Goal: Task Accomplishment & Management: Manage account settings

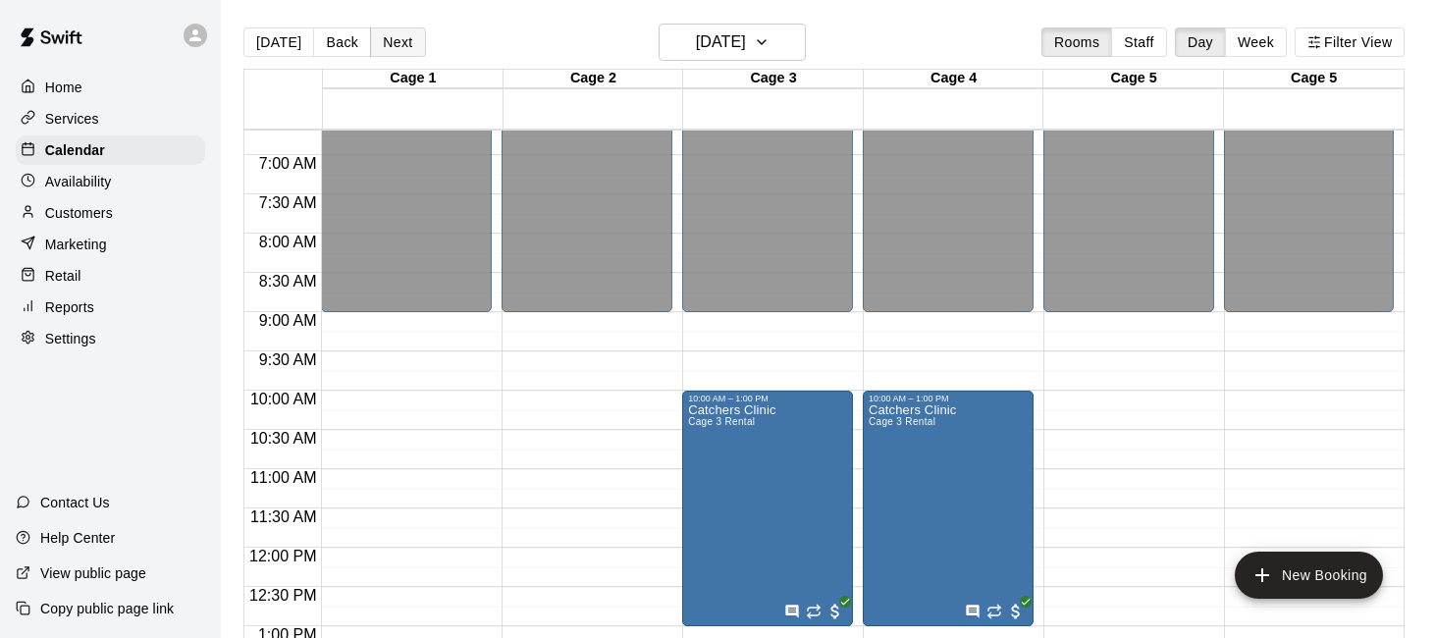
click at [397, 37] on button "Next" at bounding box center [397, 41] width 55 height 29
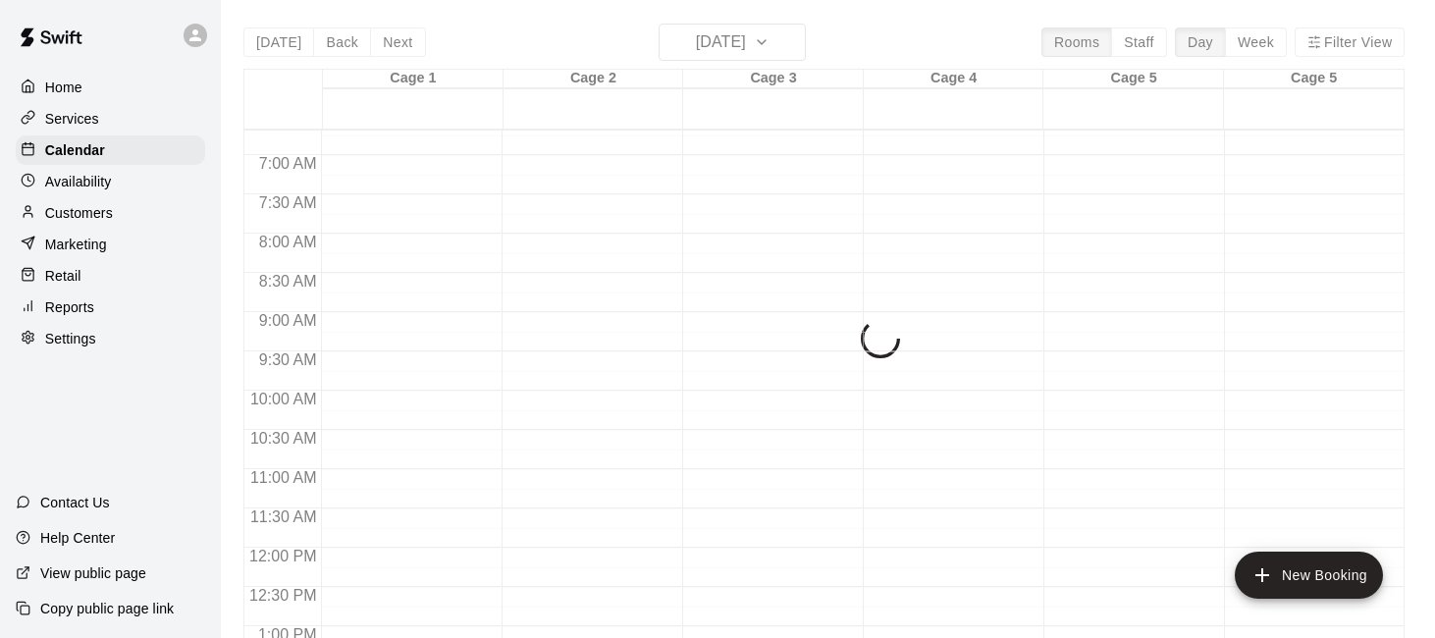
click at [279, 51] on div "Today Back Next Sunday Sep 21 Rooms Staff Day Week Filter View Cage 1 21 Sun Ca…" at bounding box center [823, 343] width 1161 height 638
click at [283, 41] on div "Today Back Next Sunday Sep 21 Rooms Staff Day Week Filter View Cage 1 21 Sun Ca…" at bounding box center [823, 343] width 1161 height 638
click at [86, 186] on p "Availability" at bounding box center [78, 182] width 67 height 20
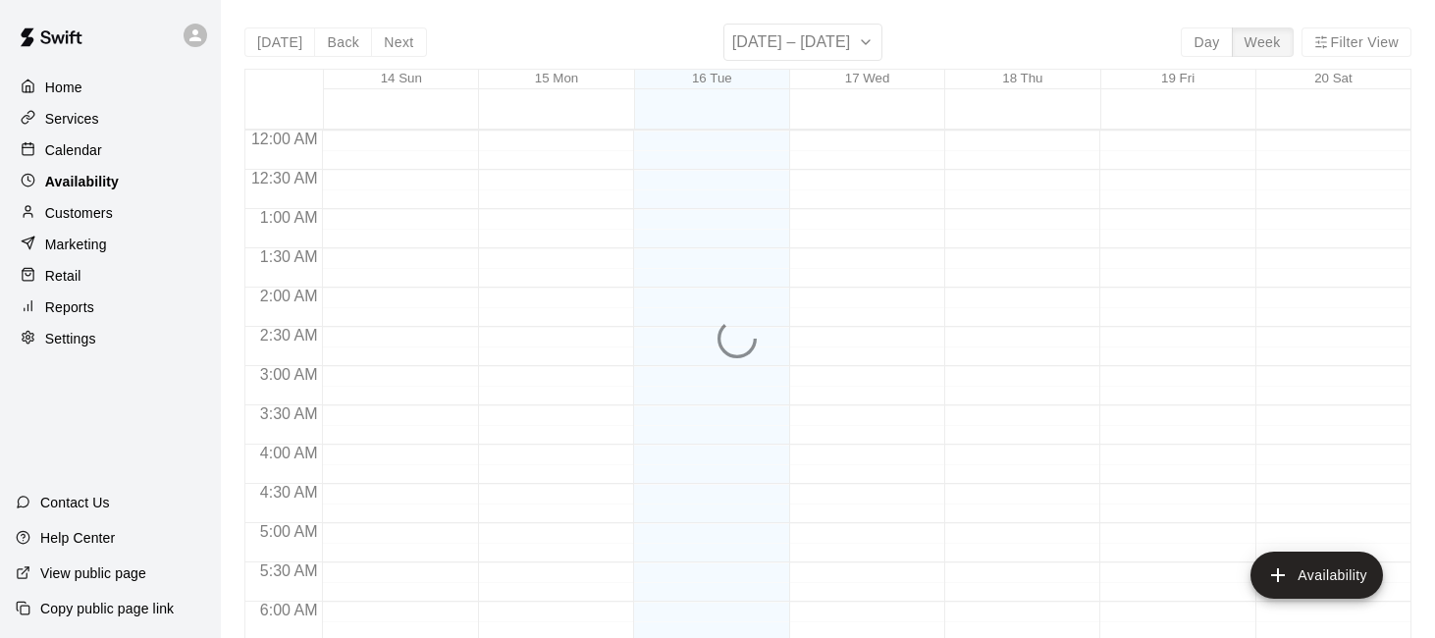
scroll to position [1185, 0]
click at [89, 205] on p "Customers" at bounding box center [79, 213] width 68 height 20
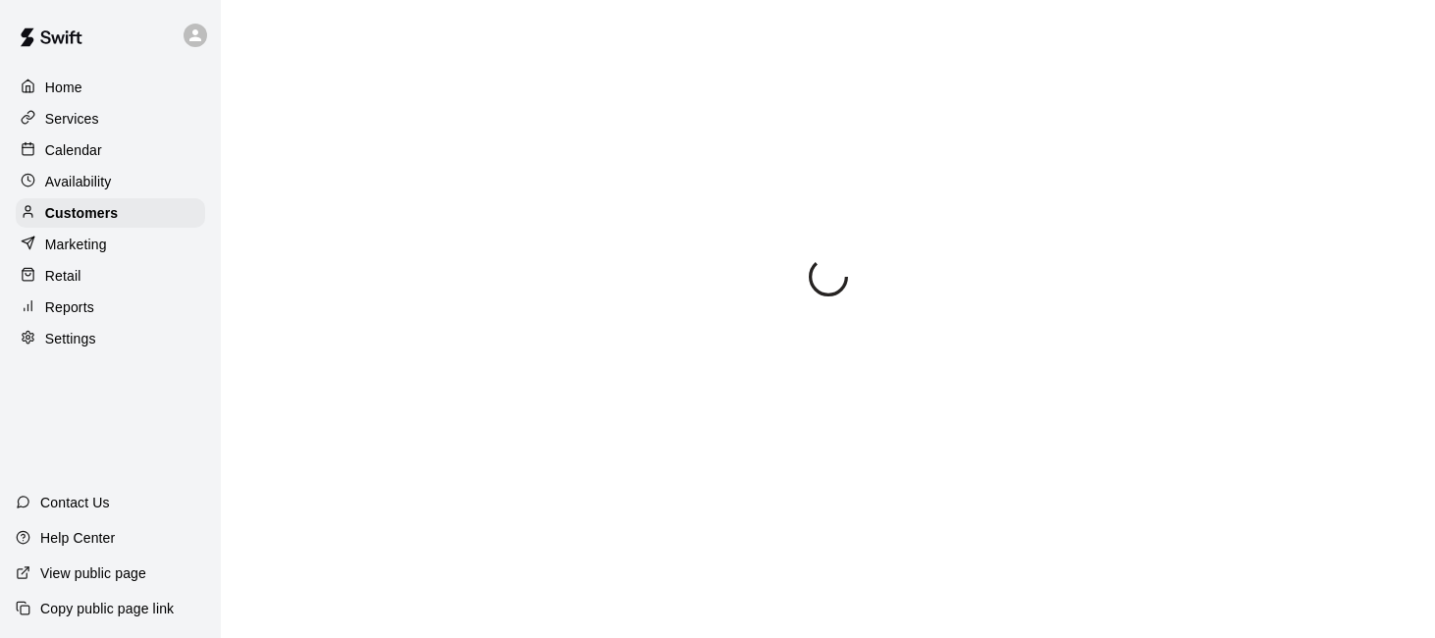
click at [99, 153] on p "Calendar" at bounding box center [73, 150] width 57 height 20
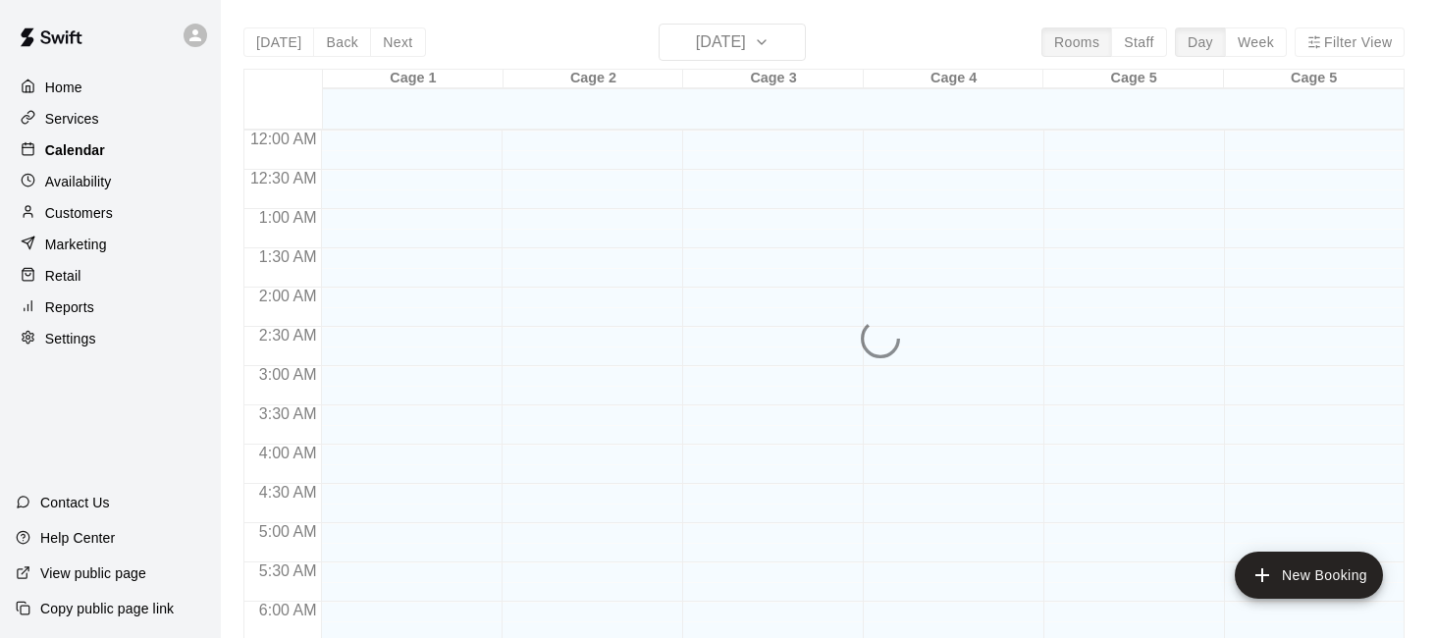
scroll to position [1185, 0]
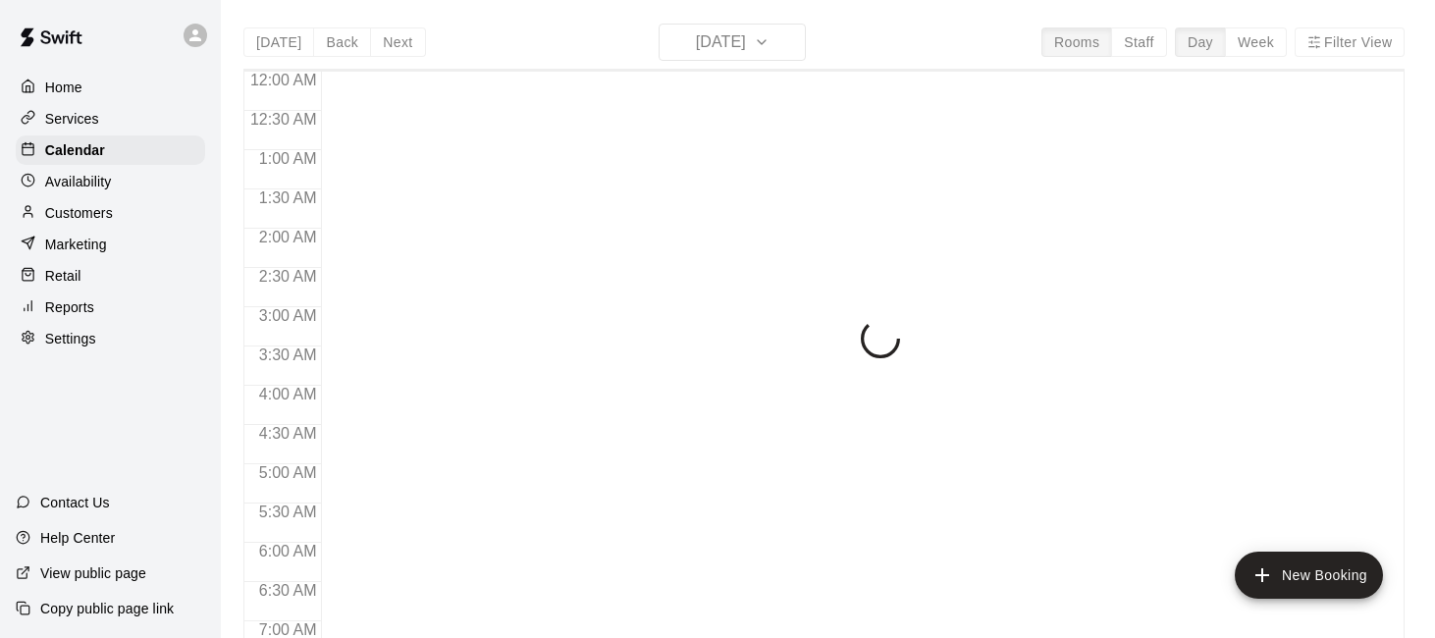
scroll to position [1185, 0]
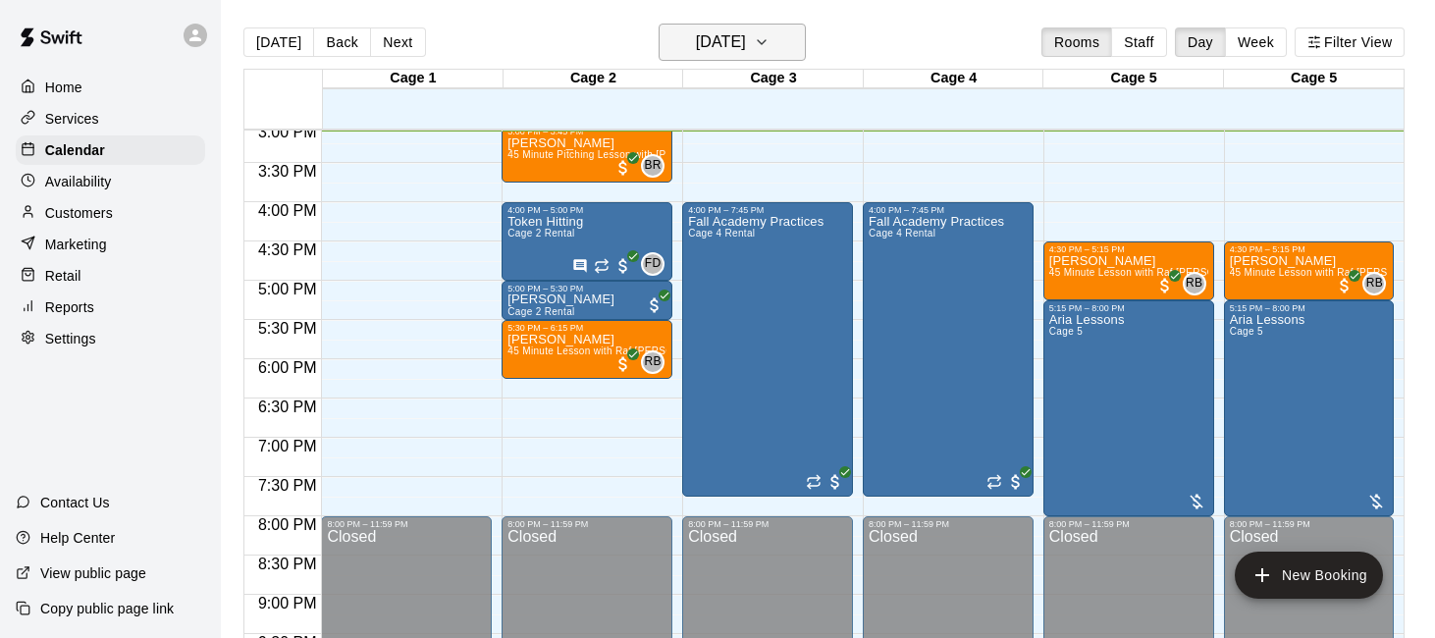
click at [746, 40] on h6 "[DATE]" at bounding box center [721, 41] width 50 height 27
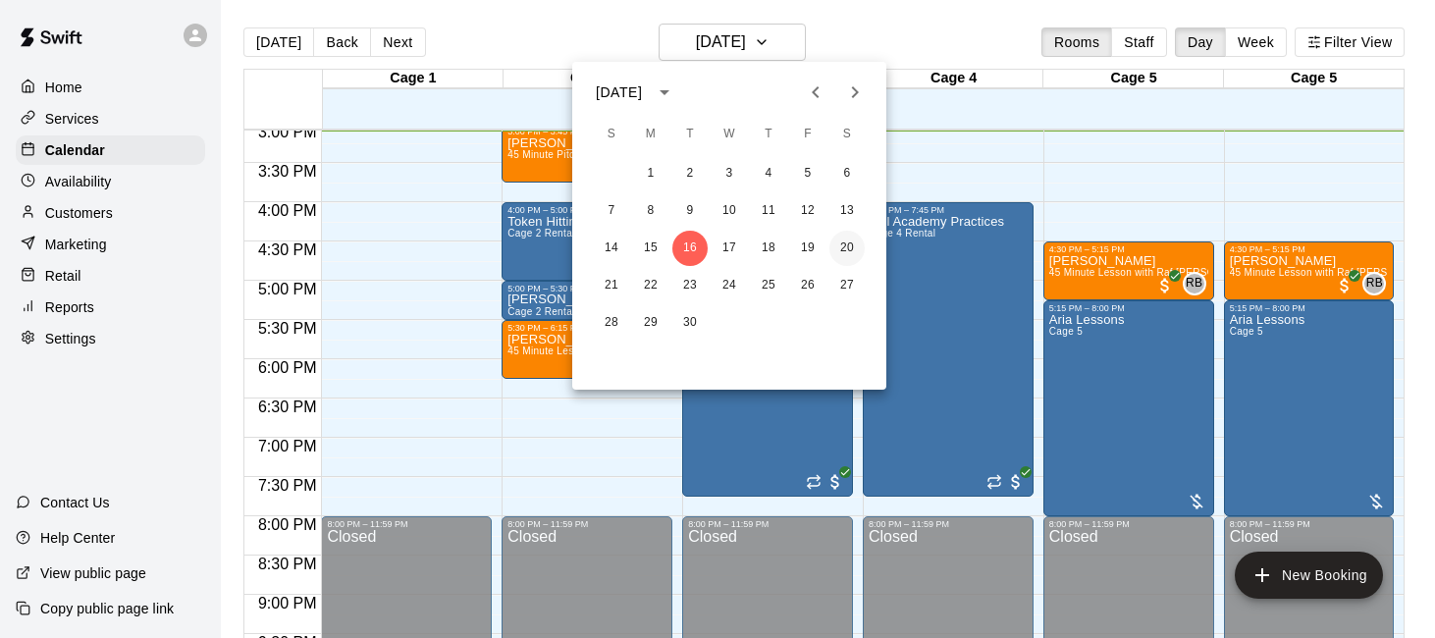
click at [834, 253] on button "20" at bounding box center [846, 248] width 35 height 35
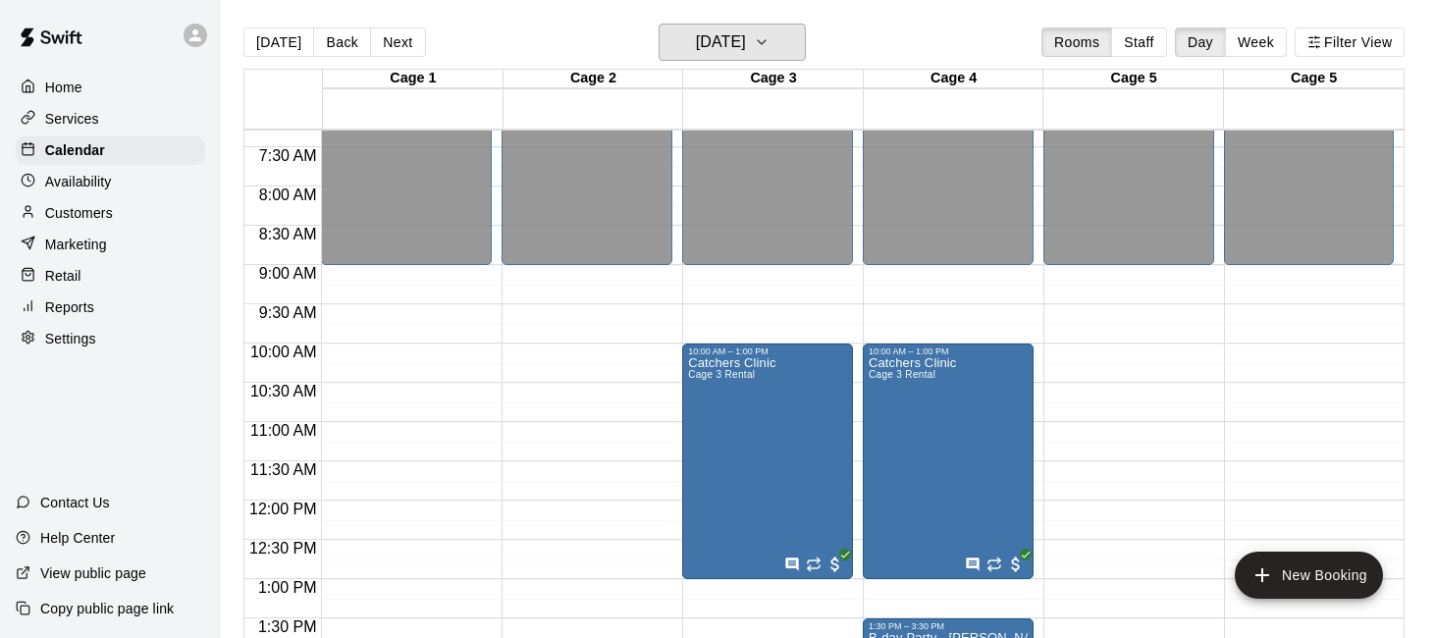
scroll to position [542, 0]
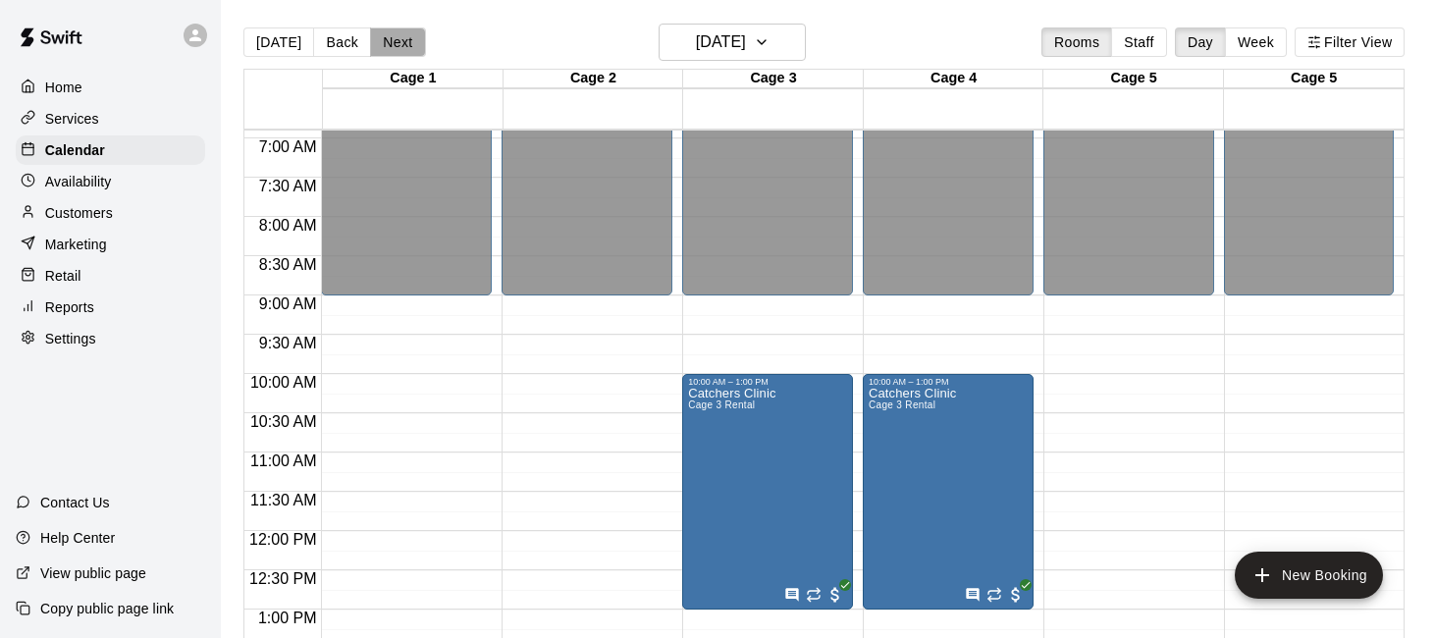
click at [382, 40] on button "Next" at bounding box center [397, 41] width 55 height 29
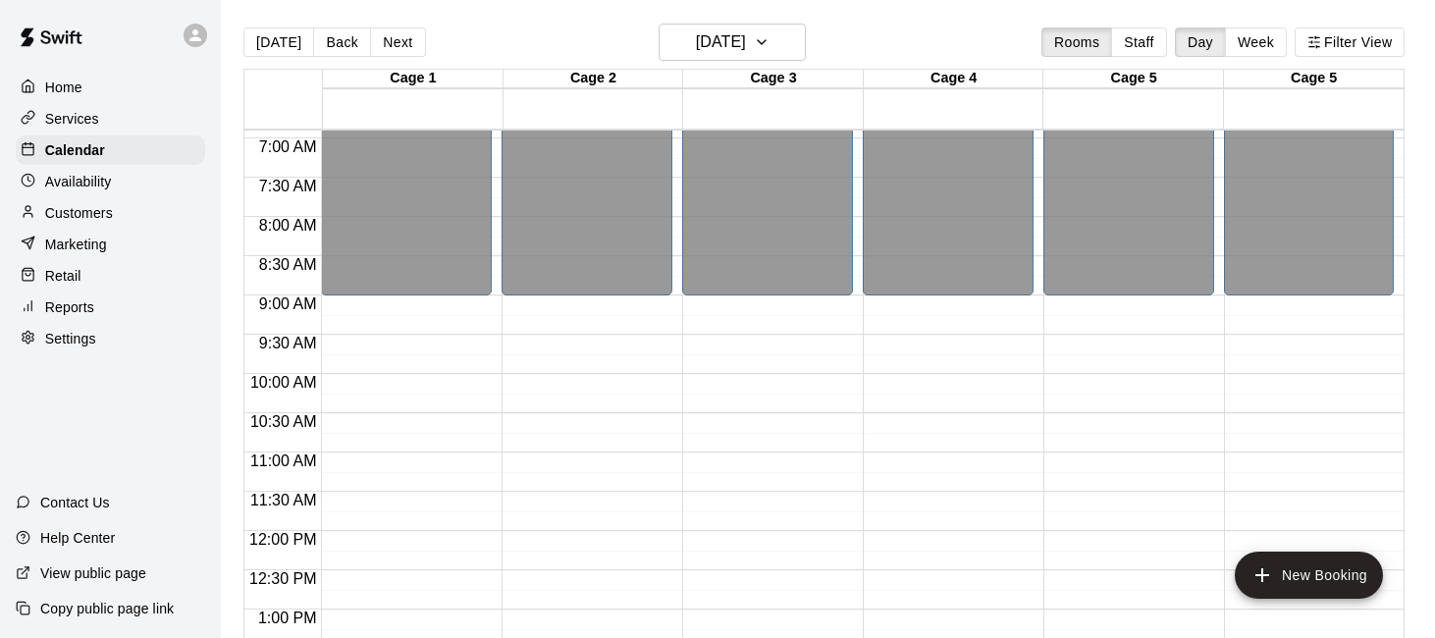
click at [84, 308] on p "Reports" at bounding box center [69, 307] width 49 height 20
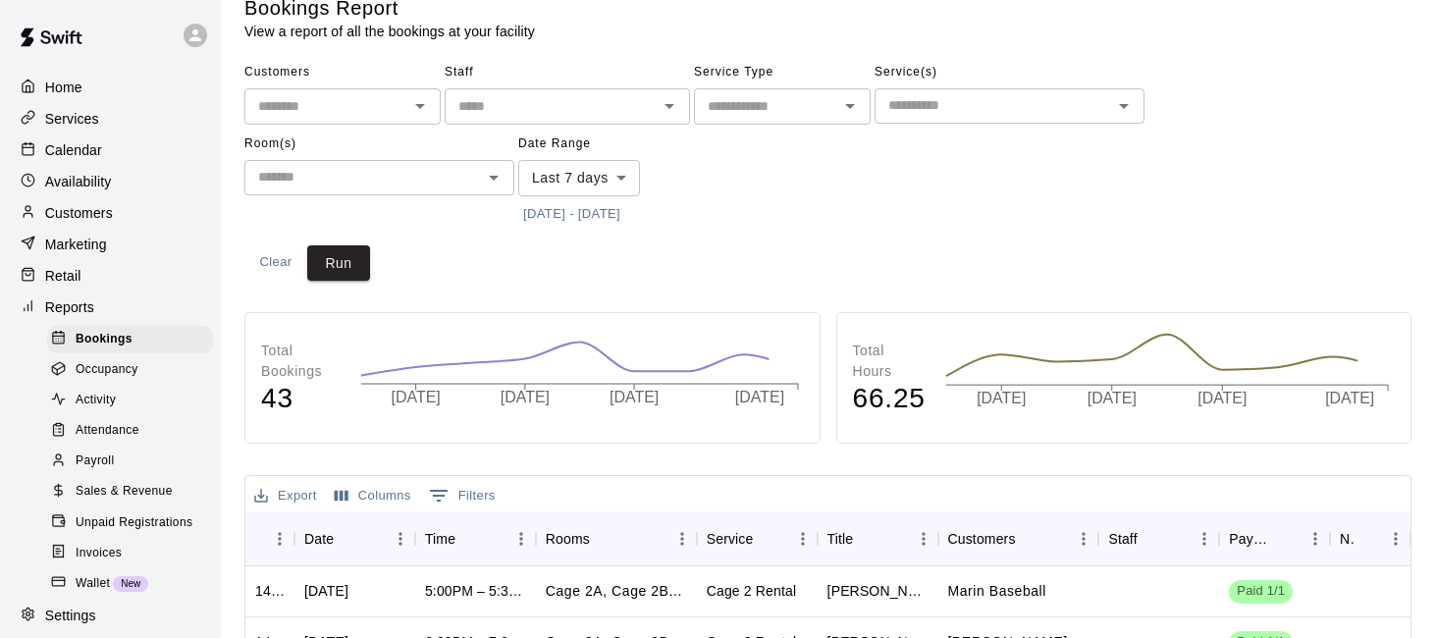
scroll to position [55, 0]
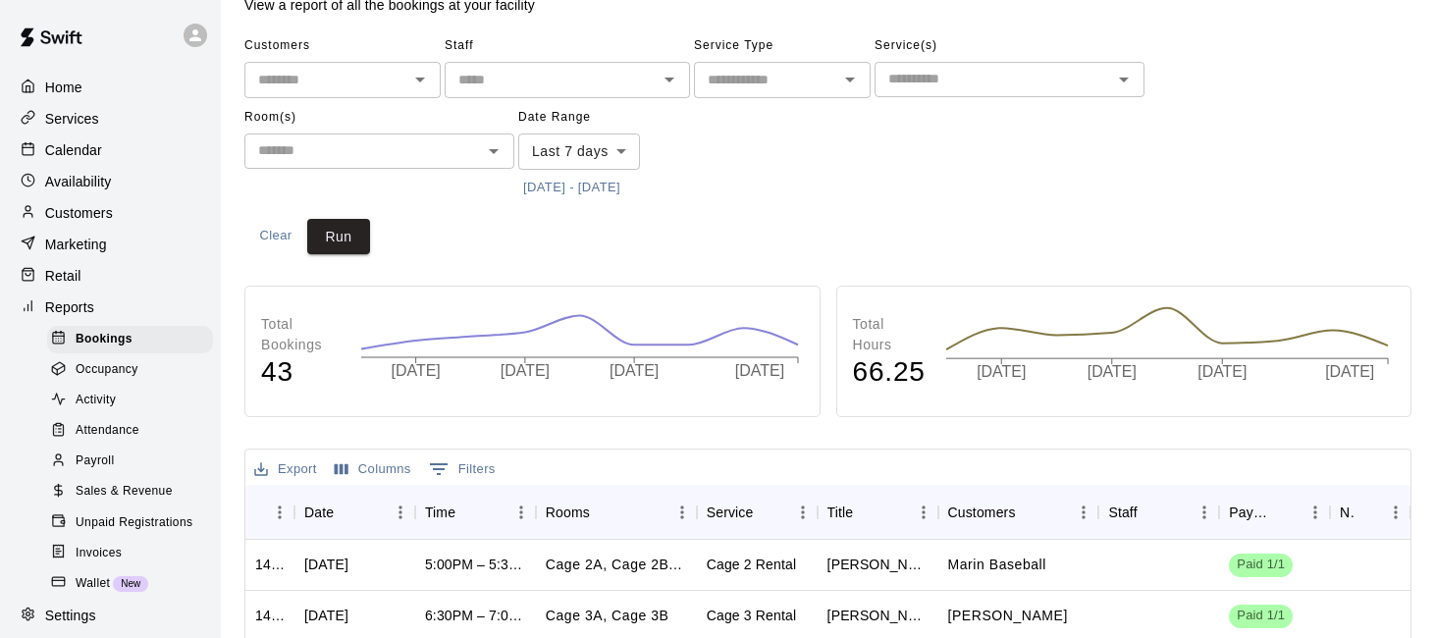
click at [148, 496] on span "Sales & Revenue" at bounding box center [124, 492] width 97 height 20
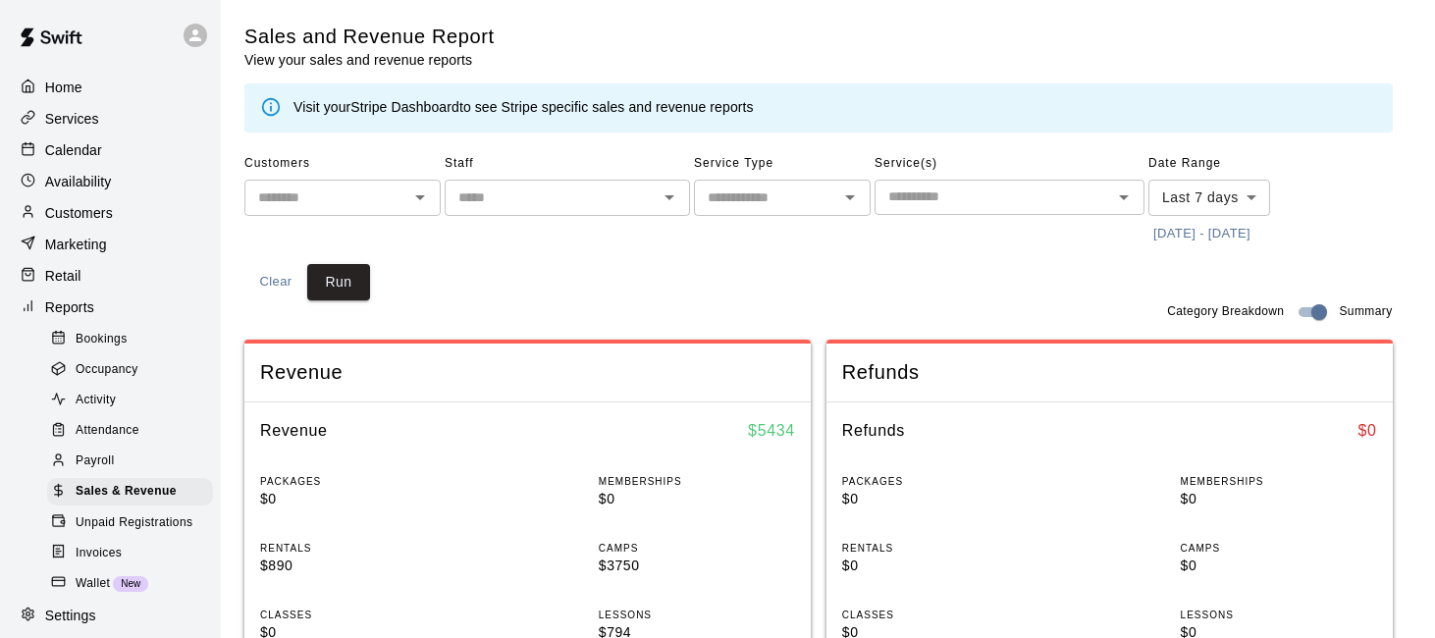
click at [661, 192] on icon "Open" at bounding box center [670, 198] width 24 height 24
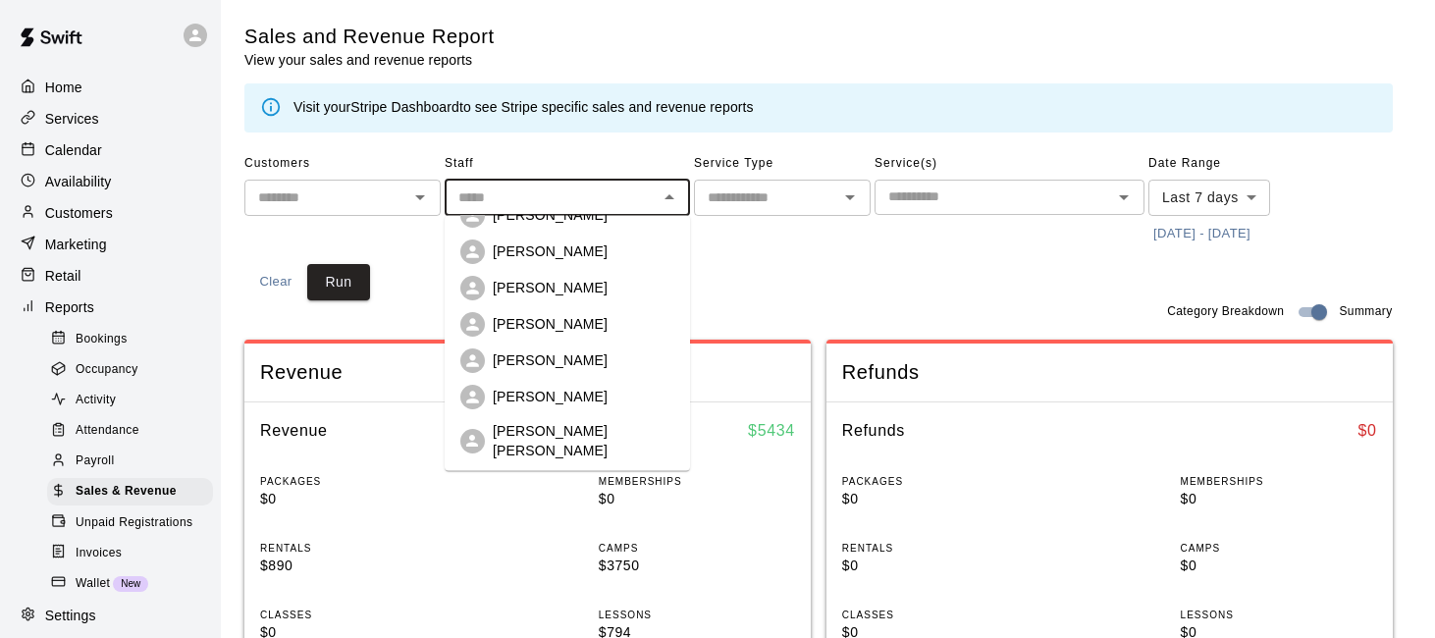
scroll to position [160, 0]
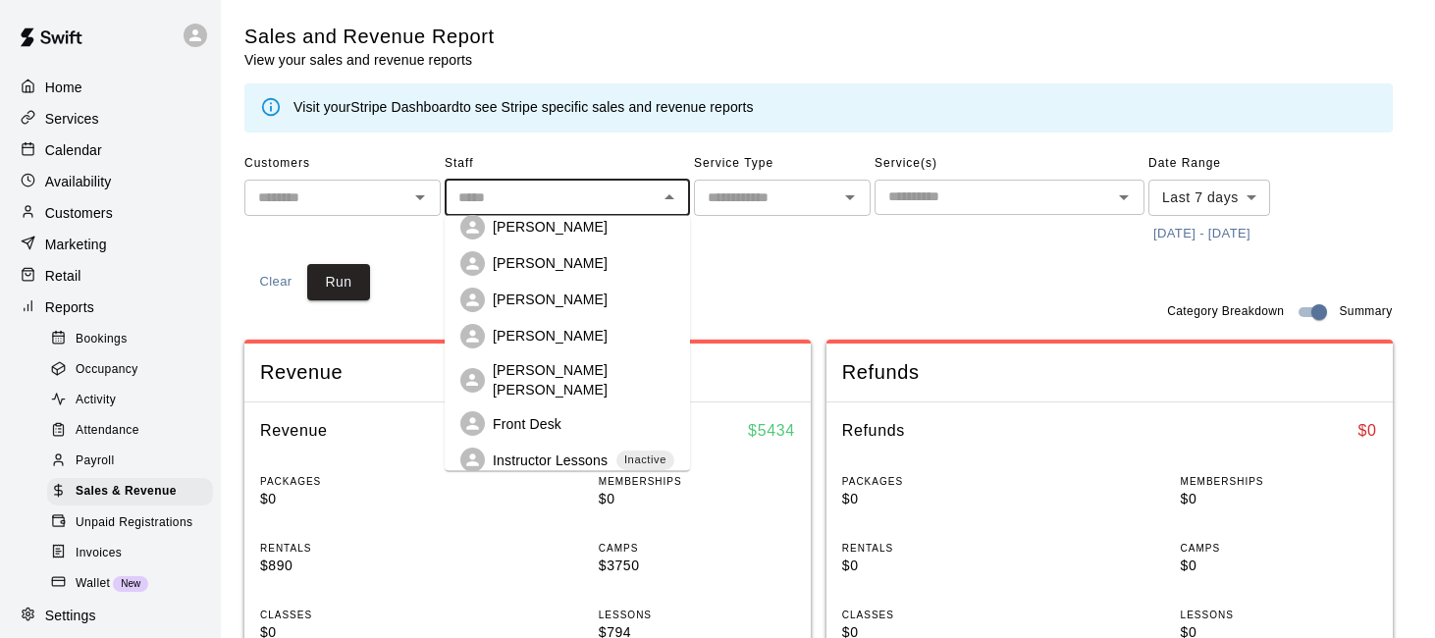
click at [592, 370] on div "[PERSON_NAME] [PERSON_NAME]" at bounding box center [584, 379] width 182 height 39
type input "**********"
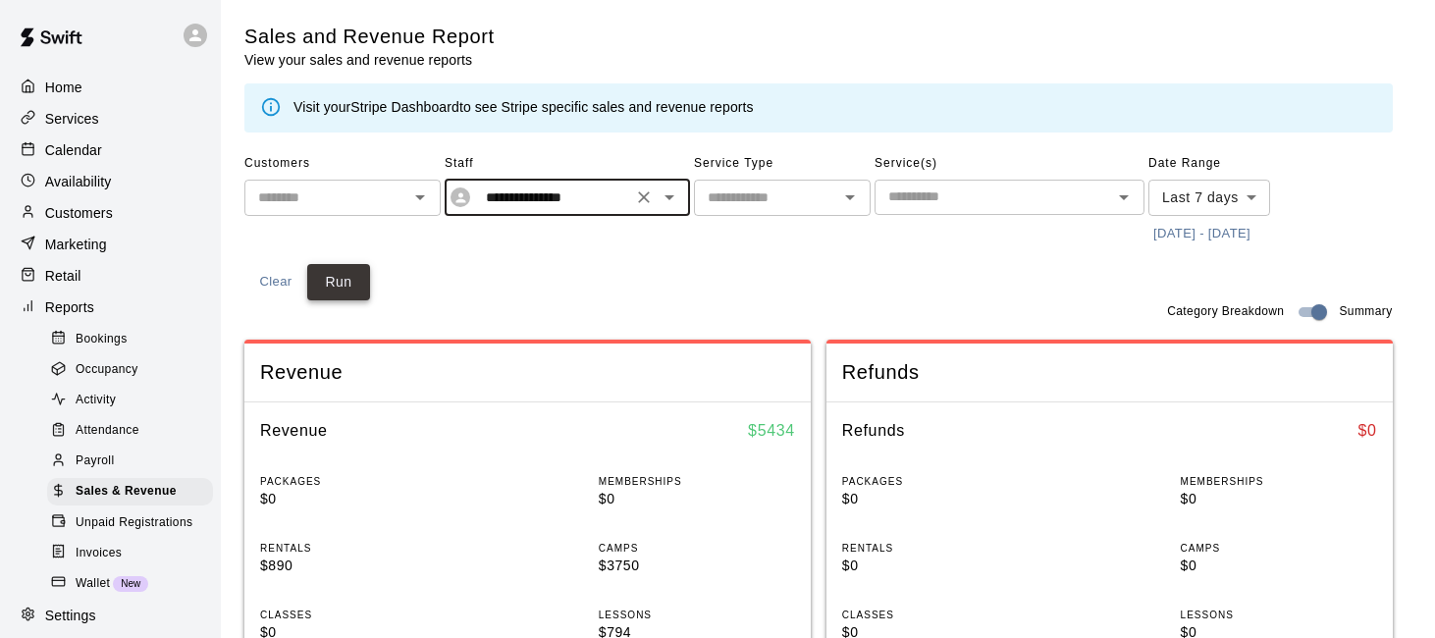
click at [349, 275] on button "Run" at bounding box center [338, 282] width 63 height 36
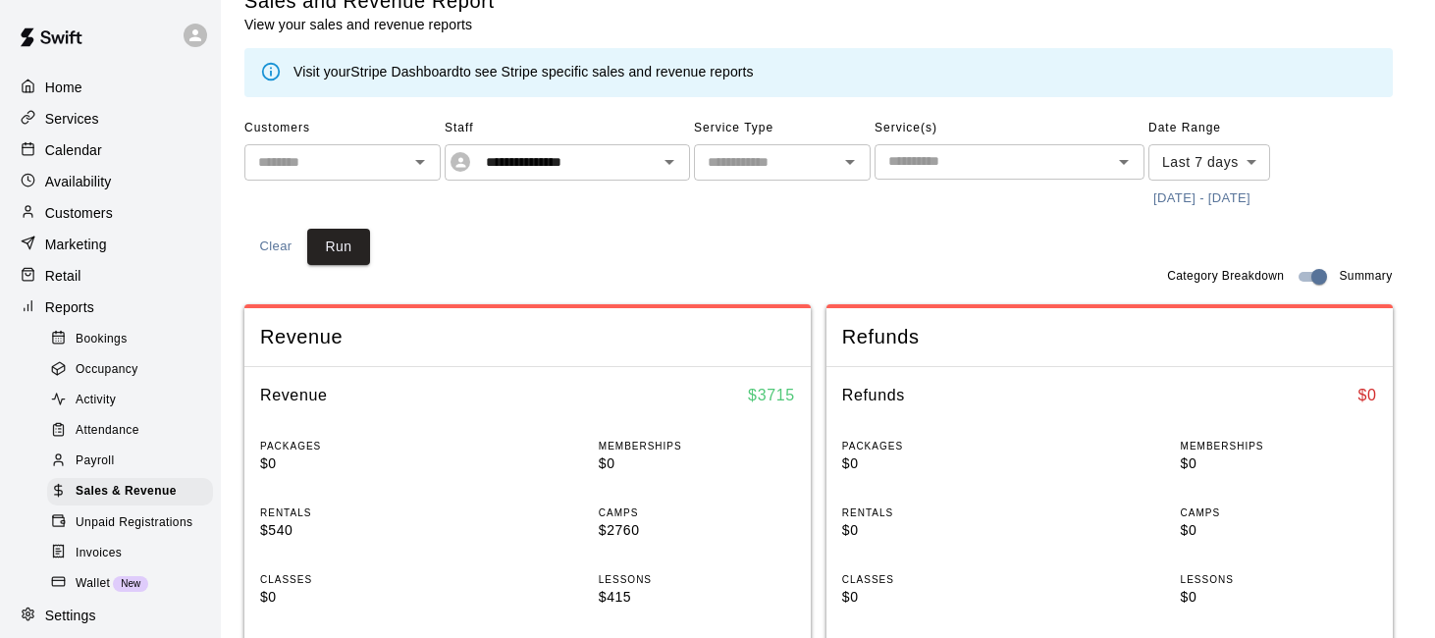
scroll to position [0, 0]
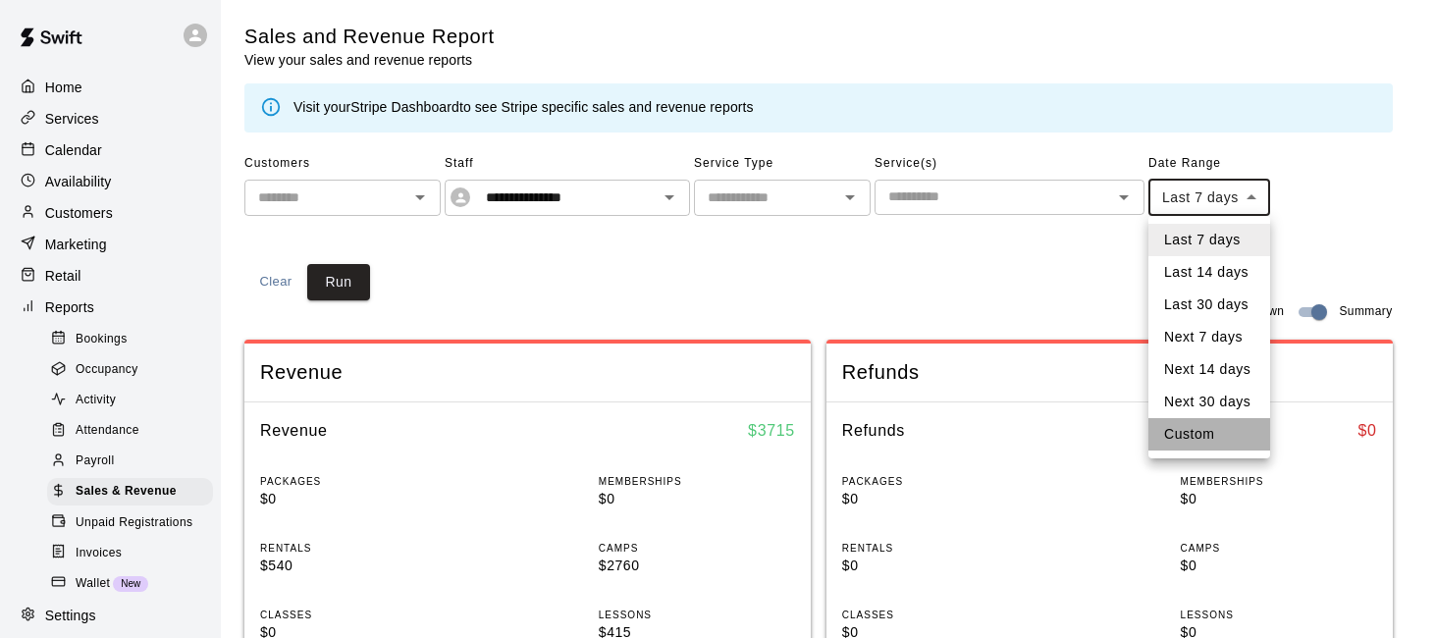
click at [1182, 433] on li "Custom" at bounding box center [1209, 434] width 122 height 32
type input "******"
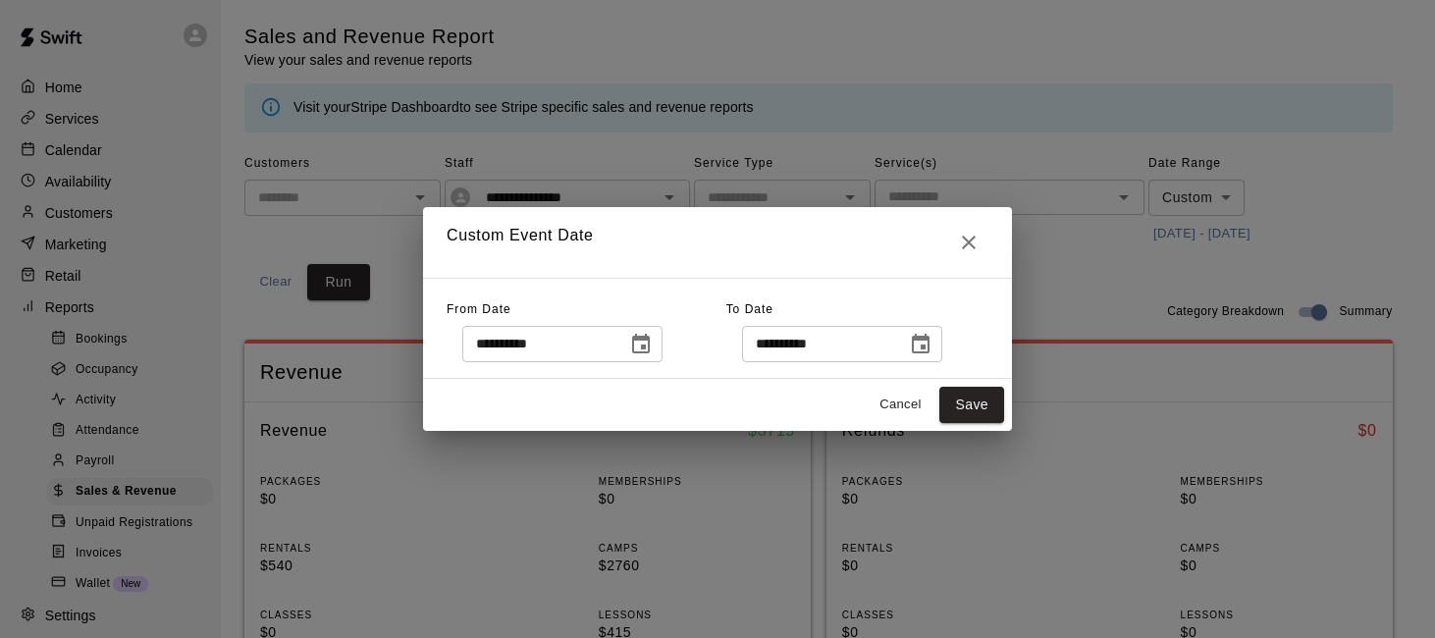
click at [653, 333] on icon "Choose date, selected date is Sep 9, 2025" at bounding box center [641, 345] width 24 height 24
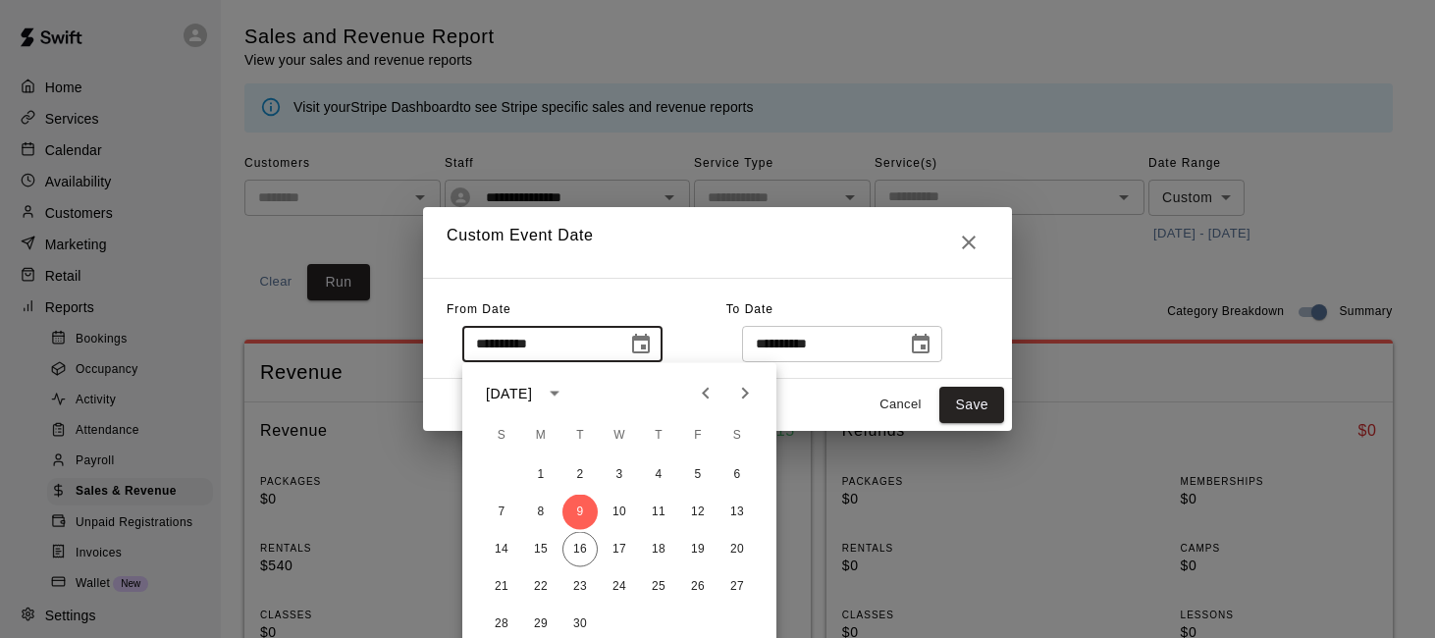
click at [708, 396] on icon "Previous month" at bounding box center [706, 394] width 24 height 24
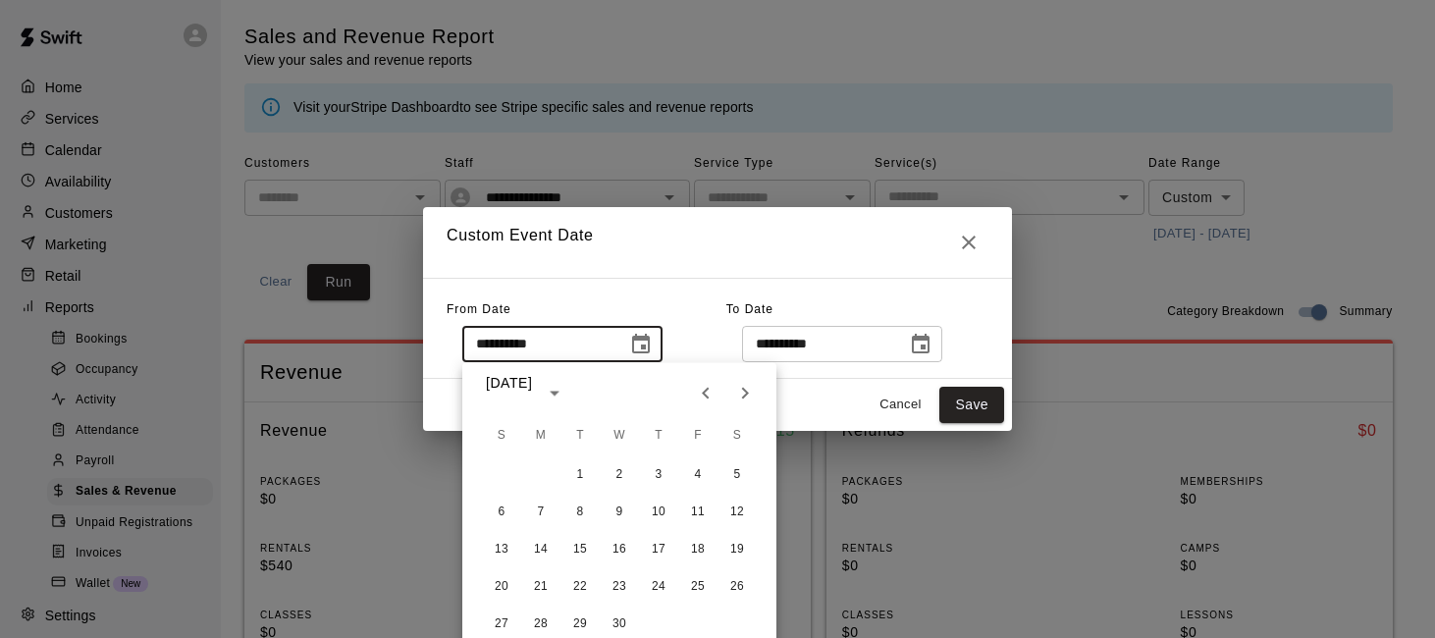
click at [708, 396] on icon "Previous month" at bounding box center [706, 394] width 24 height 24
click at [733, 472] on button "1" at bounding box center [736, 474] width 35 height 35
type input "**********"
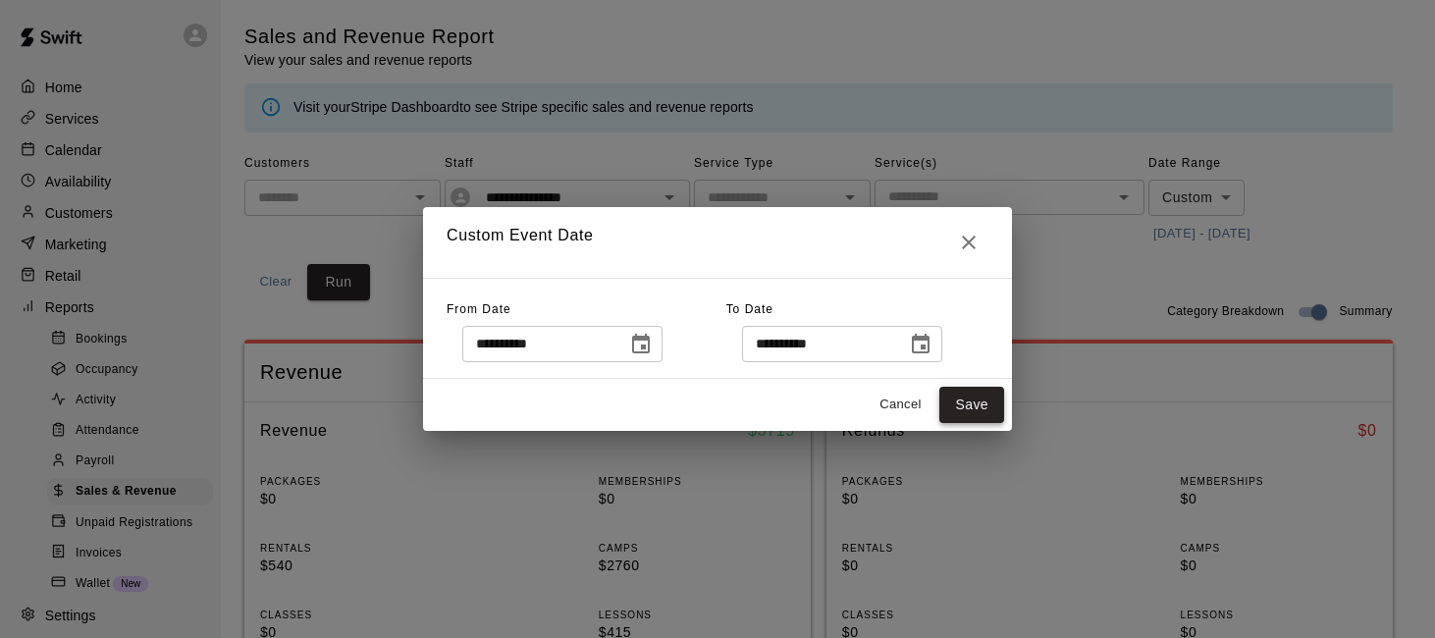
click at [971, 408] on button "Save" at bounding box center [971, 405] width 65 height 36
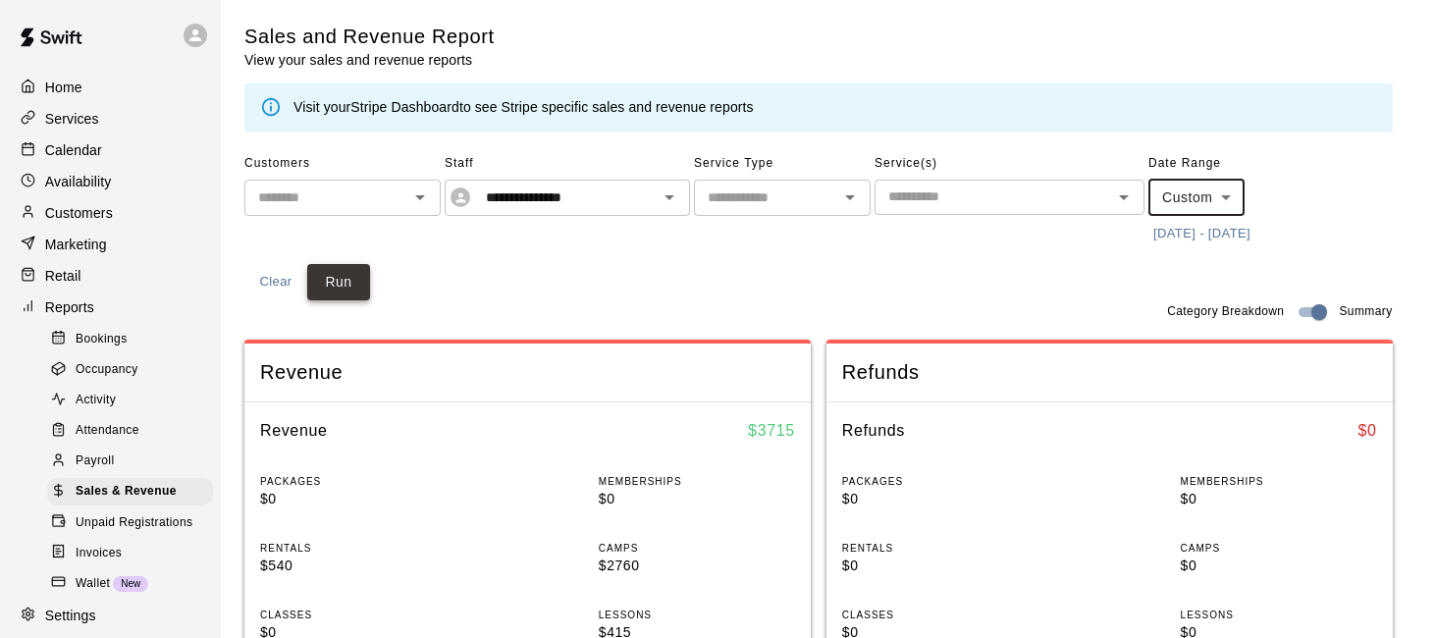
click at [322, 276] on button "Run" at bounding box center [338, 282] width 63 height 36
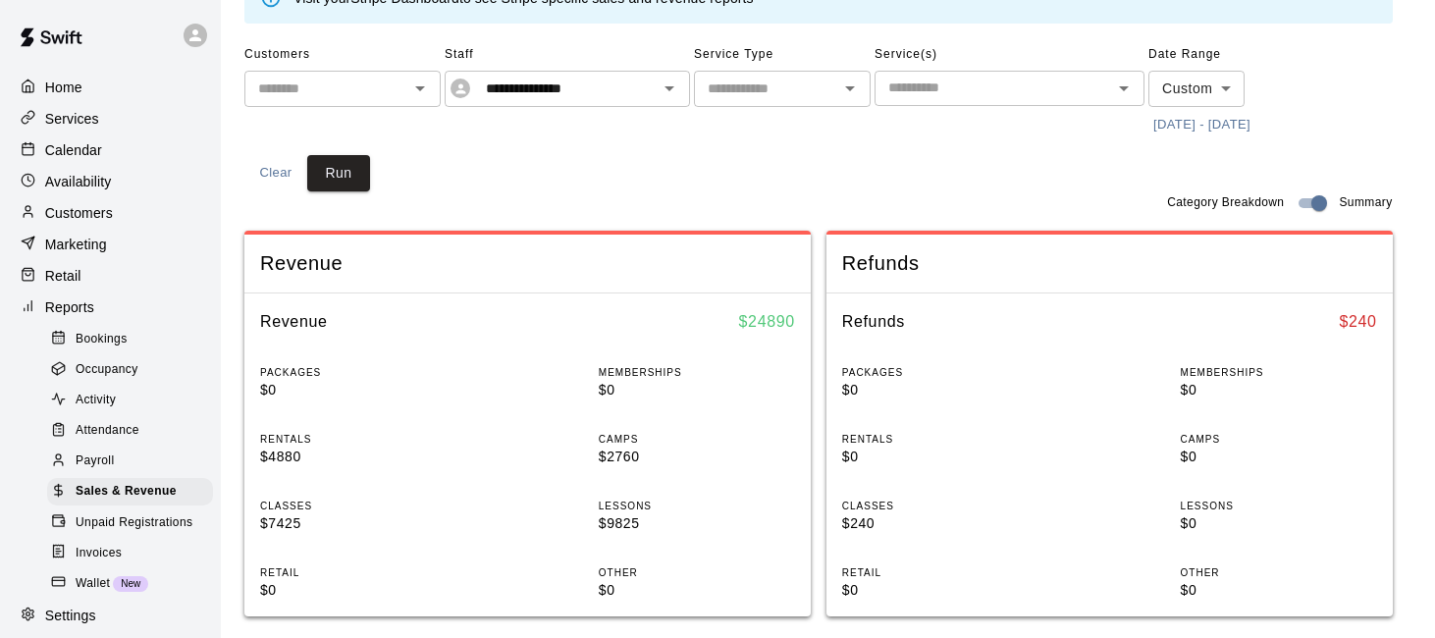
scroll to position [140, 0]
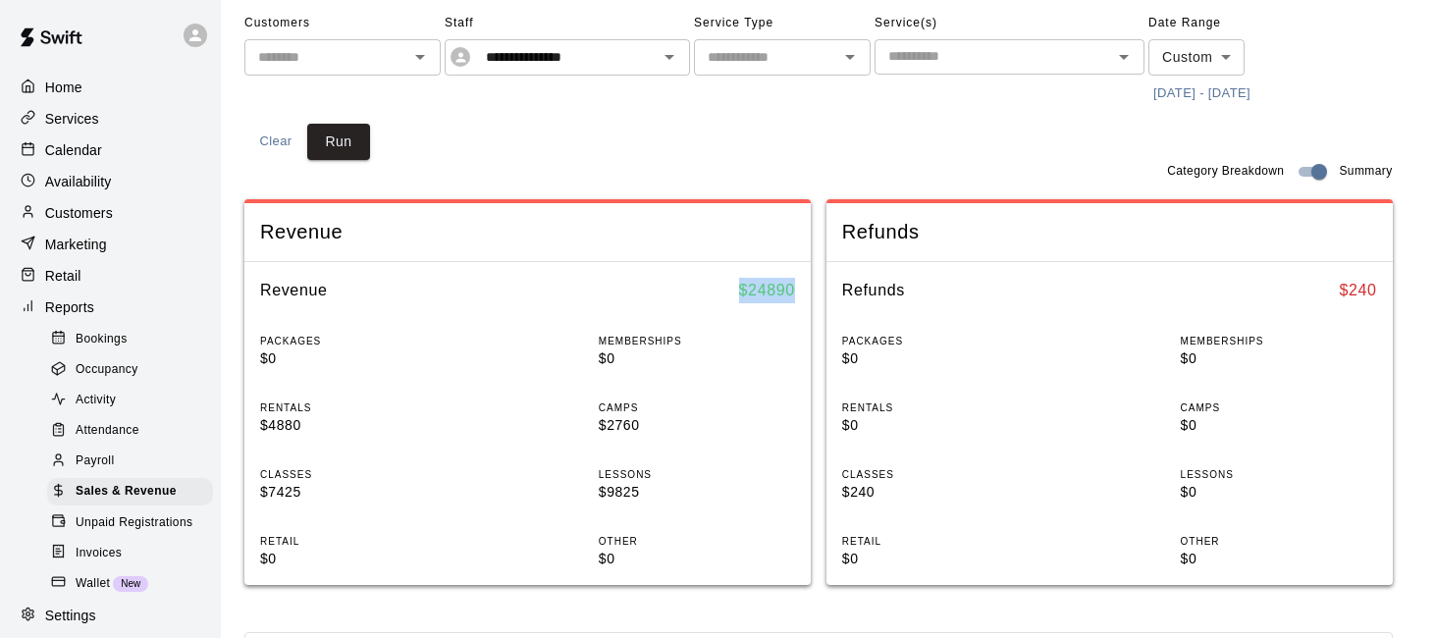
drag, startPoint x: 806, startPoint y: 288, endPoint x: 741, endPoint y: 284, distance: 64.9
click at [741, 284] on div "Revenue $ 24890" at bounding box center [527, 290] width 566 height 57
click at [649, 60] on icon "Clear" at bounding box center [644, 57] width 20 height 20
click at [341, 140] on button "Run" at bounding box center [338, 142] width 63 height 36
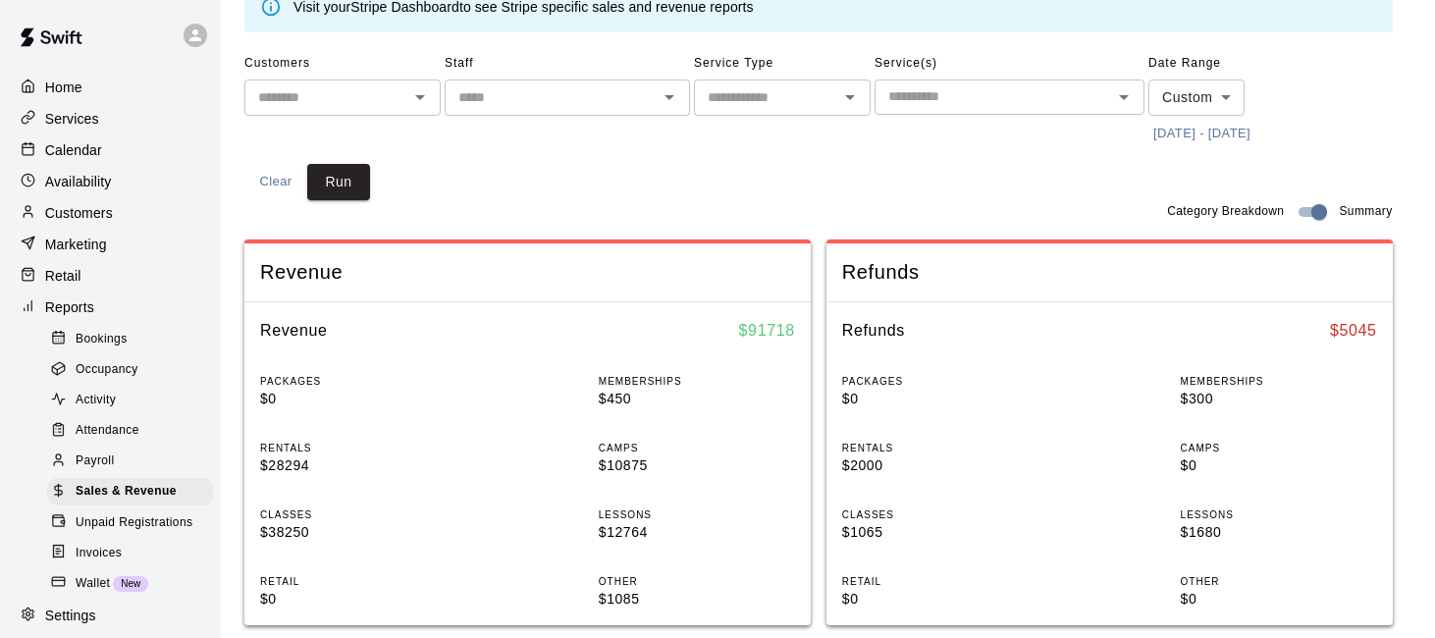
scroll to position [0, 0]
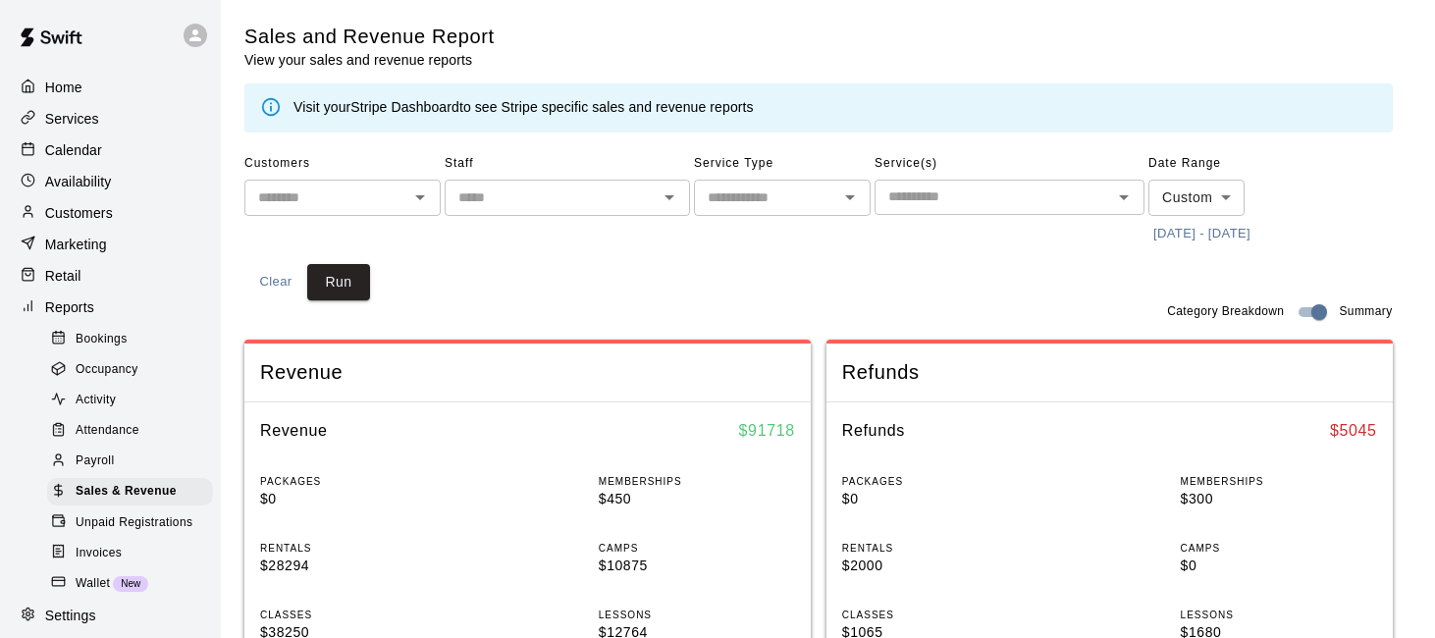
click at [664, 200] on icon "Open" at bounding box center [670, 198] width 24 height 24
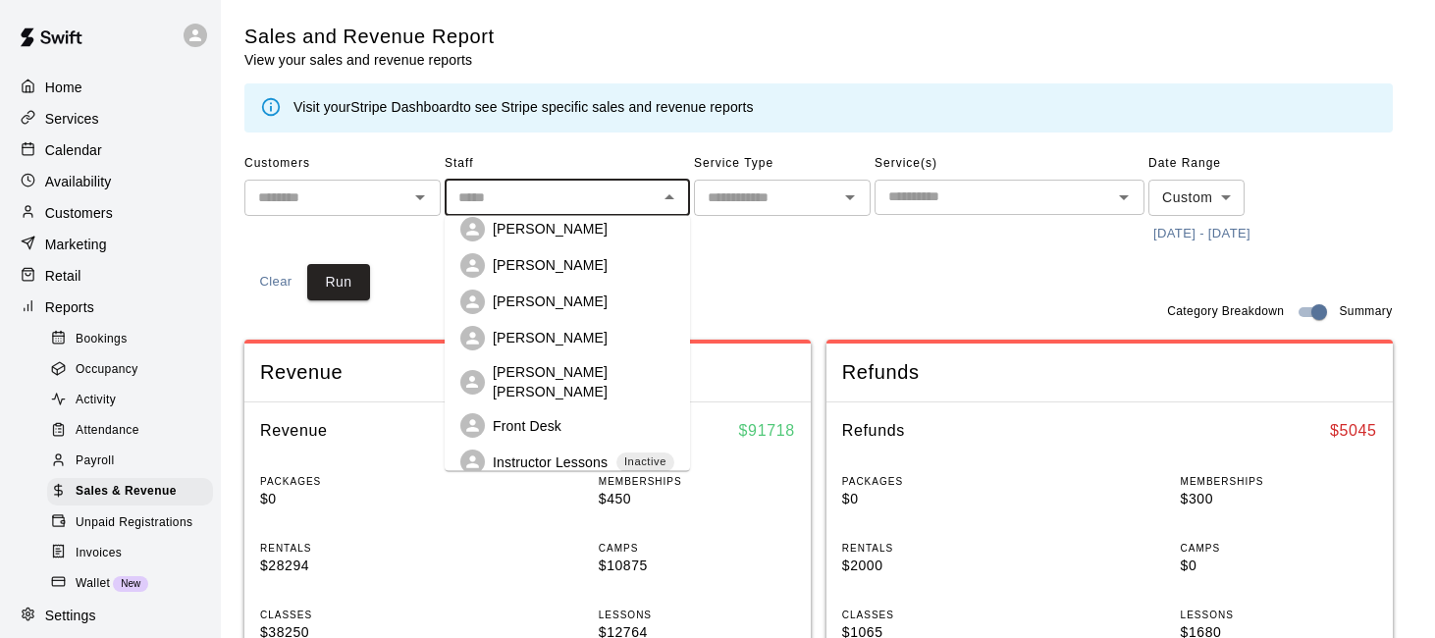
scroll to position [160, 0]
click at [568, 417] on div "Front Desk" at bounding box center [584, 423] width 182 height 20
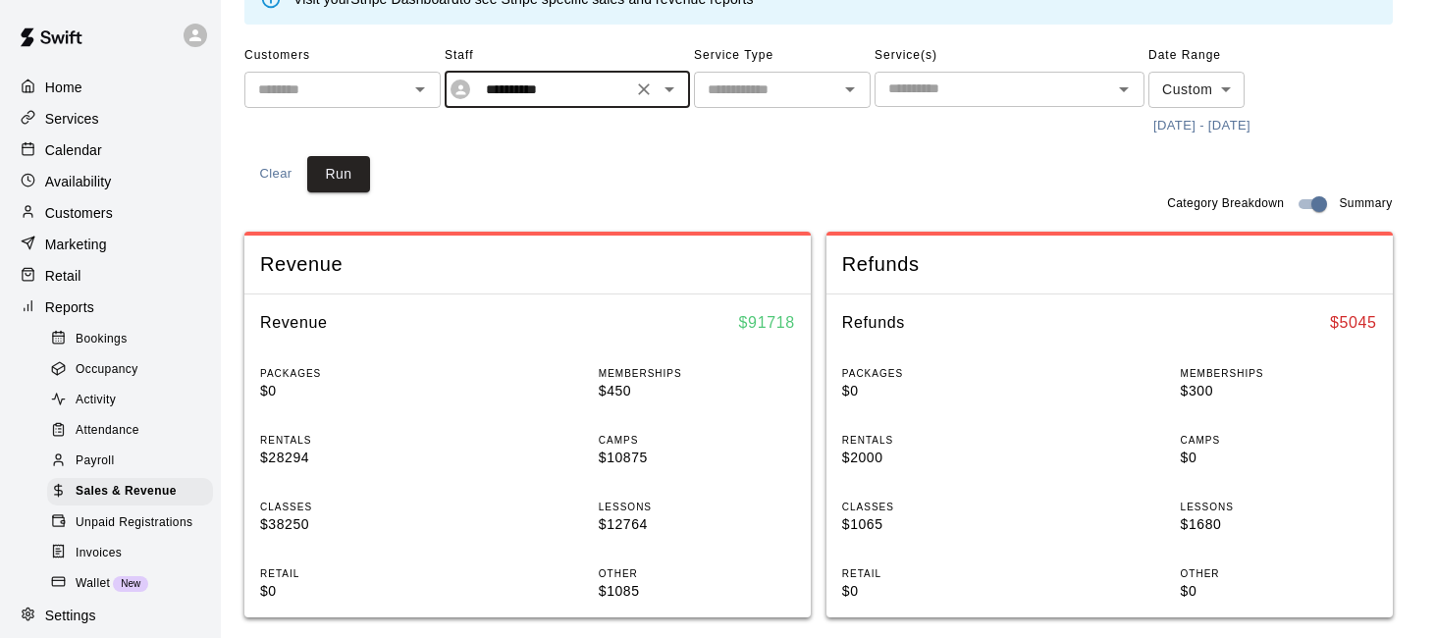
scroll to position [144, 0]
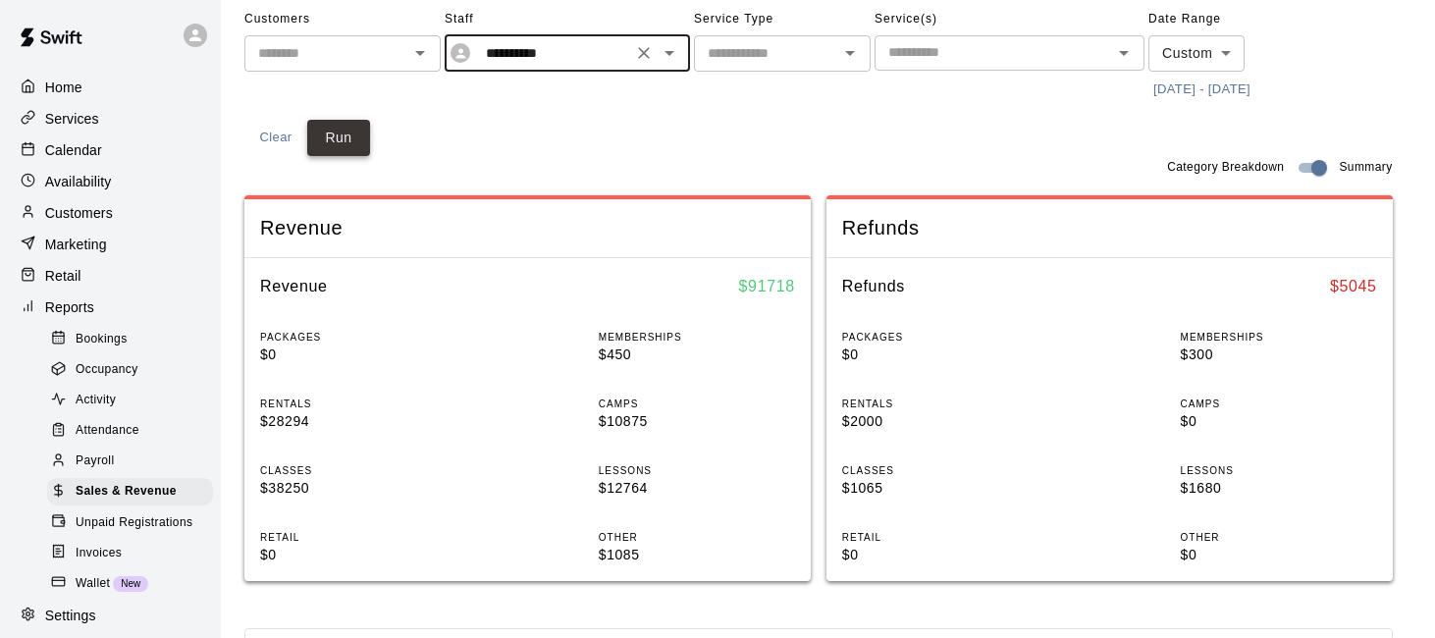
click at [348, 151] on button "Run" at bounding box center [338, 138] width 63 height 36
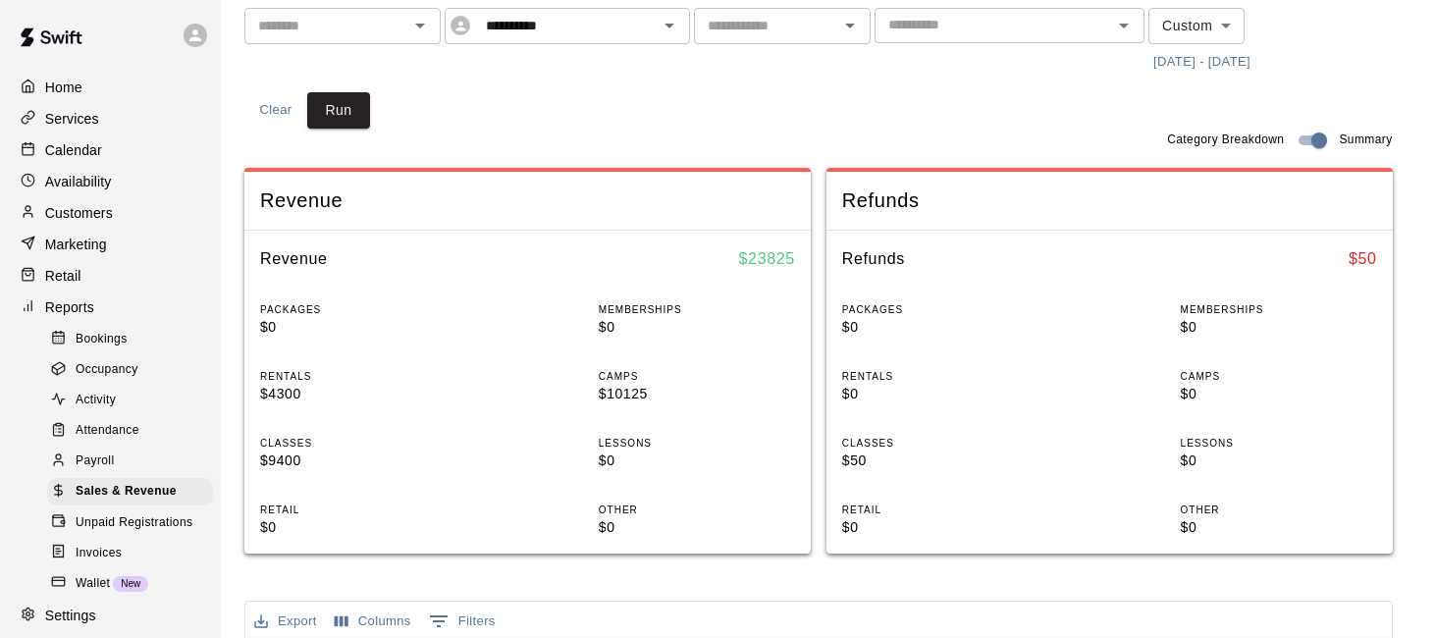
scroll to position [147, 0]
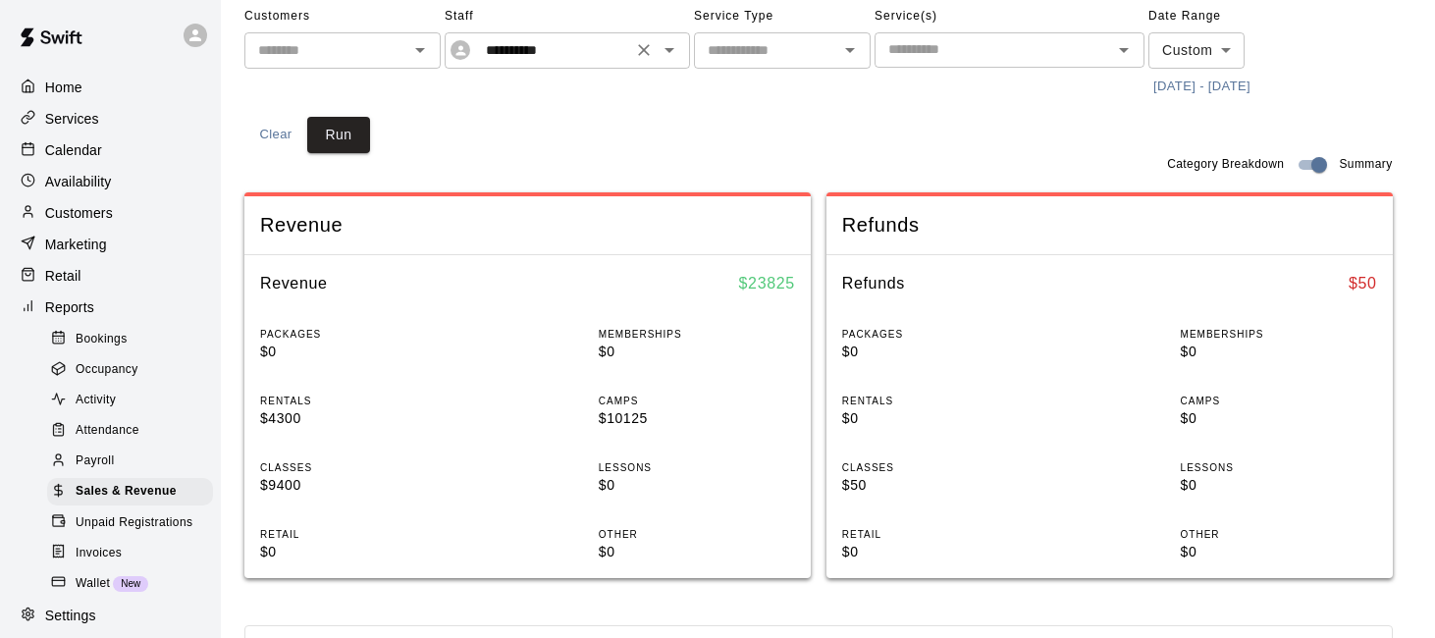
click at [663, 51] on icon "Open" at bounding box center [670, 50] width 24 height 24
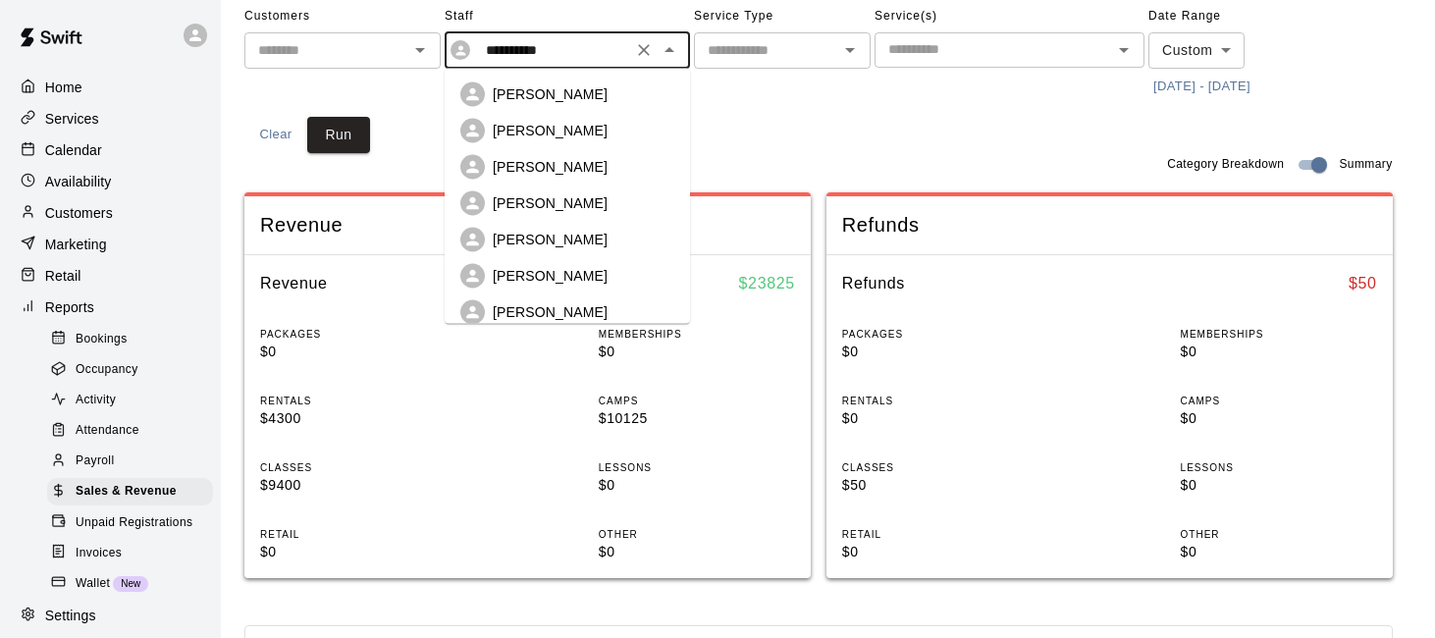
scroll to position [116, 0]
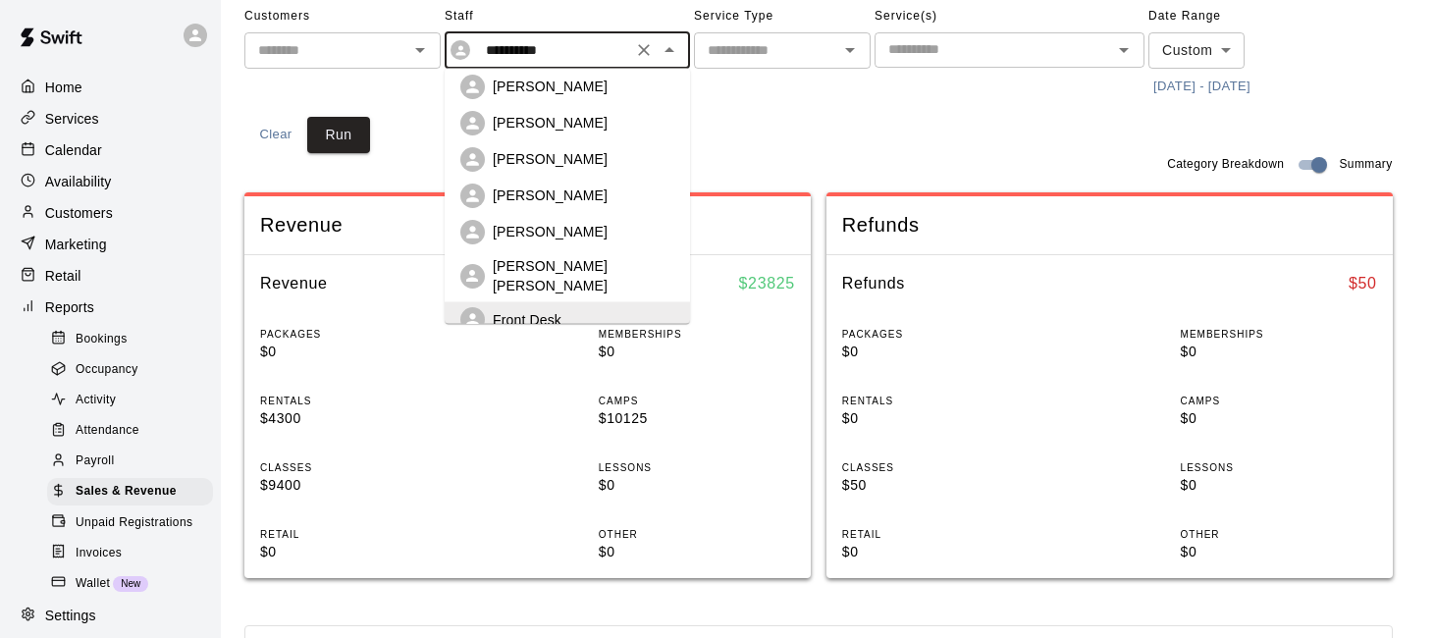
click at [590, 225] on p "[PERSON_NAME]" at bounding box center [550, 233] width 115 height 20
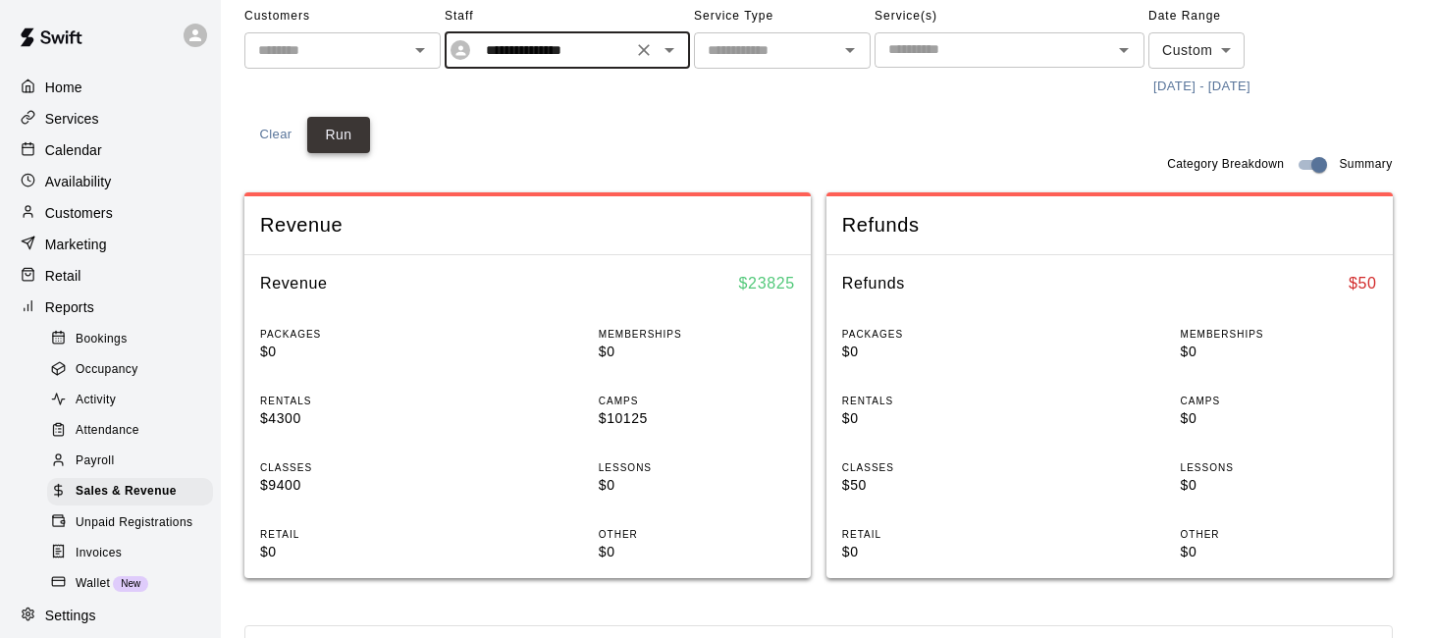
click at [344, 140] on button "Run" at bounding box center [338, 135] width 63 height 36
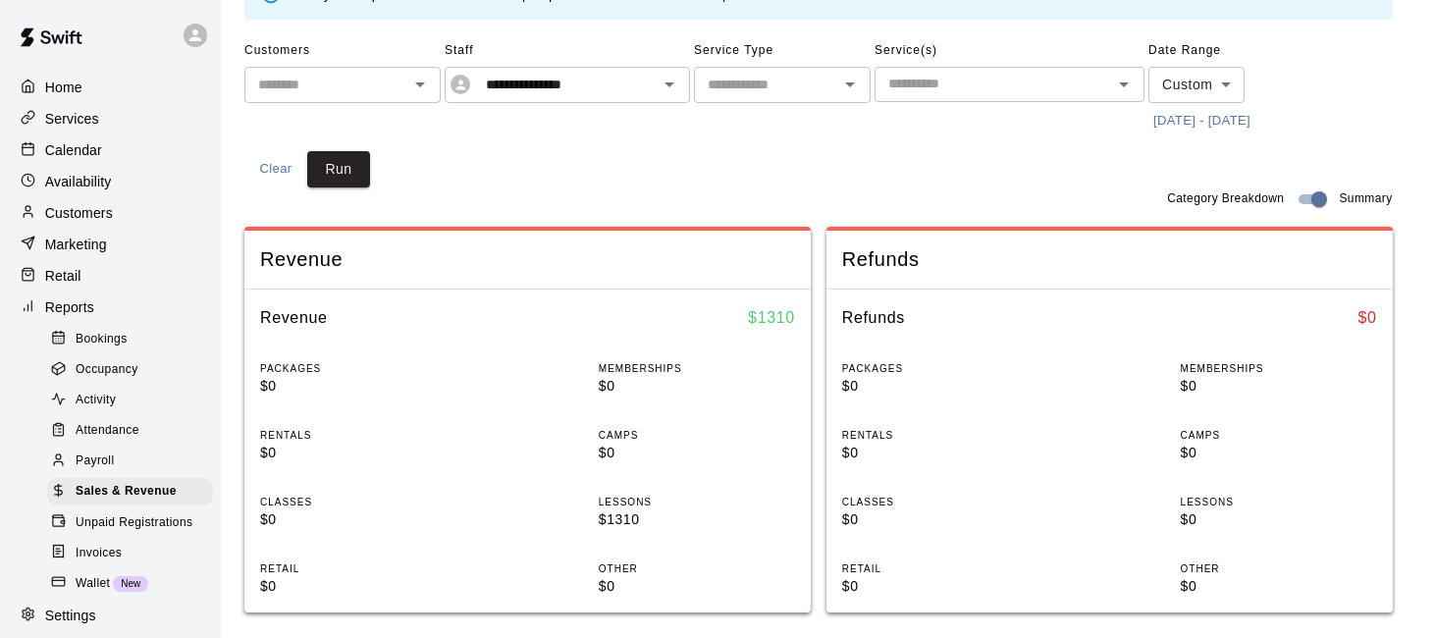
scroll to position [96, 0]
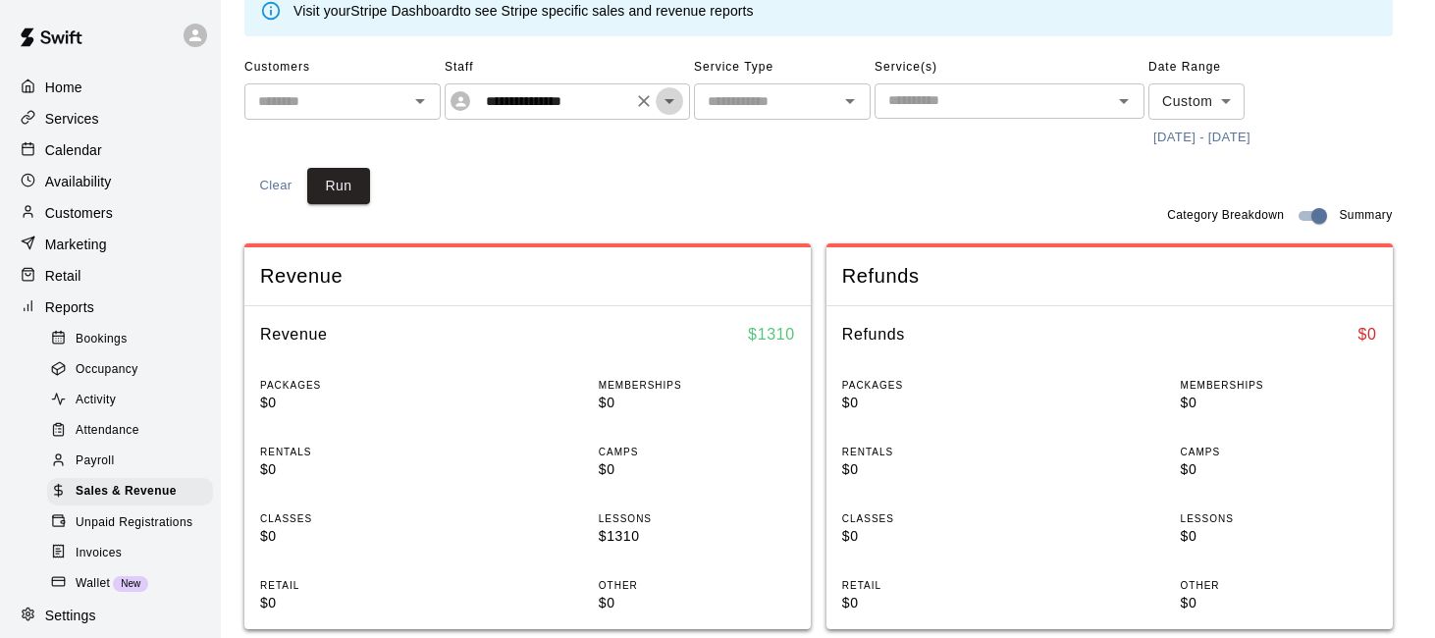
click at [673, 99] on icon "Open" at bounding box center [669, 101] width 10 height 5
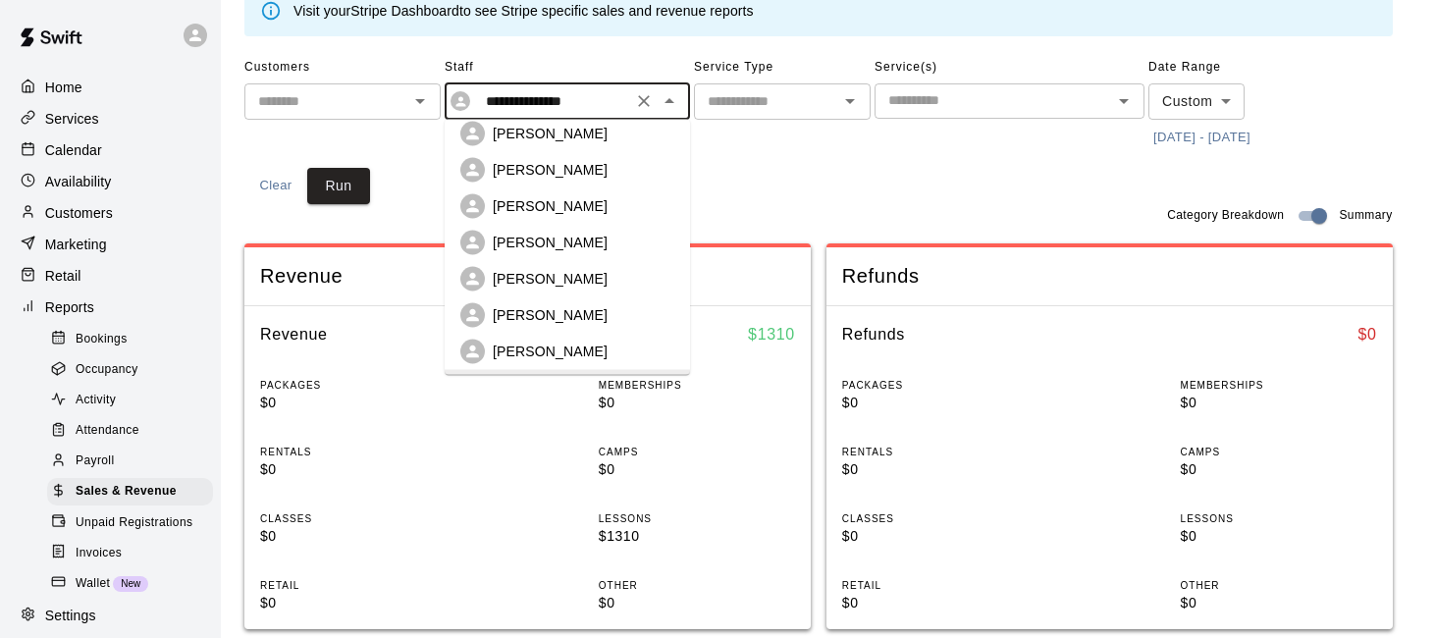
scroll to position [0, 0]
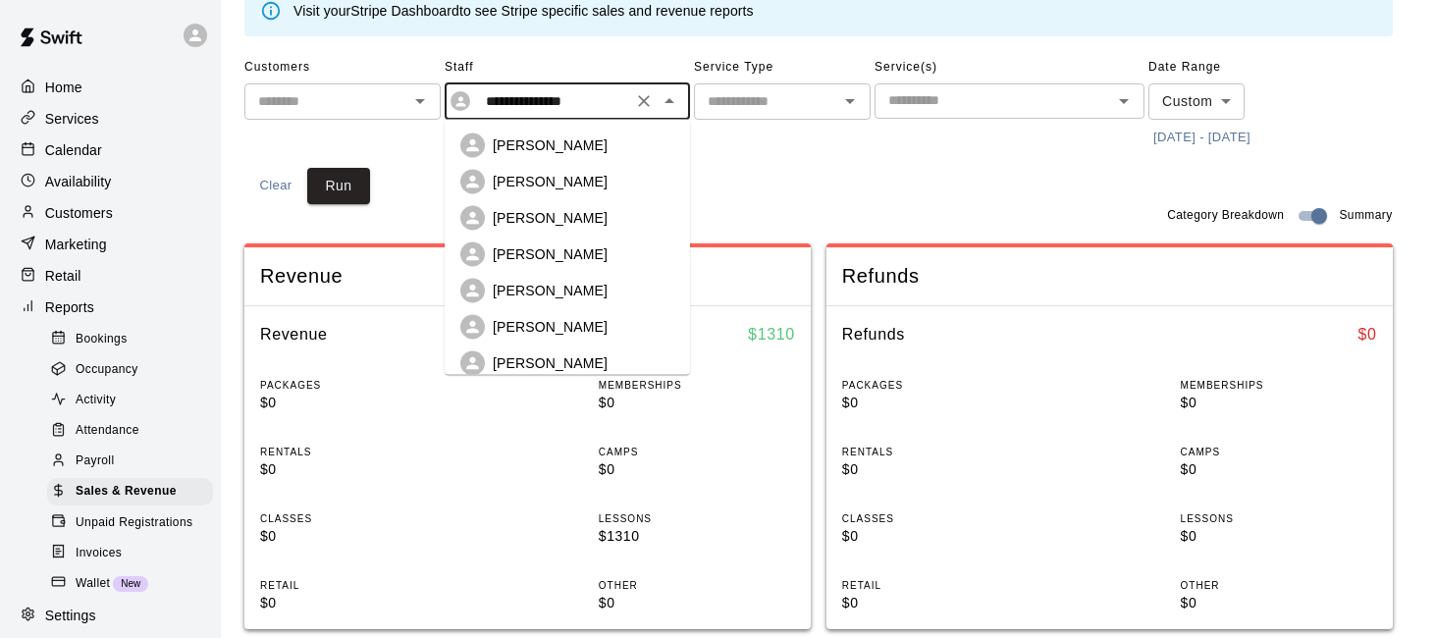
click at [613, 315] on div "[PERSON_NAME]" at bounding box center [567, 327] width 214 height 25
type input "**********"
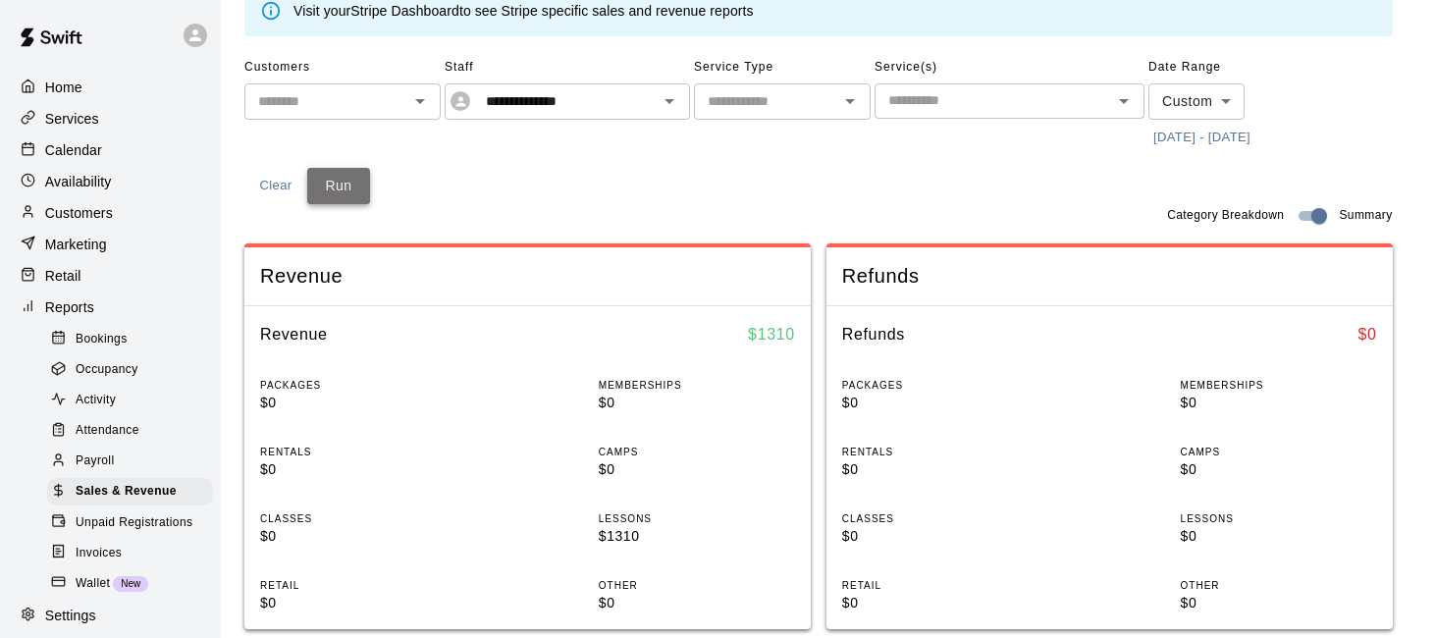
click at [357, 181] on button "Run" at bounding box center [338, 186] width 63 height 36
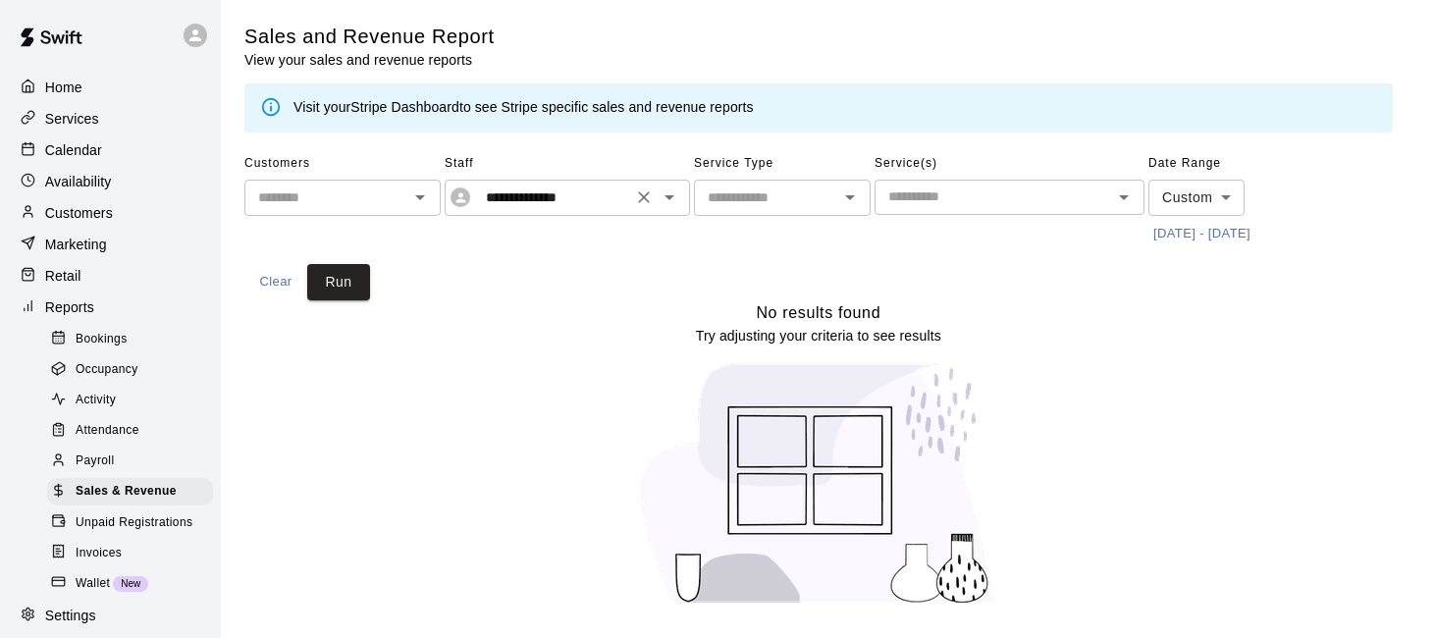
click at [668, 196] on icon "Open" at bounding box center [669, 197] width 10 height 5
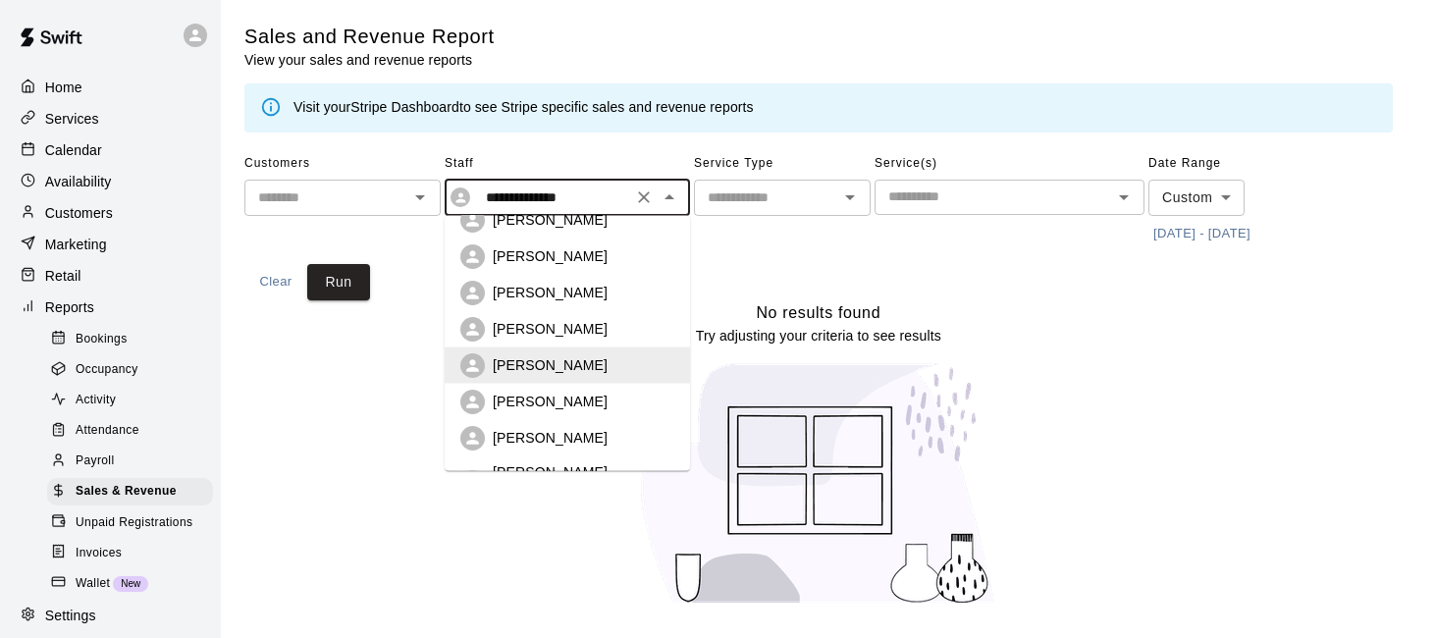
scroll to position [160, 0]
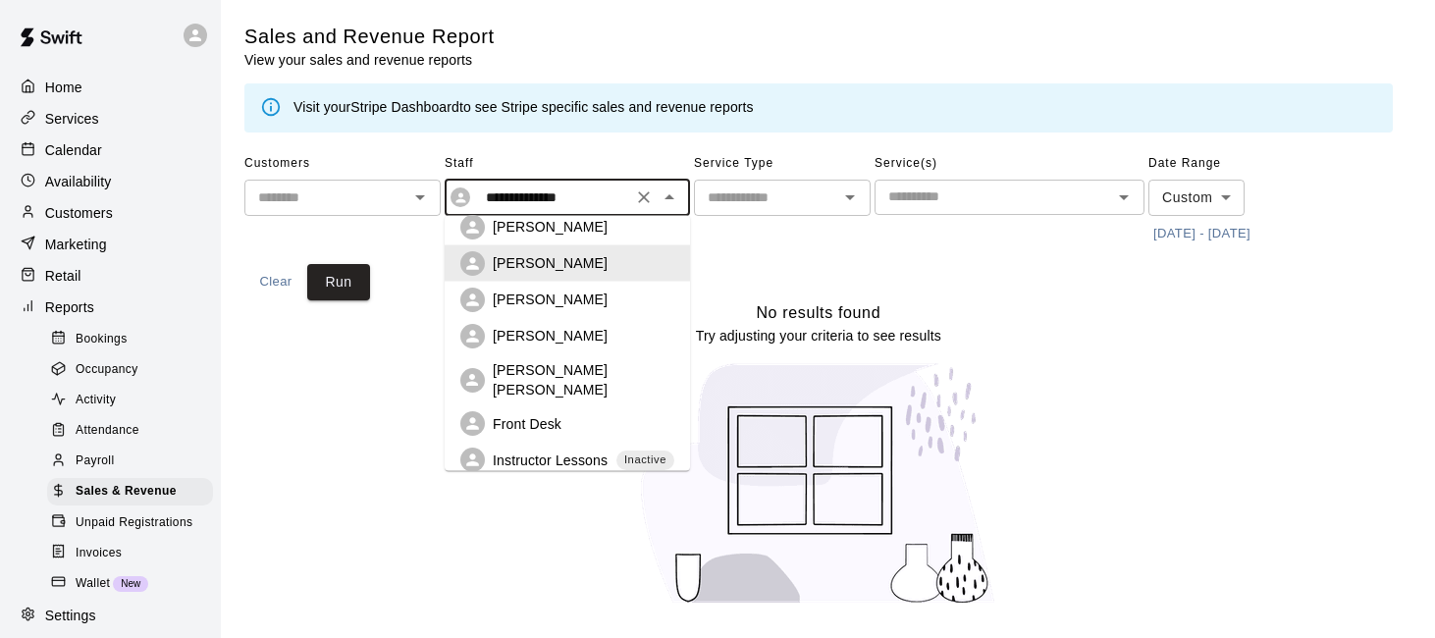
click at [287, 282] on button "Clear" at bounding box center [275, 282] width 63 height 36
type input "****"
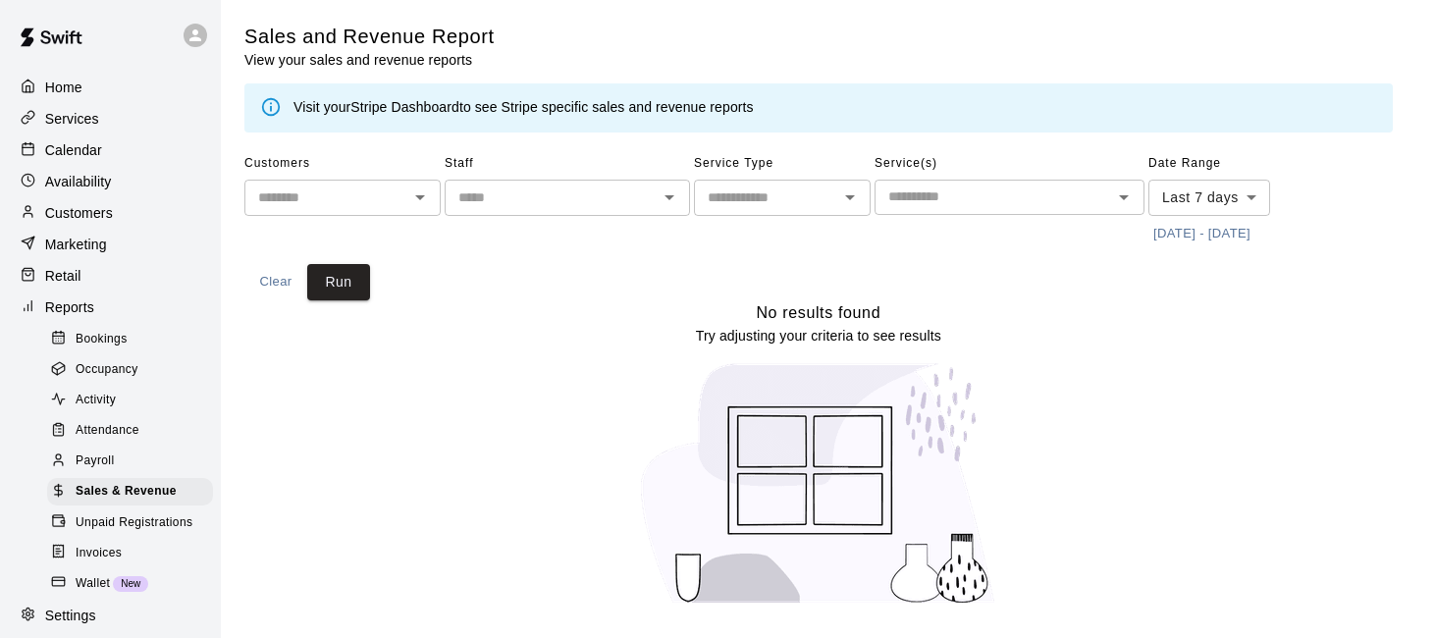
click at [279, 279] on button "Clear" at bounding box center [275, 282] width 63 height 36
click at [152, 148] on div "Calendar" at bounding box center [110, 149] width 189 height 29
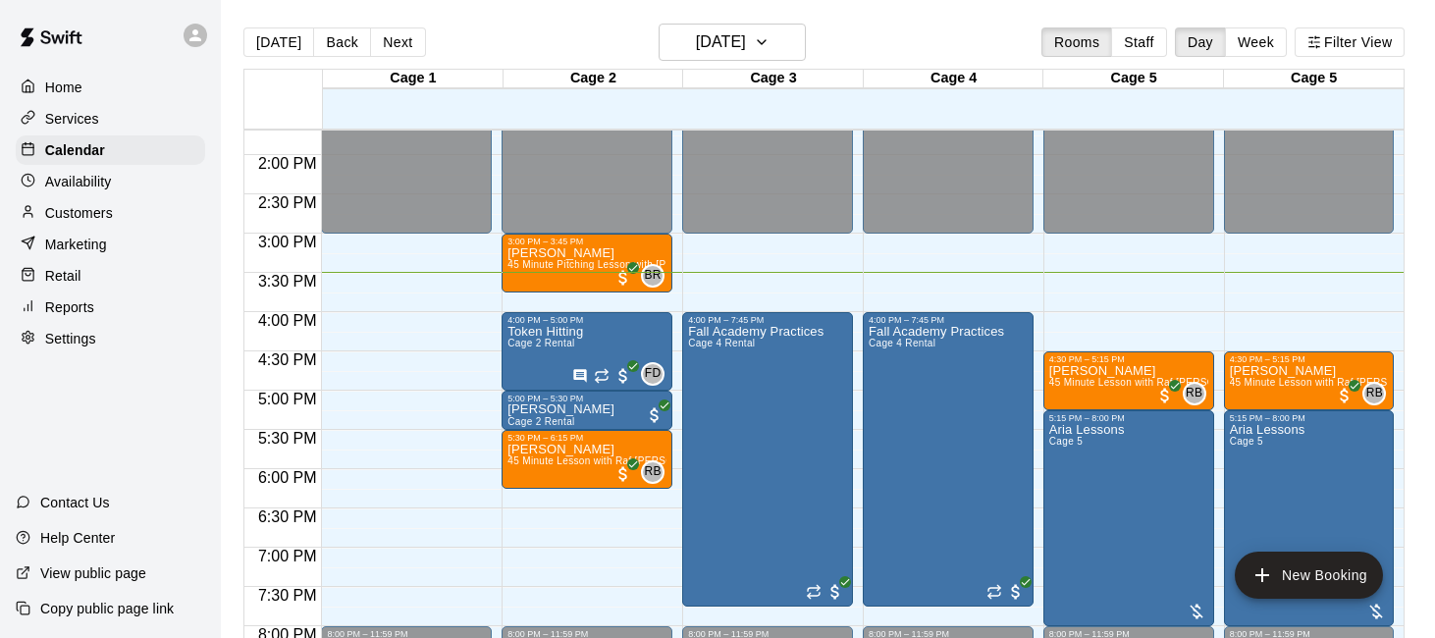
scroll to position [1080, 0]
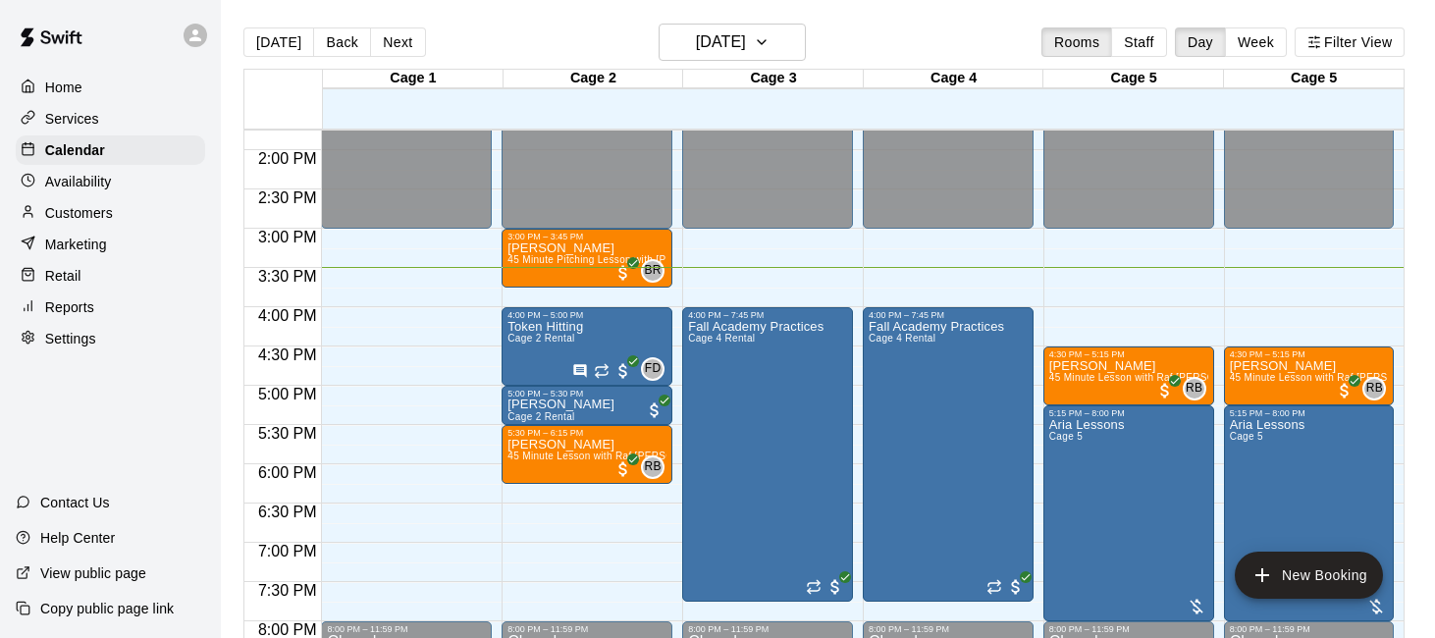
click at [95, 187] on p "Availability" at bounding box center [78, 182] width 67 height 20
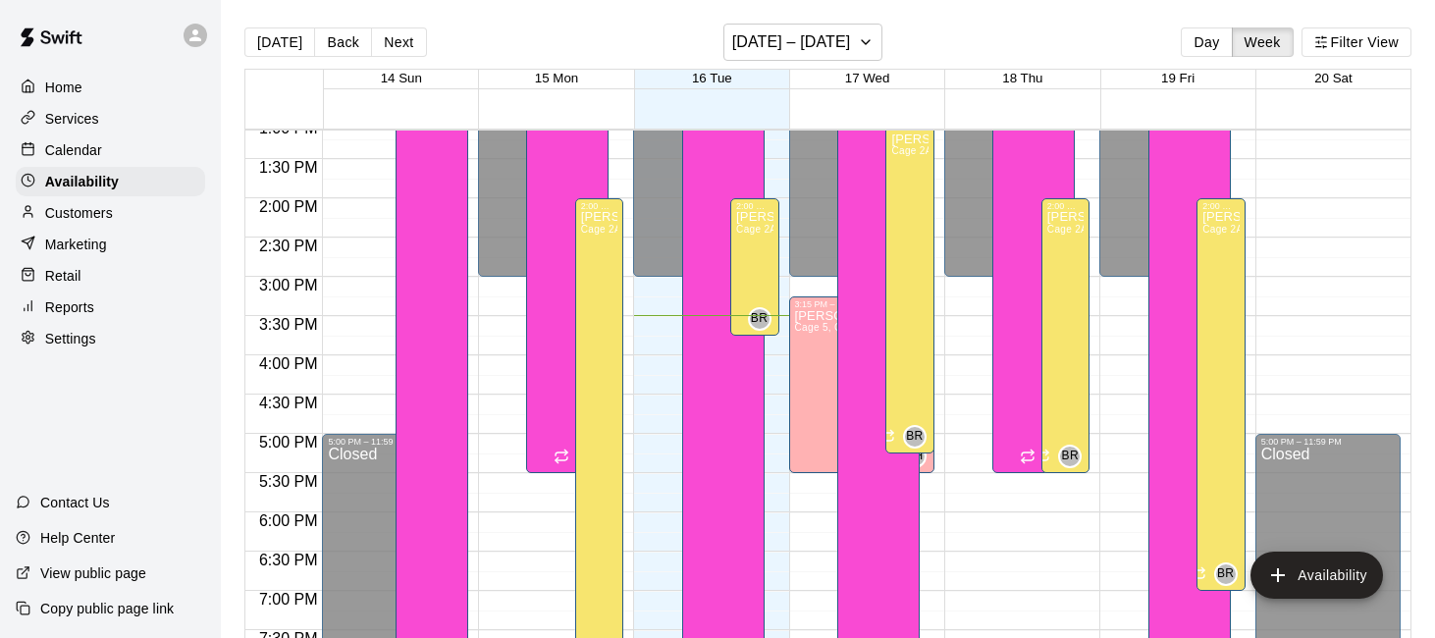
scroll to position [1031, 0]
click at [1317, 577] on button "Availability" at bounding box center [1316, 575] width 133 height 47
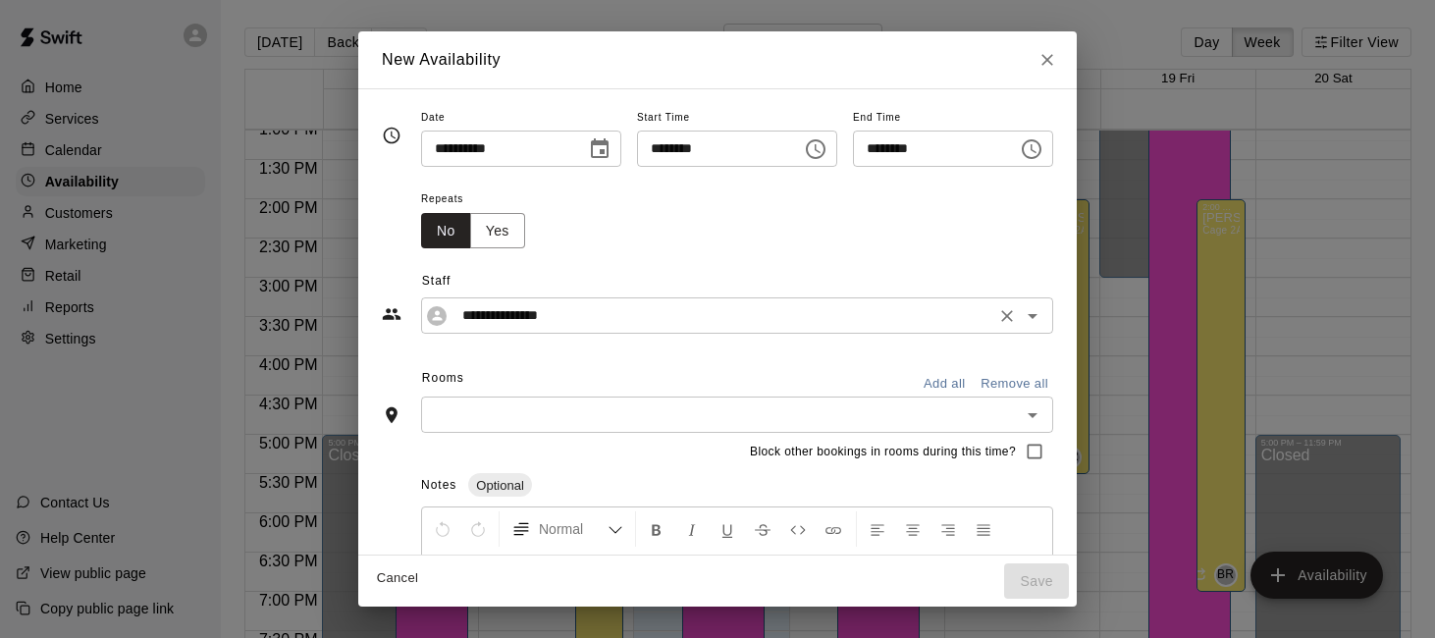
click at [1040, 311] on icon "Open" at bounding box center [1033, 316] width 24 height 24
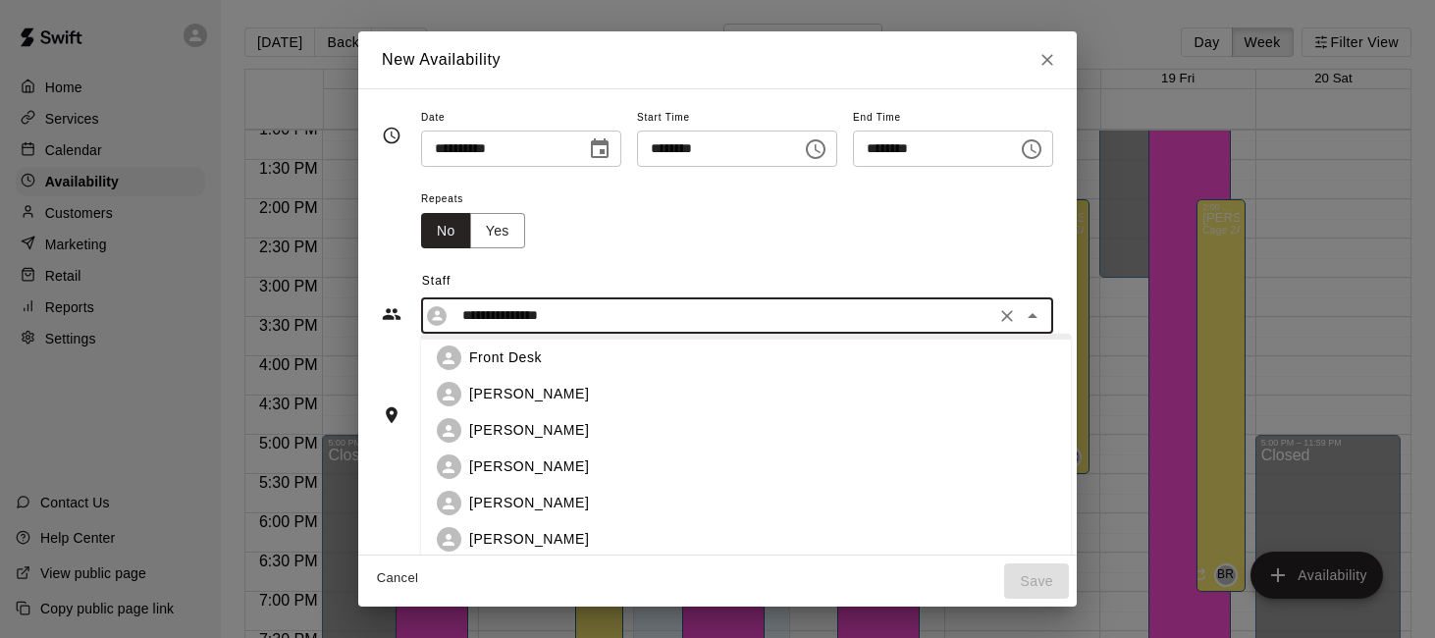
scroll to position [124, 0]
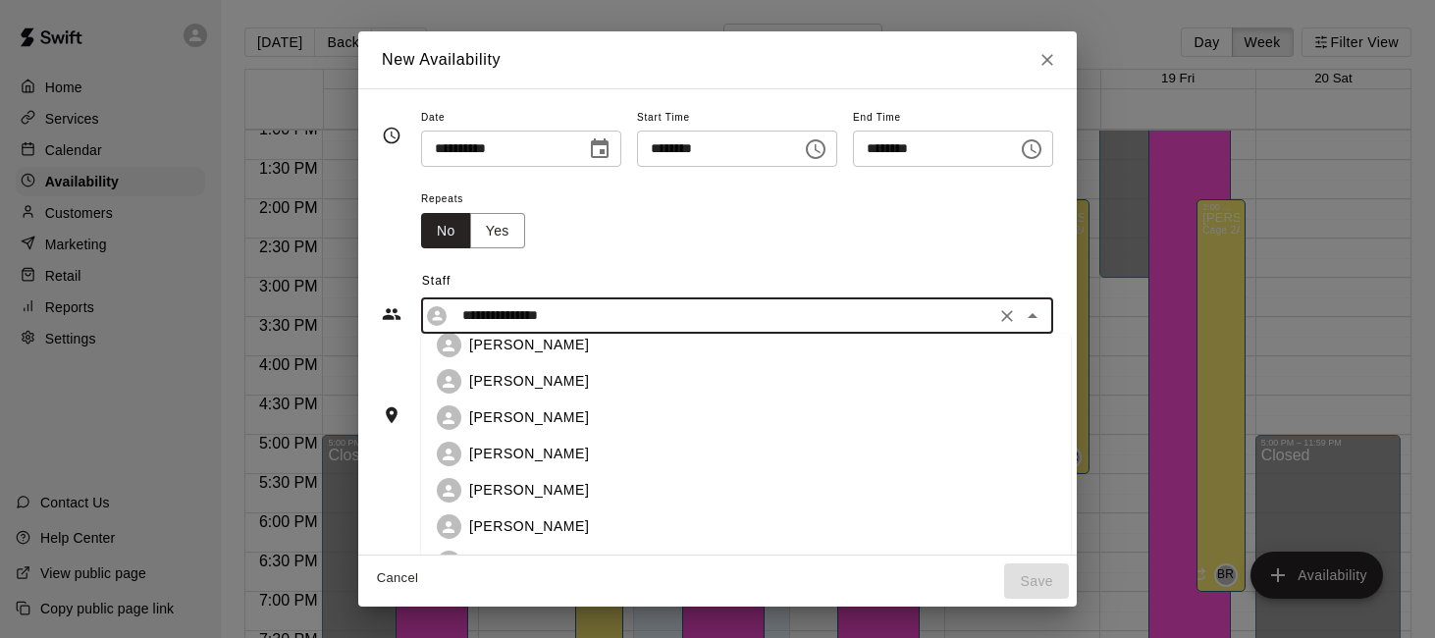
click at [657, 415] on div "[PERSON_NAME]" at bounding box center [762, 417] width 586 height 21
type input "**********"
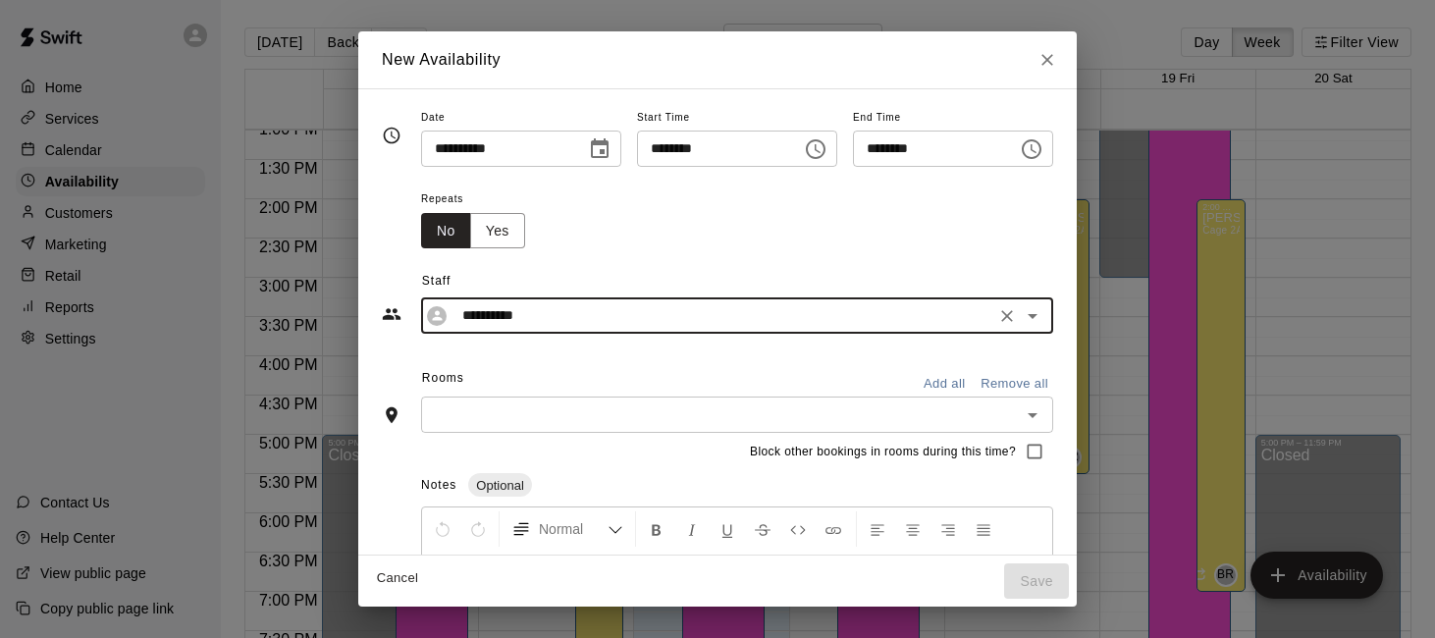
click at [573, 408] on input "text" at bounding box center [721, 414] width 588 height 25
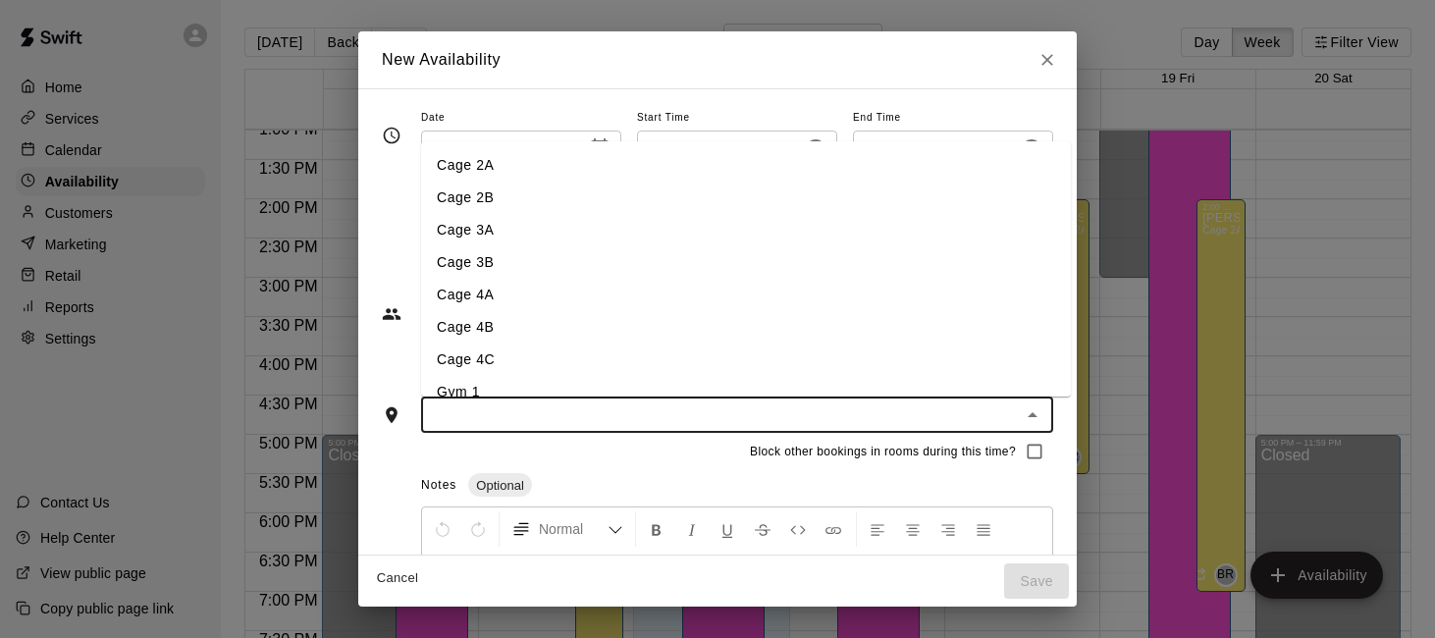
click at [611, 356] on li "Cage 4C" at bounding box center [746, 360] width 650 height 32
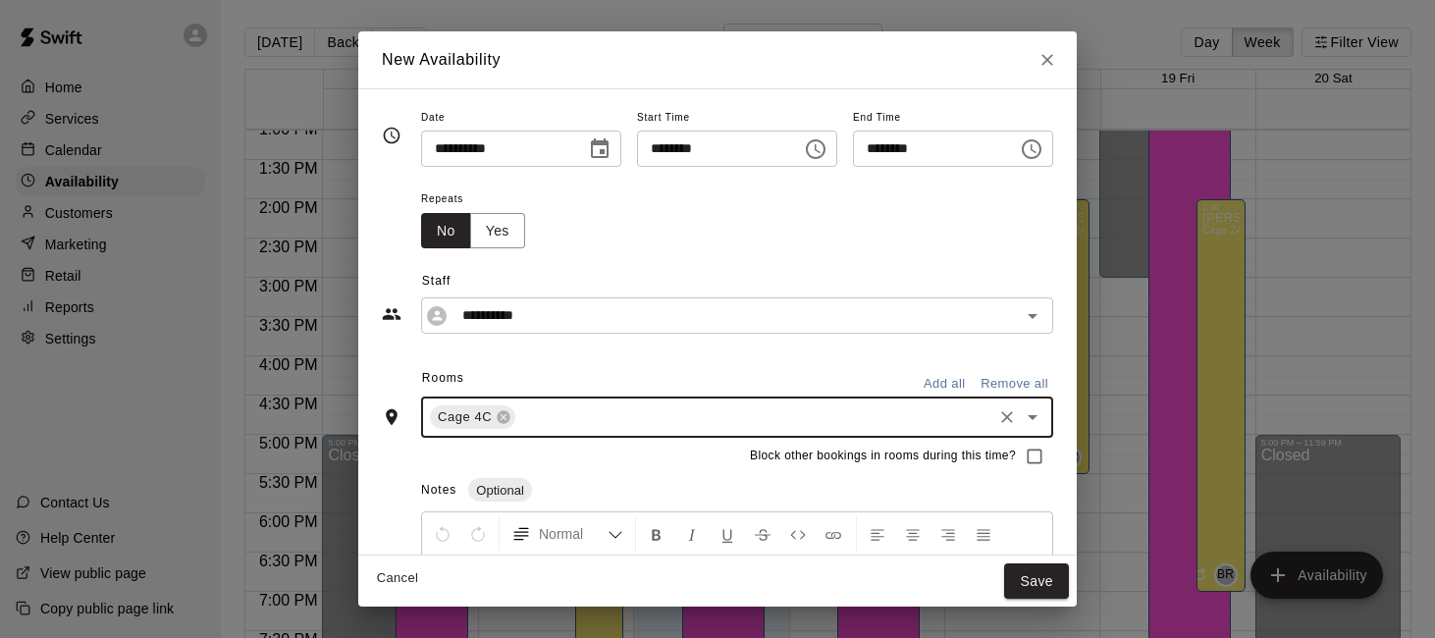
click at [605, 431] on div "Cage 4C ​" at bounding box center [737, 417] width 632 height 41
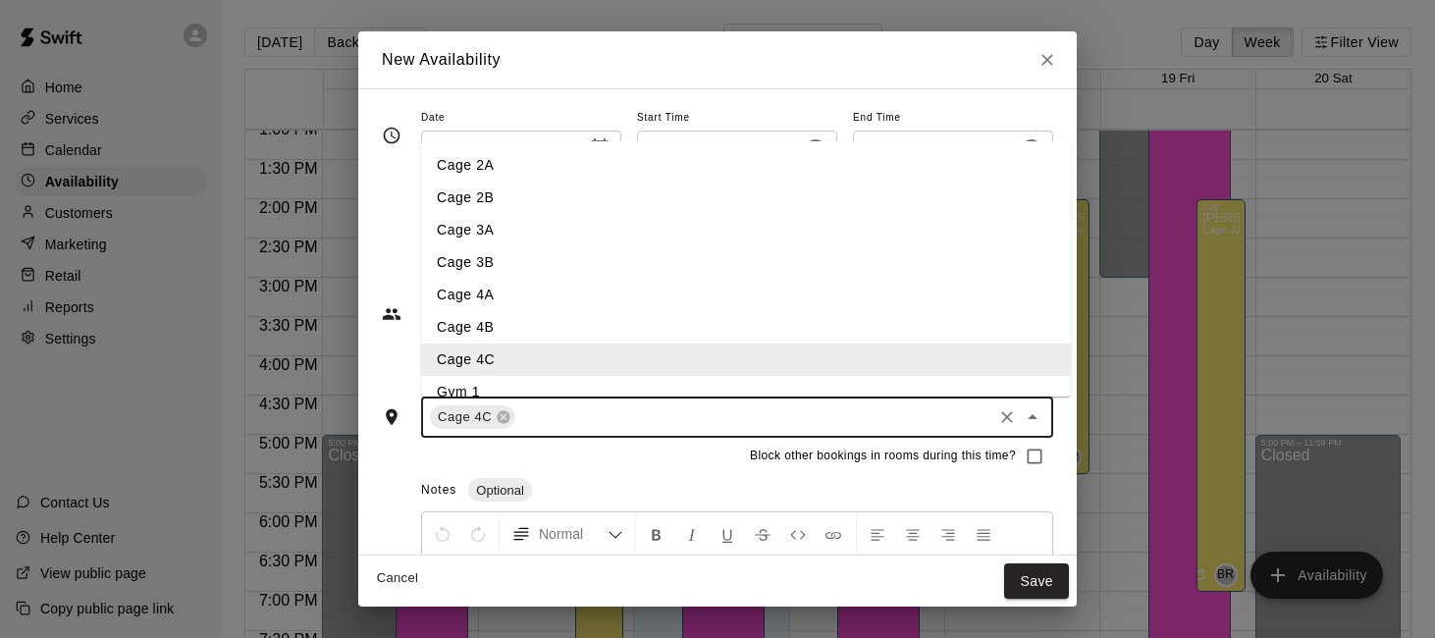
click at [593, 328] on li "Cage 4B" at bounding box center [746, 327] width 650 height 32
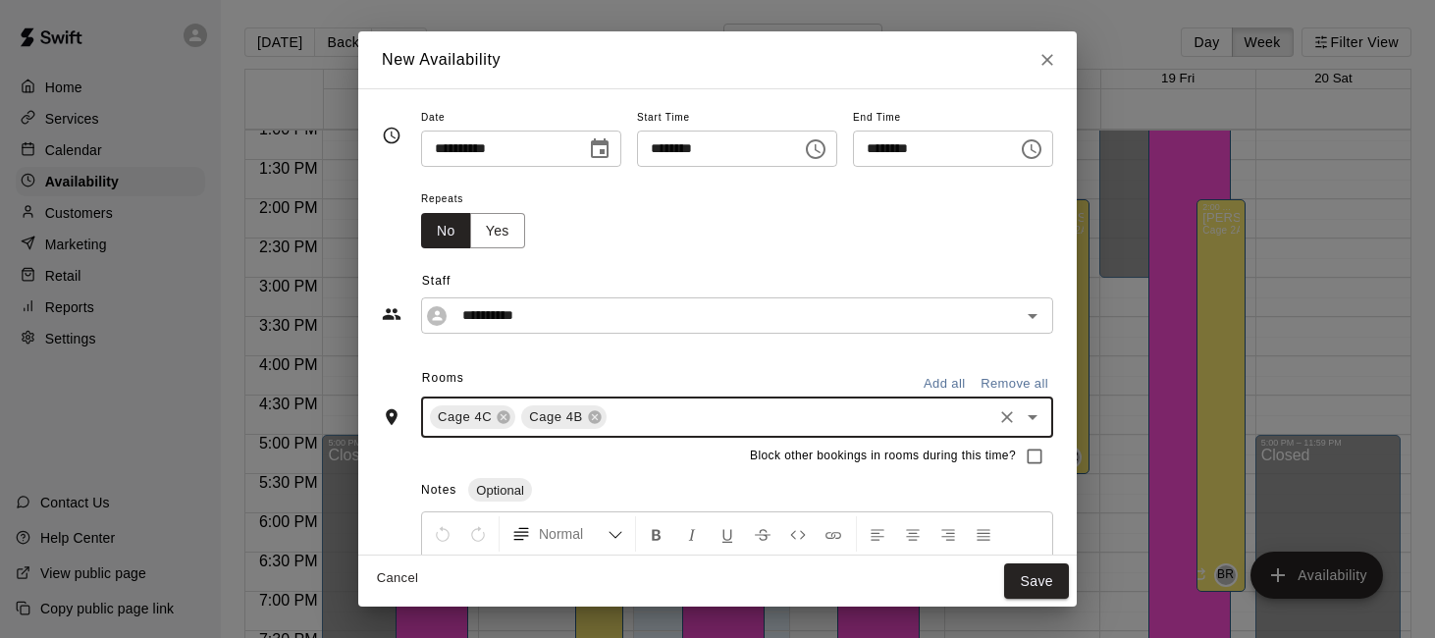
click at [639, 415] on input "text" at bounding box center [800, 417] width 380 height 25
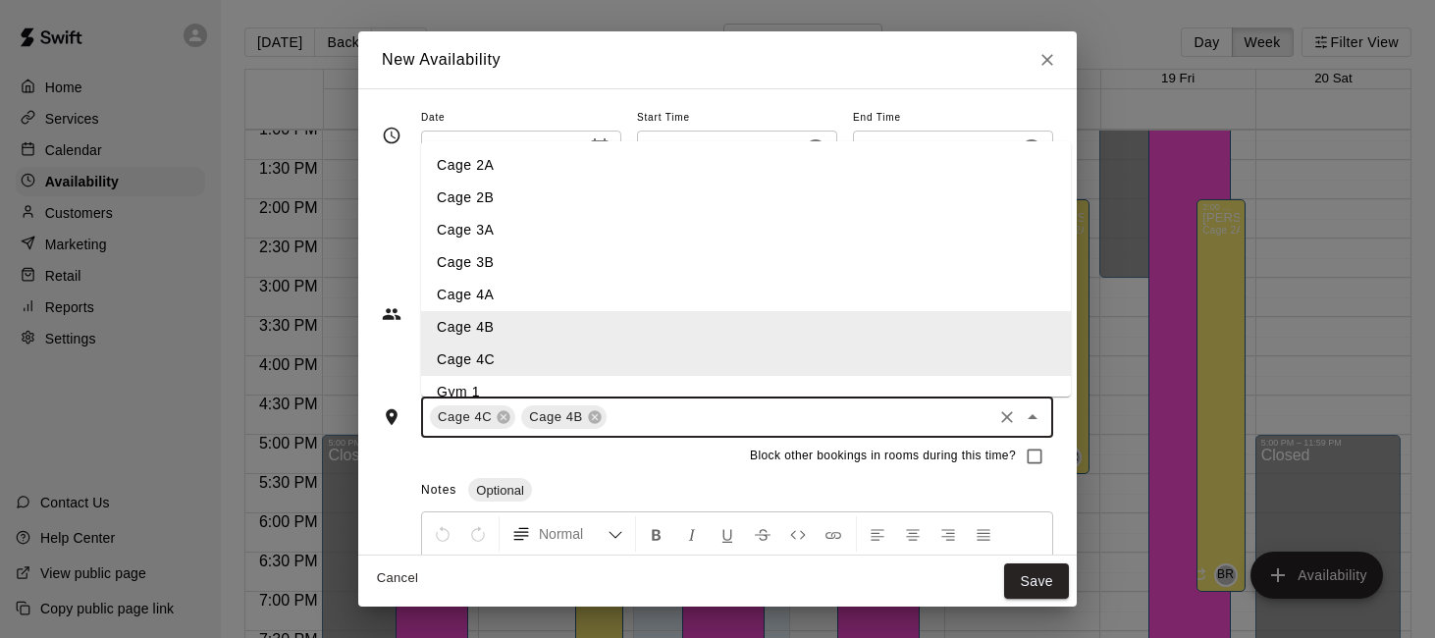
click at [671, 290] on li "Cage 4A" at bounding box center [746, 295] width 650 height 32
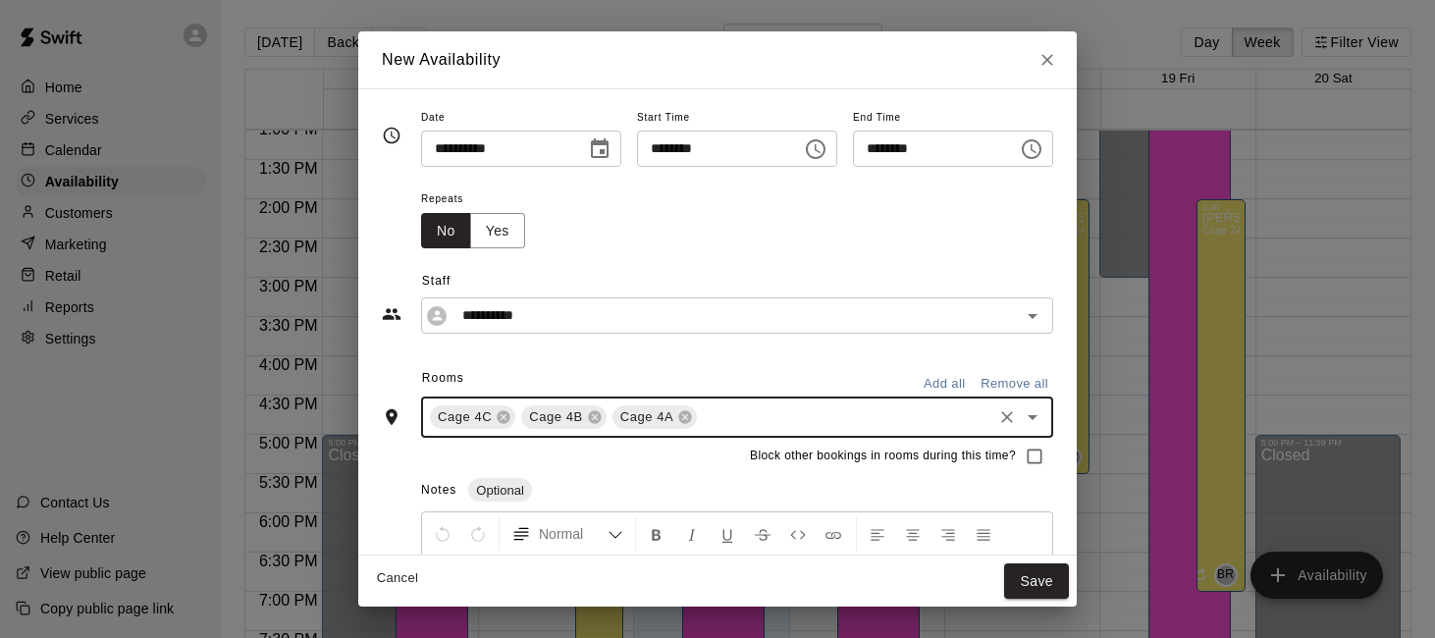
click at [743, 420] on input "text" at bounding box center [845, 417] width 290 height 25
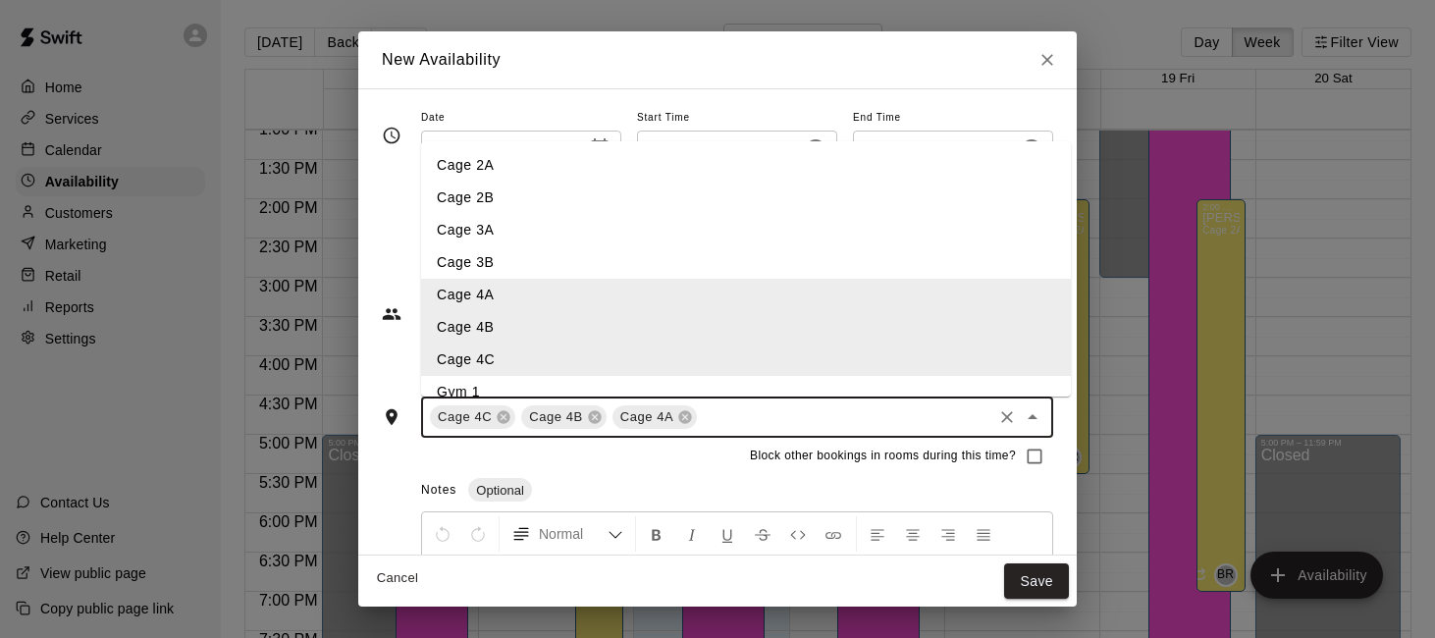
click at [749, 261] on li "Cage 3B" at bounding box center [746, 262] width 650 height 32
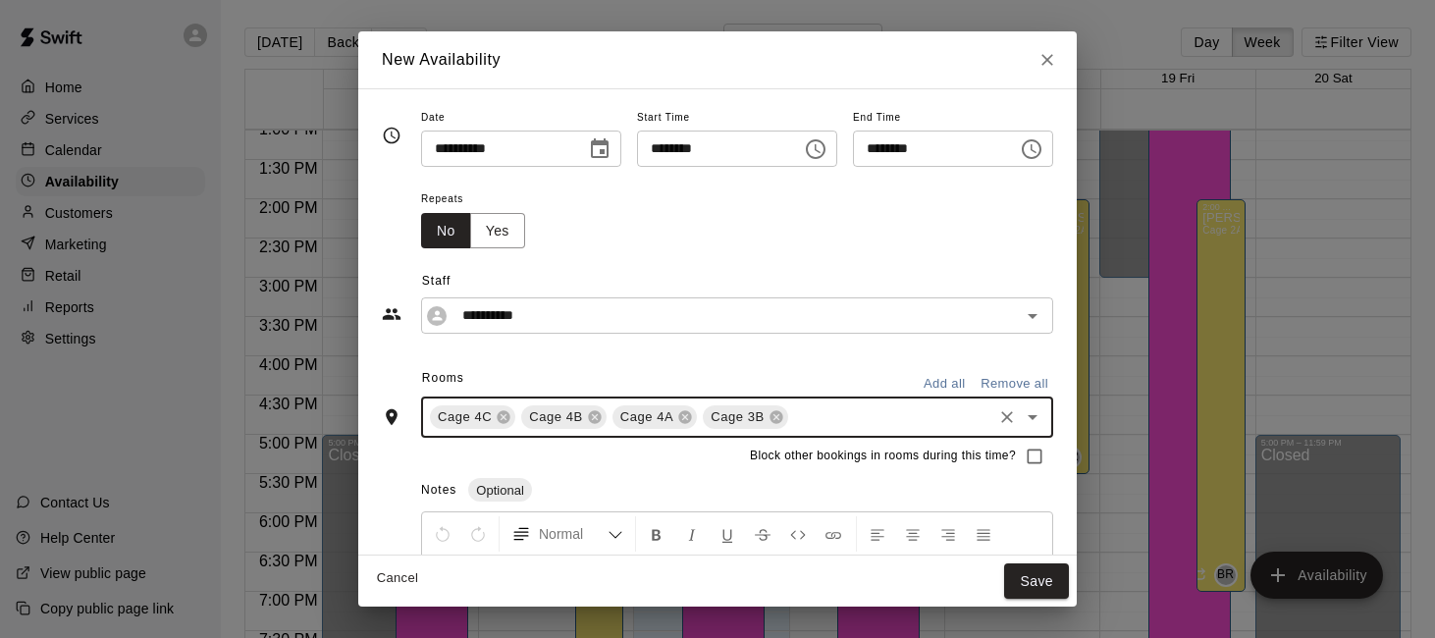
click at [809, 408] on input "text" at bounding box center [890, 417] width 198 height 25
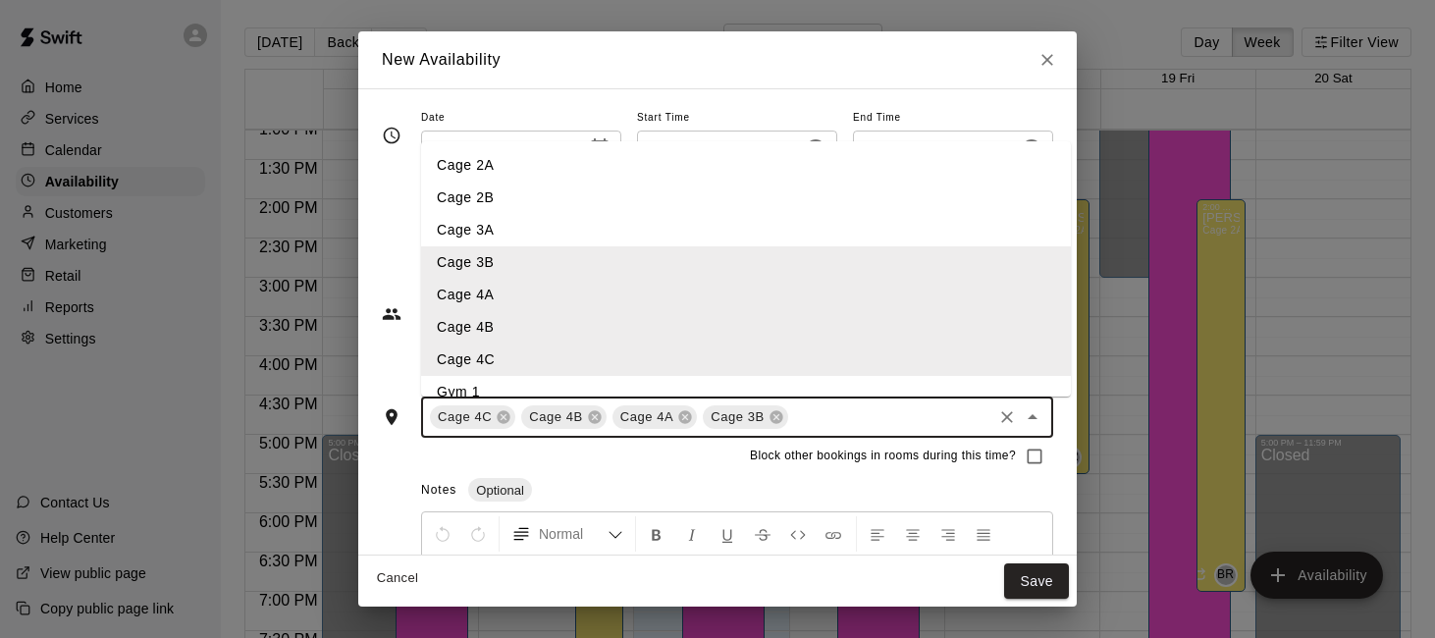
click at [774, 228] on li "Cage 3A" at bounding box center [746, 230] width 650 height 32
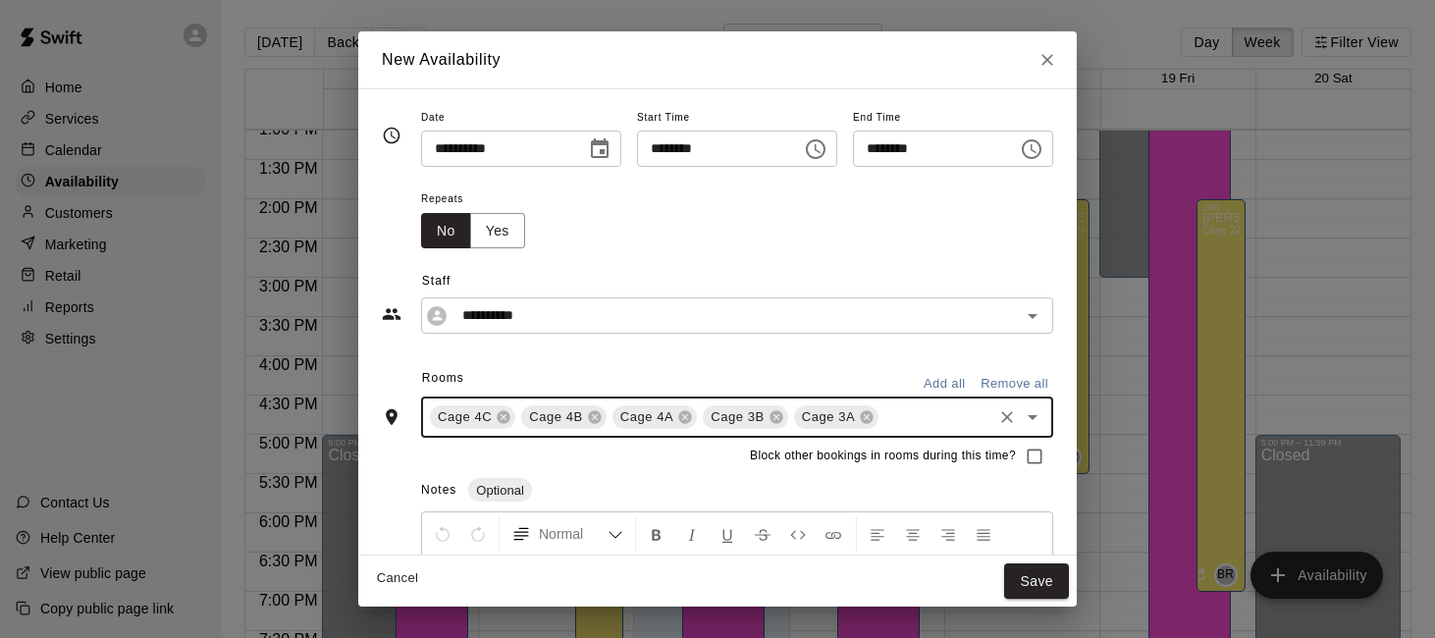
click at [909, 420] on input "text" at bounding box center [935, 417] width 108 height 25
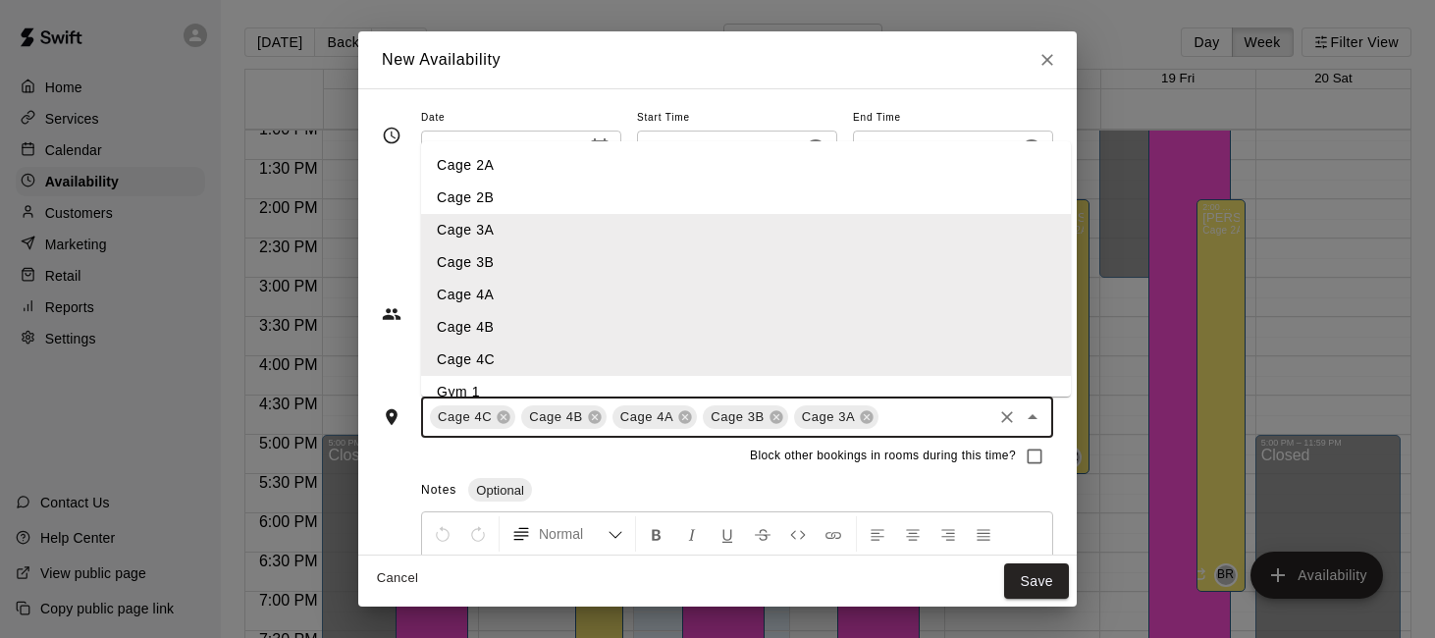
click at [839, 206] on li "Cage 2B" at bounding box center [746, 198] width 650 height 32
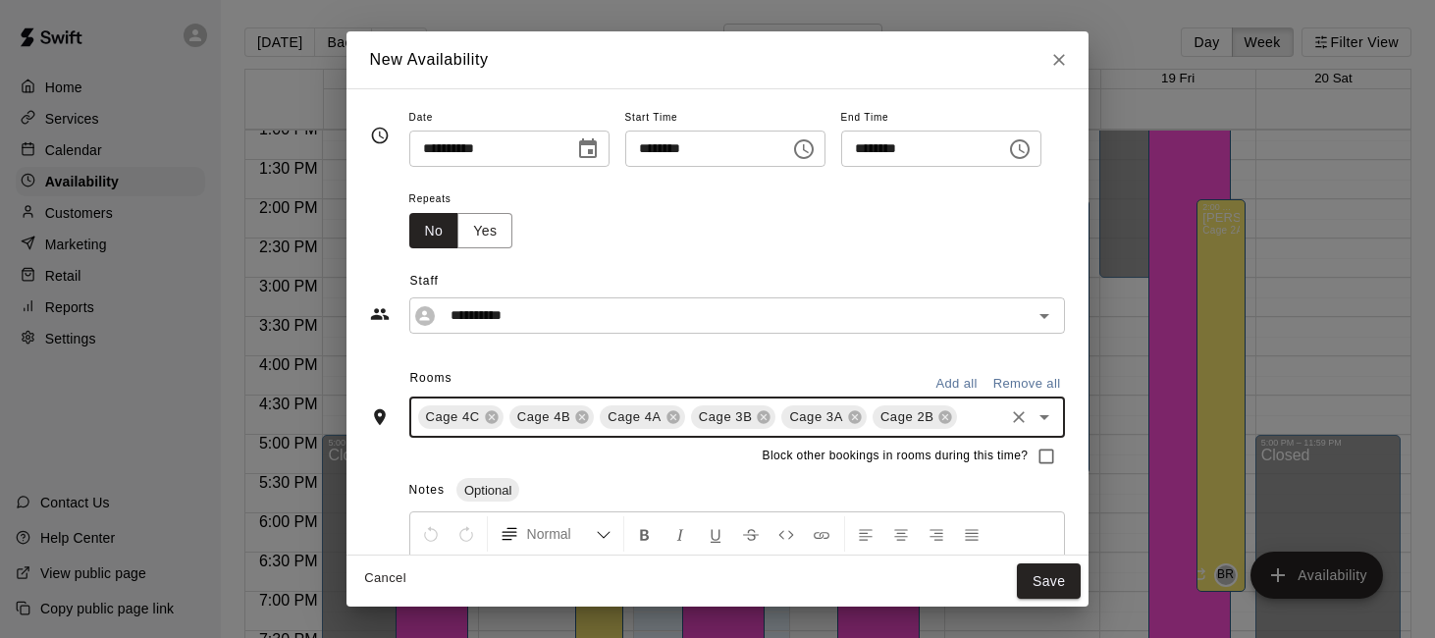
click at [977, 423] on input "text" at bounding box center [980, 417] width 41 height 25
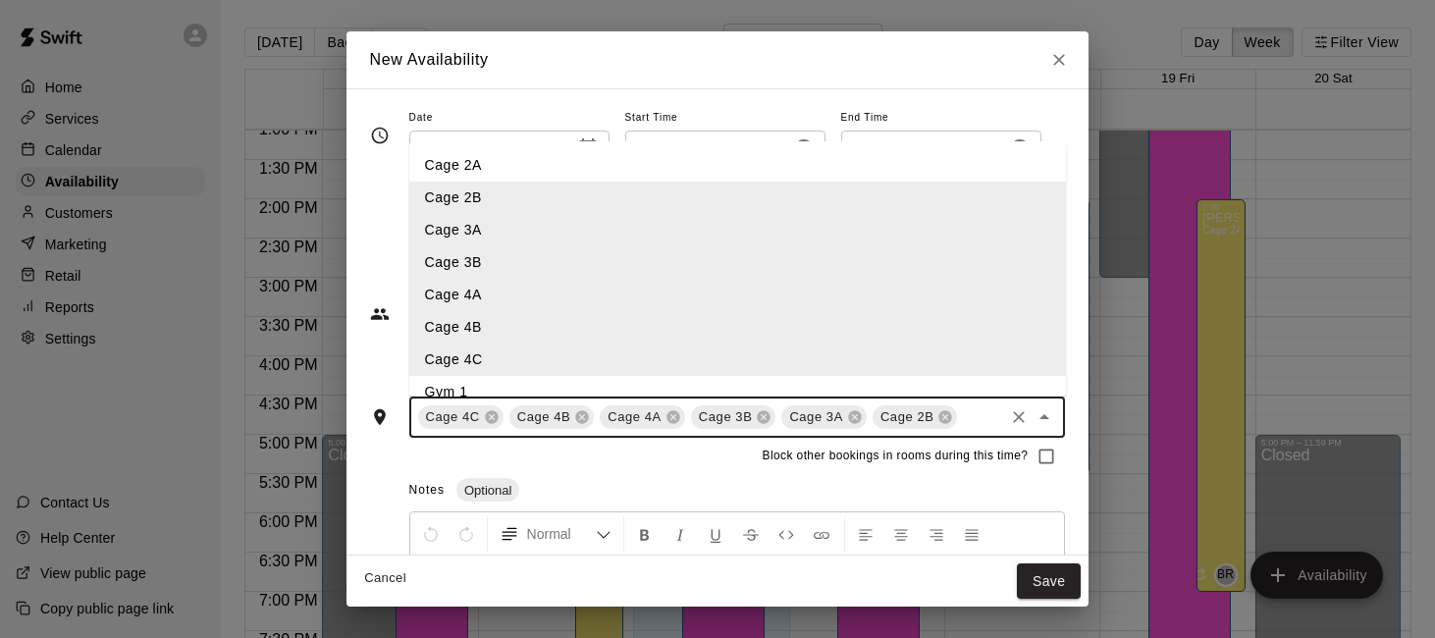
click at [908, 178] on li "Cage 2A" at bounding box center [737, 165] width 657 height 32
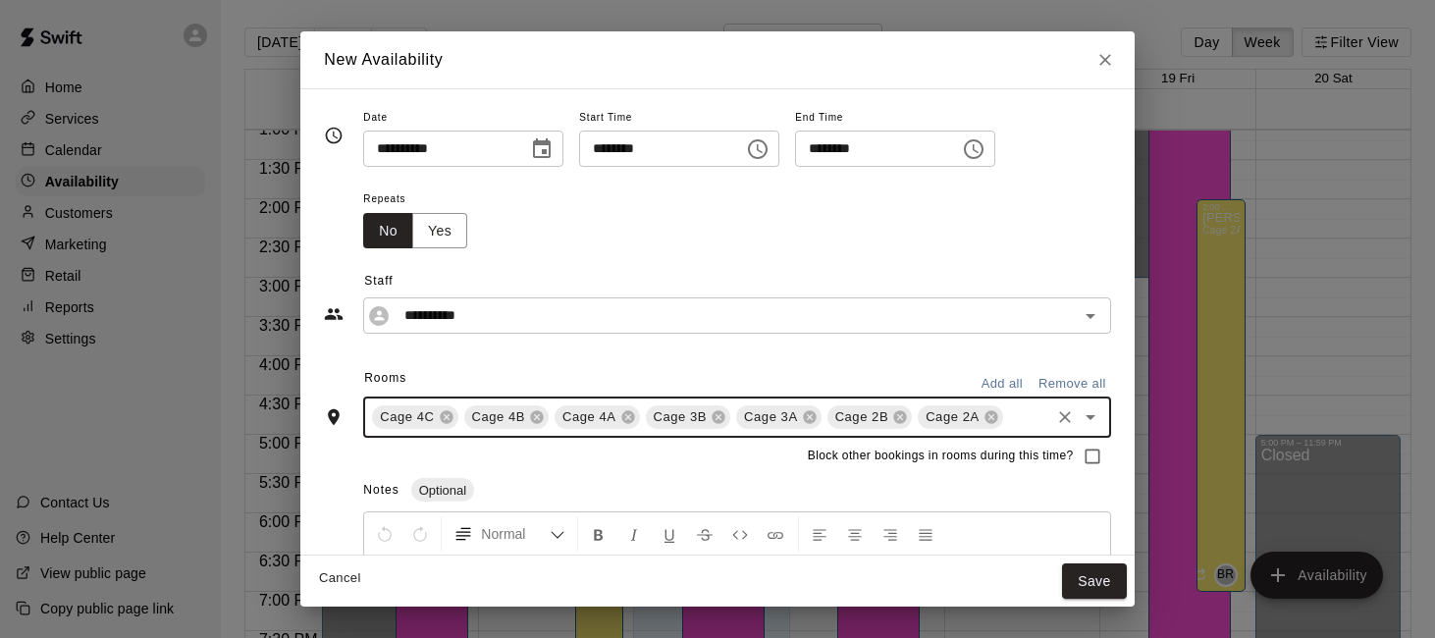
click at [1032, 423] on input "text" at bounding box center [1026, 417] width 41 height 25
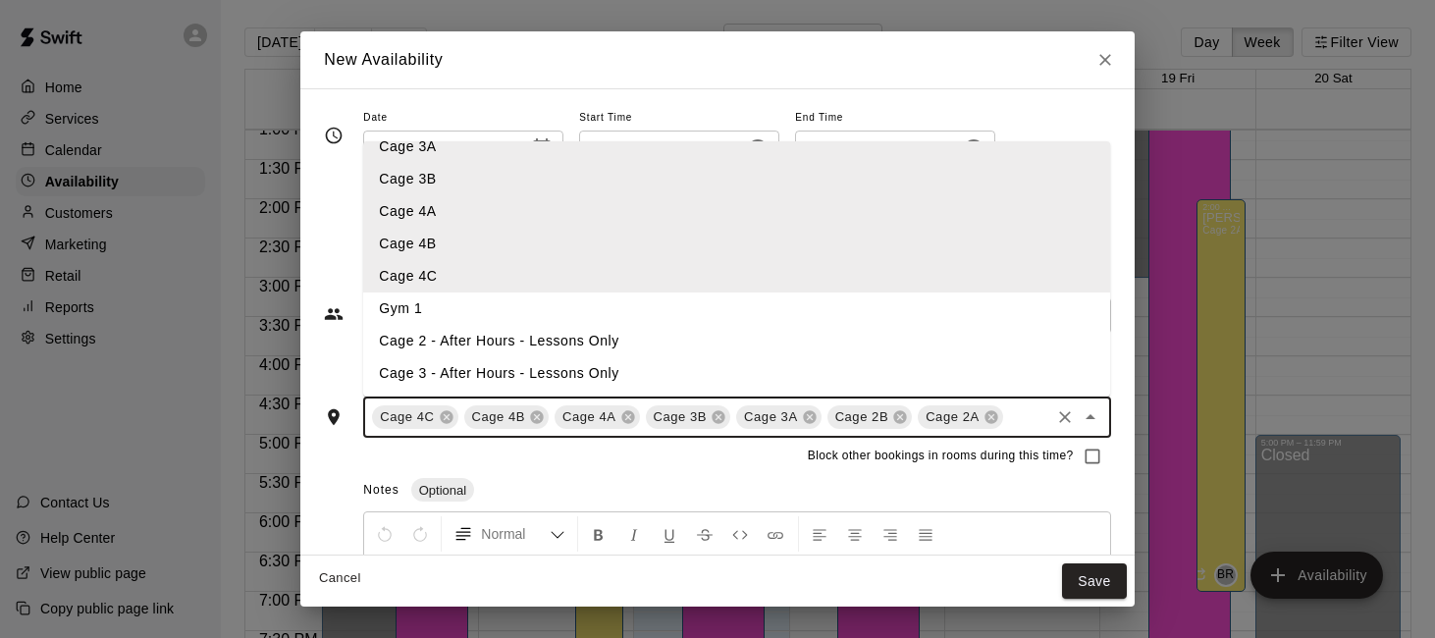
scroll to position [0, 0]
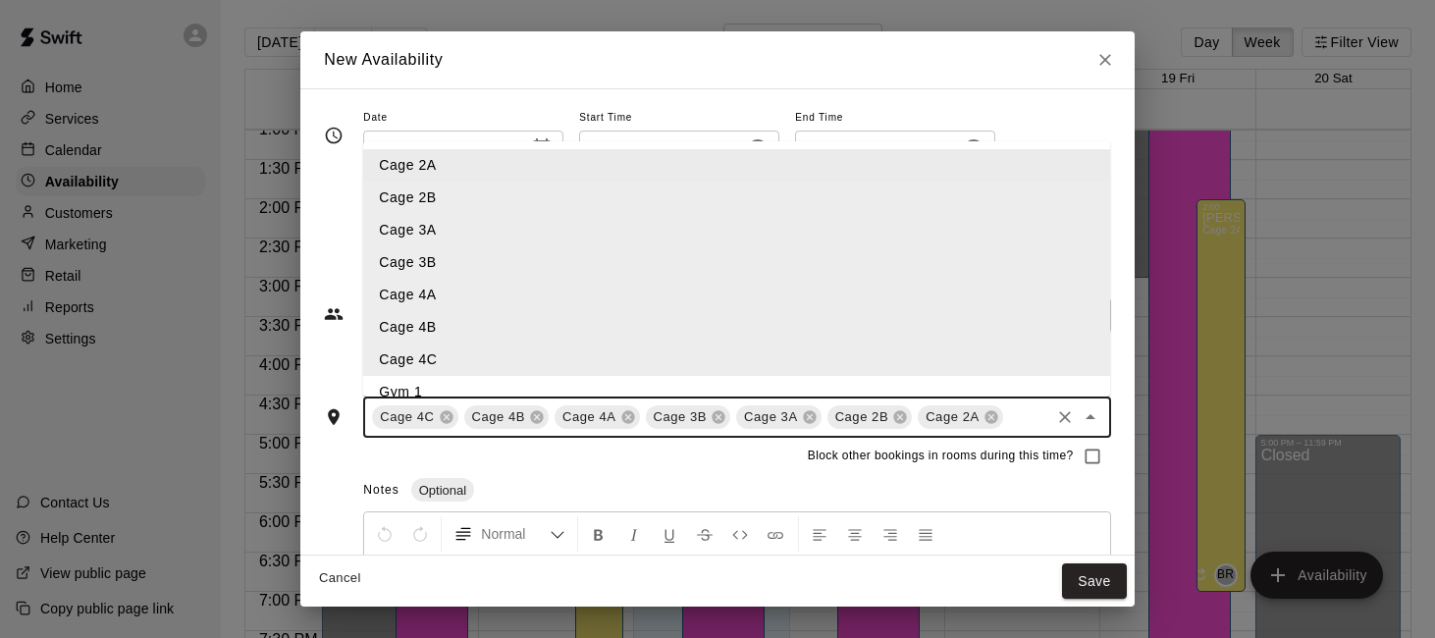
click at [930, 98] on div "**********" at bounding box center [716, 321] width 833 height 467
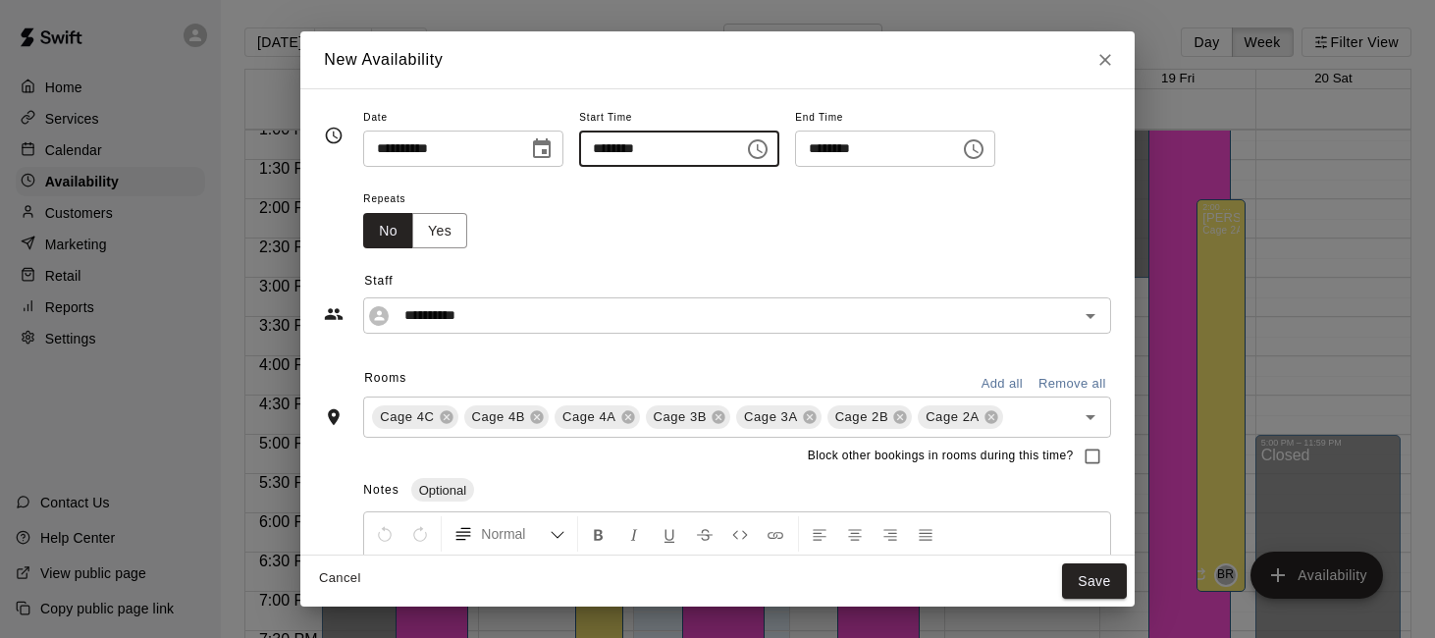
click at [609, 145] on input "********" at bounding box center [654, 149] width 151 height 36
click at [624, 147] on input "********" at bounding box center [654, 149] width 151 height 36
type input "********"
click at [828, 151] on input "********" at bounding box center [870, 149] width 151 height 36
click at [913, 357] on div "**********" at bounding box center [717, 408] width 786 height 606
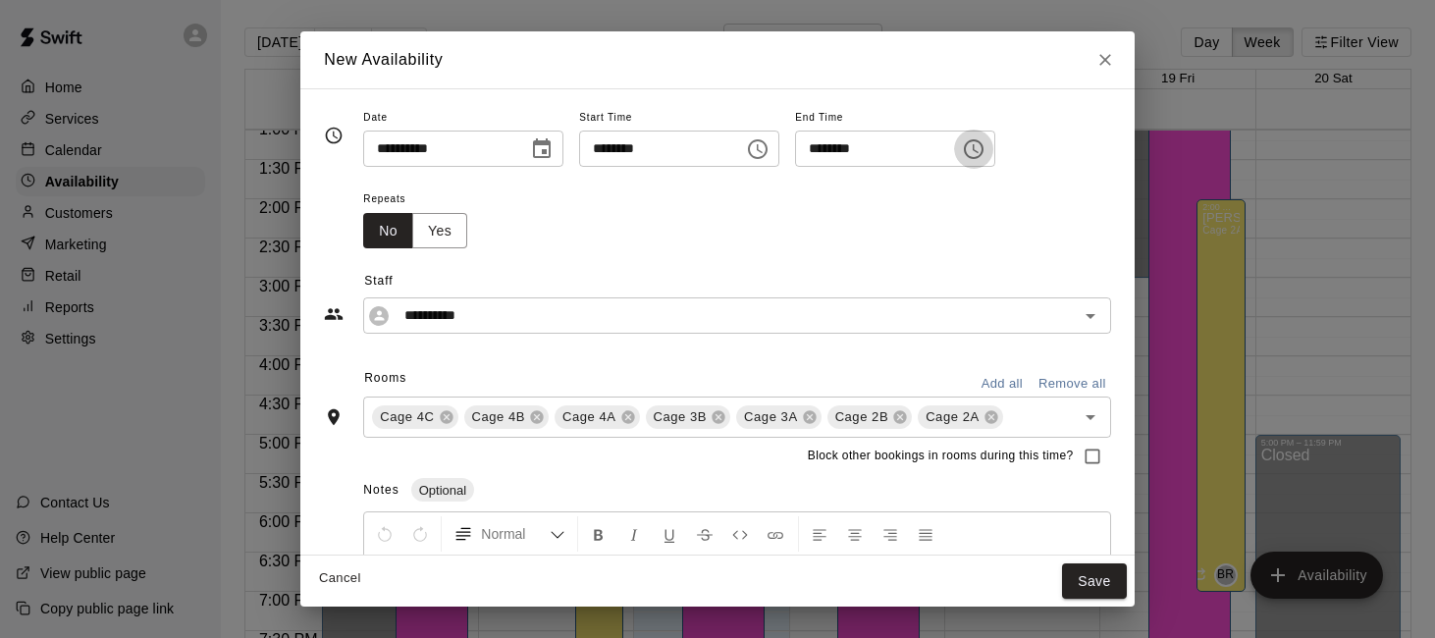
click at [985, 148] on icon "Choose time, selected time is 4:00 PM" at bounding box center [974, 149] width 24 height 24
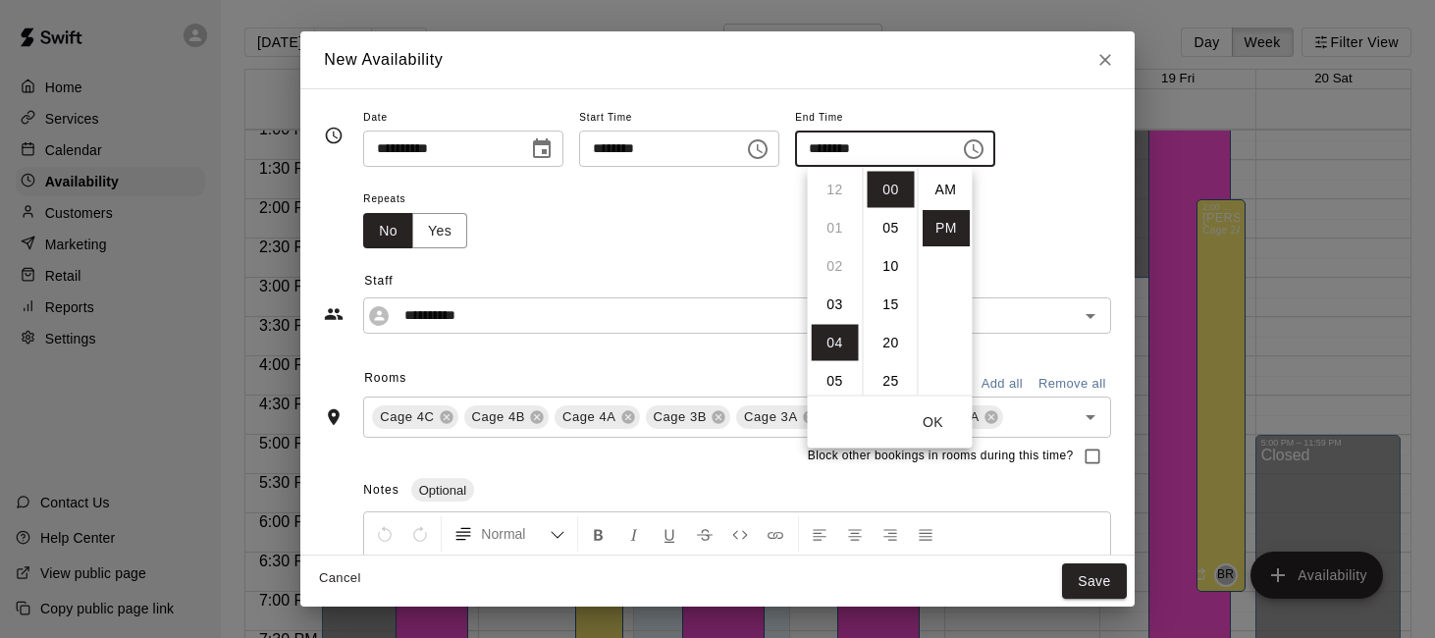
scroll to position [35, 0]
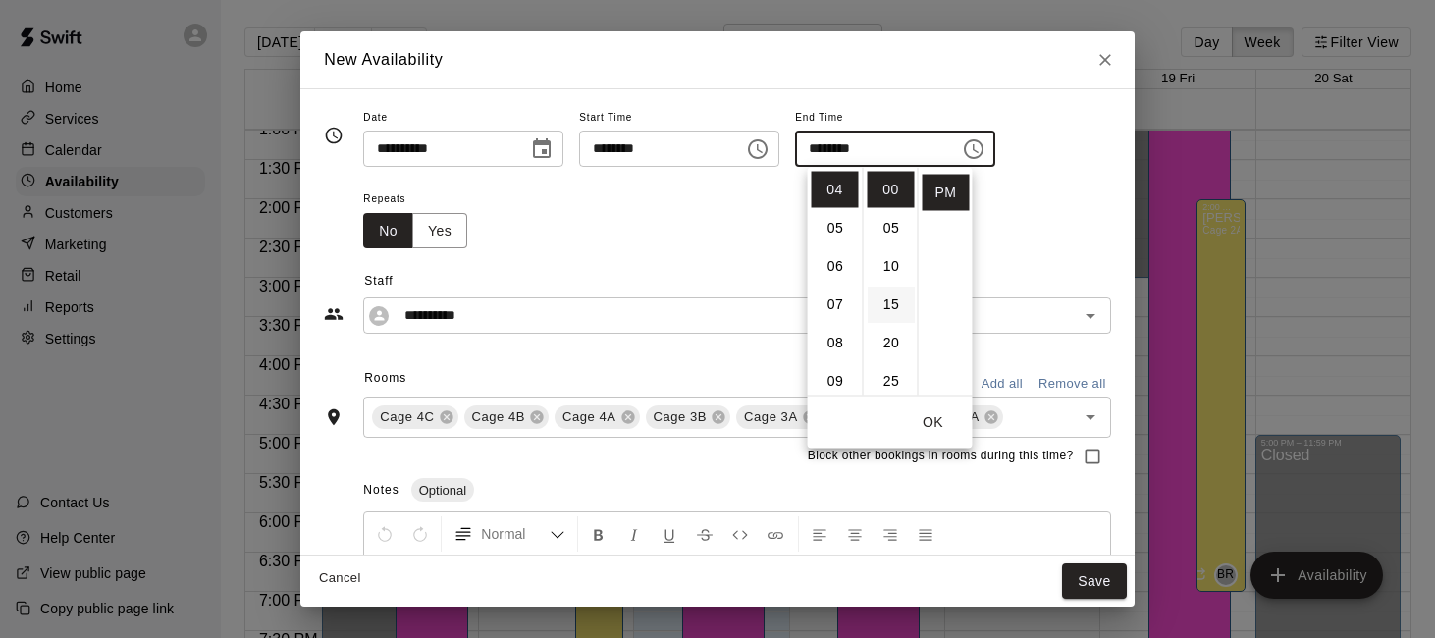
click at [891, 312] on li "15" at bounding box center [891, 305] width 47 height 36
type input "********"
click at [990, 236] on div "Repeats No Yes" at bounding box center [736, 217] width 747 height 62
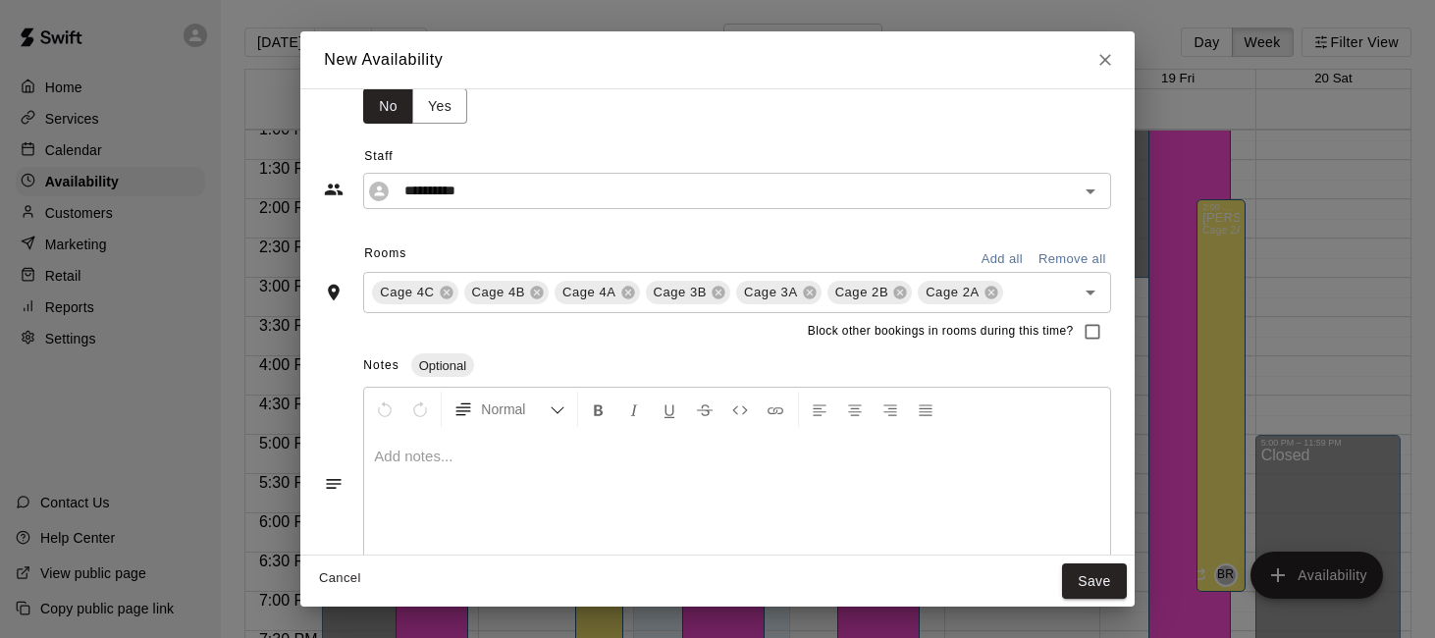
scroll to position [171, 0]
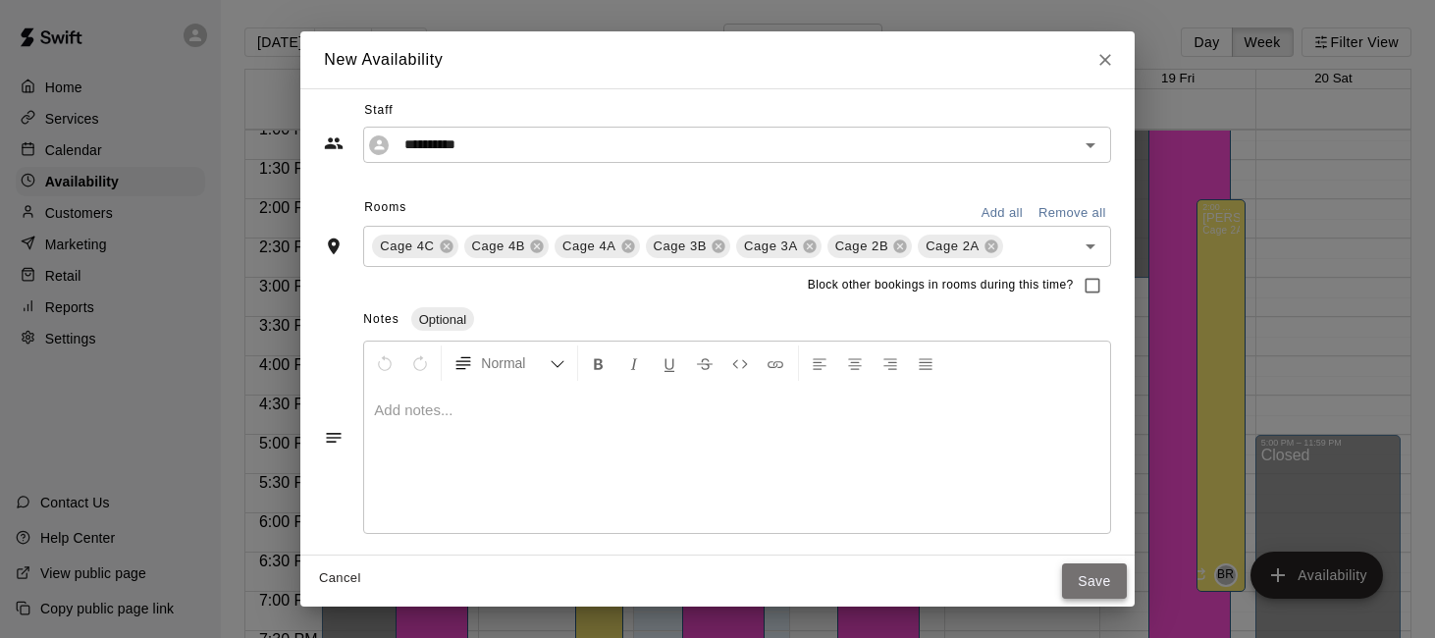
click at [1085, 588] on button "Save" at bounding box center [1094, 581] width 65 height 36
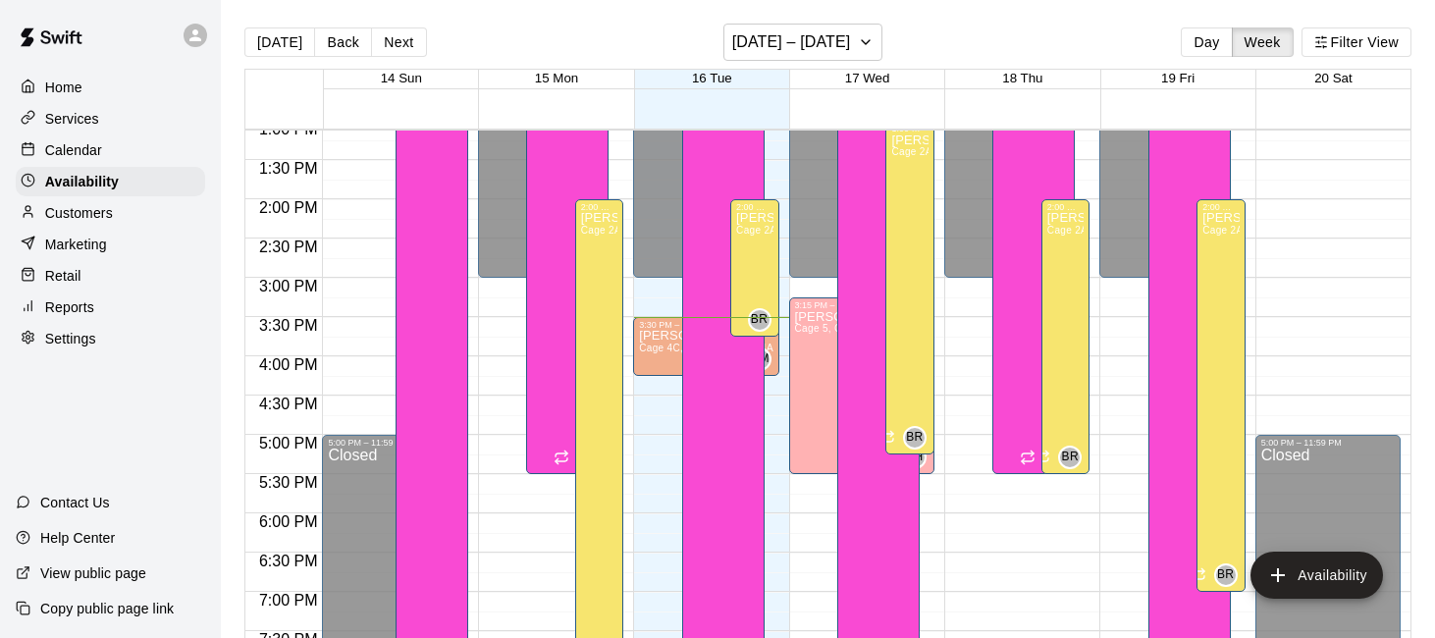
click at [661, 347] on span "Cage 4C, Cage 4B, Cage 4A, Cage 3B, Cage 3A, Cage 2B, Cage 2A" at bounding box center [799, 348] width 321 height 11
click at [645, 495] on div at bounding box center [717, 319] width 1435 height 638
click at [112, 151] on div "Calendar" at bounding box center [110, 149] width 189 height 29
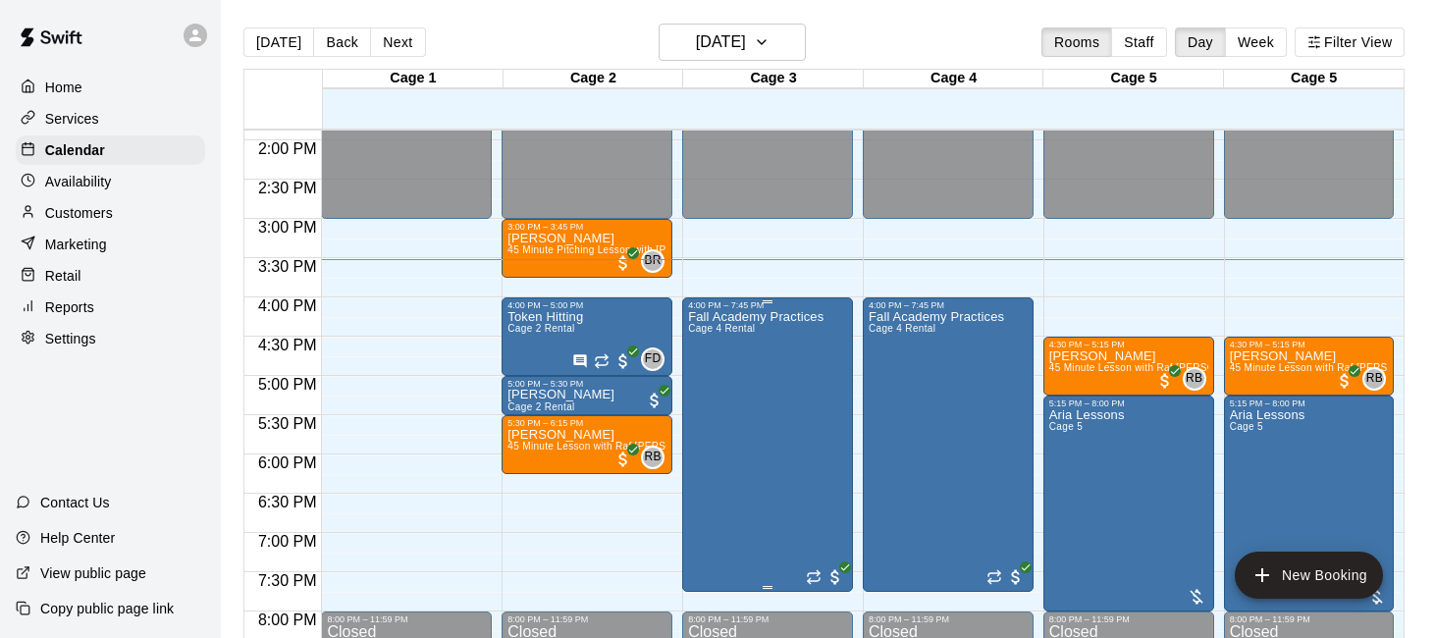
scroll to position [1011, 0]
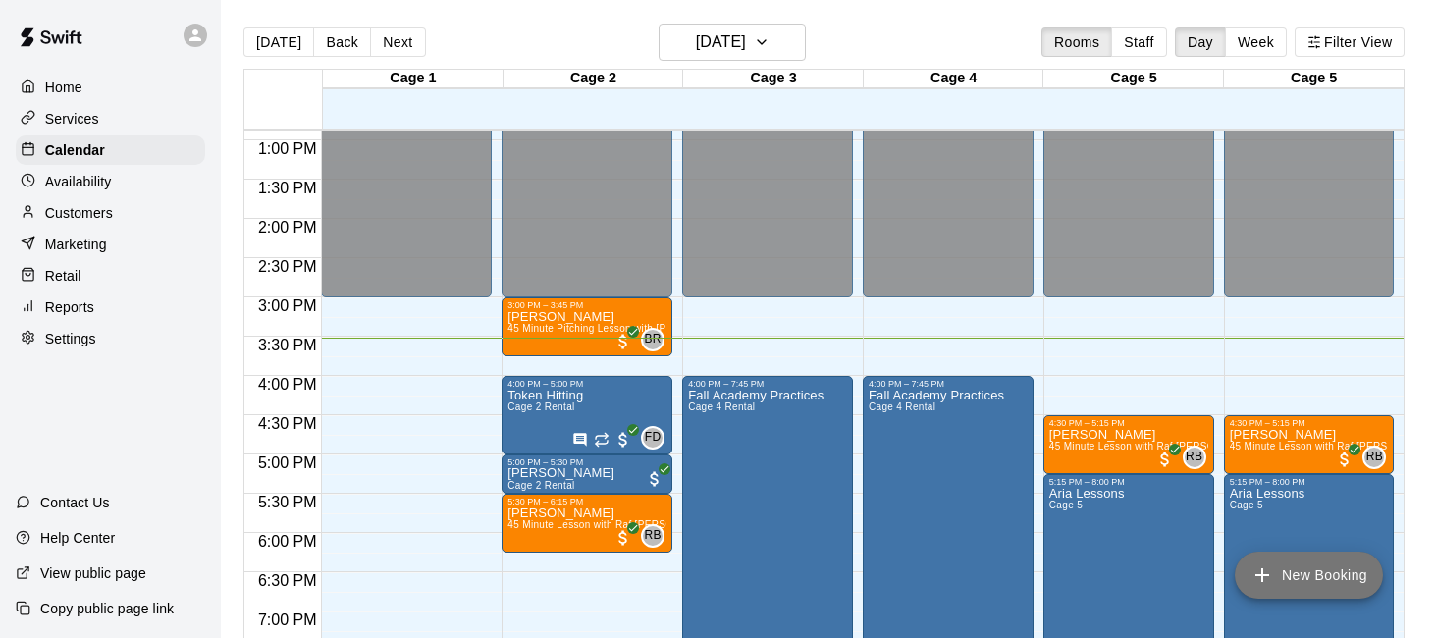
click at [1254, 576] on icon "add" at bounding box center [1262, 575] width 24 height 24
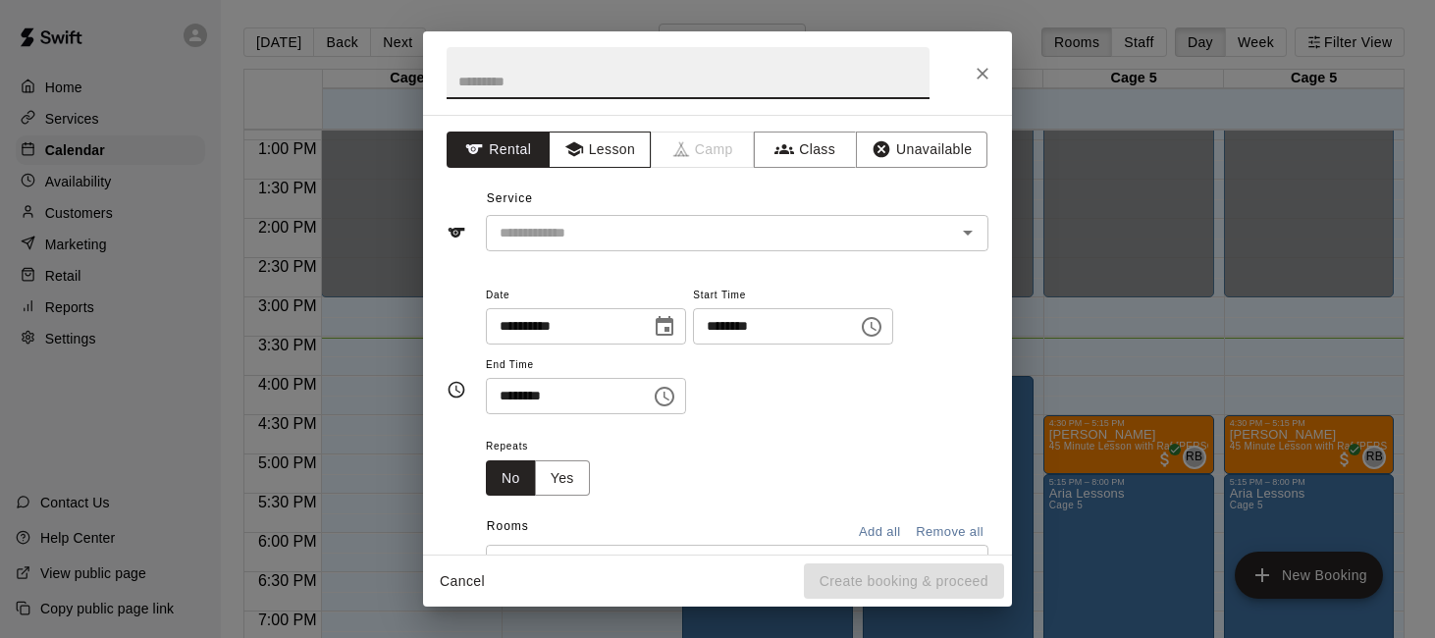
click at [621, 150] on button "Lesson" at bounding box center [600, 150] width 103 height 36
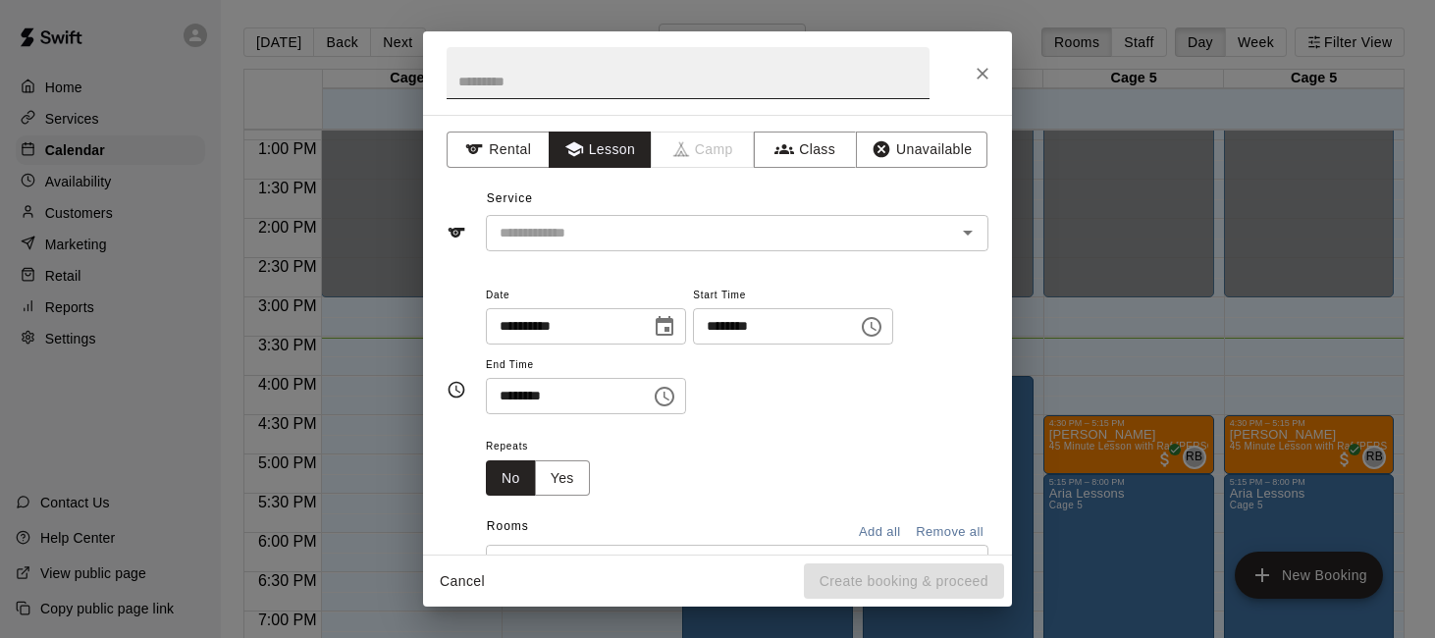
click at [588, 74] on input "text" at bounding box center [688, 73] width 483 height 52
type input "**********"
click at [743, 325] on input "********" at bounding box center [768, 326] width 151 height 36
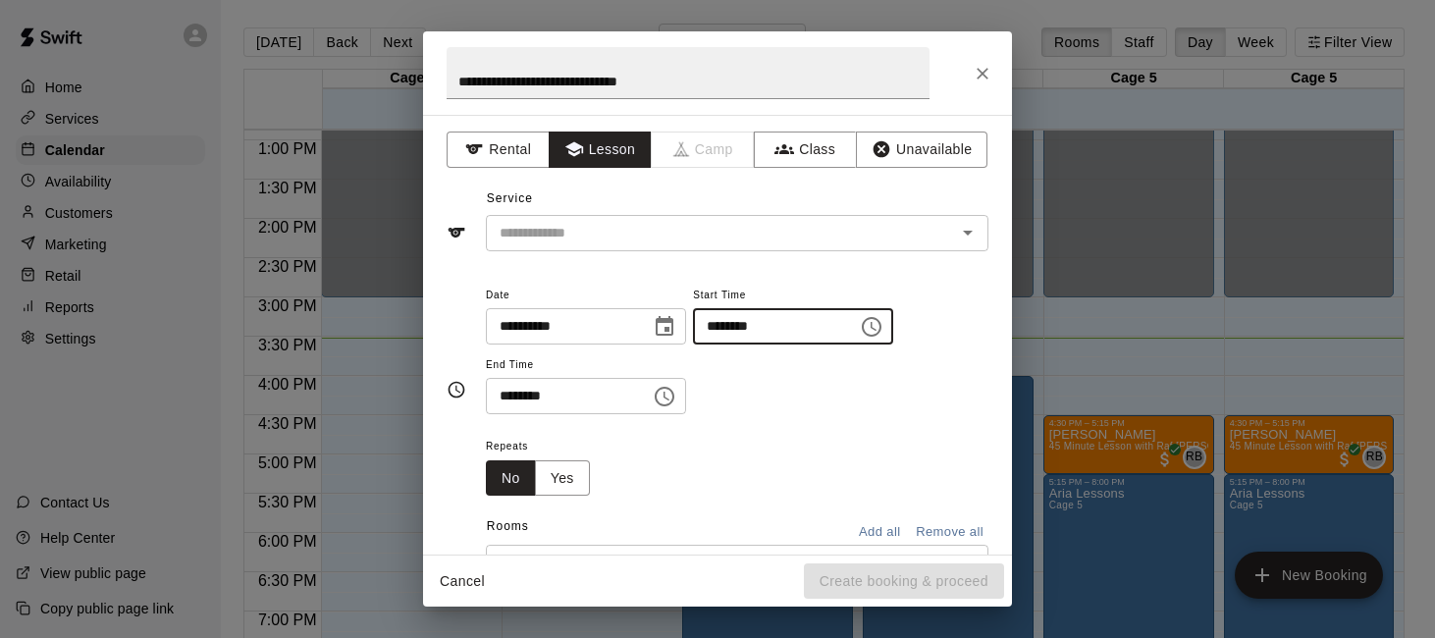
type input "********"
click at [510, 391] on input "********" at bounding box center [561, 396] width 151 height 36
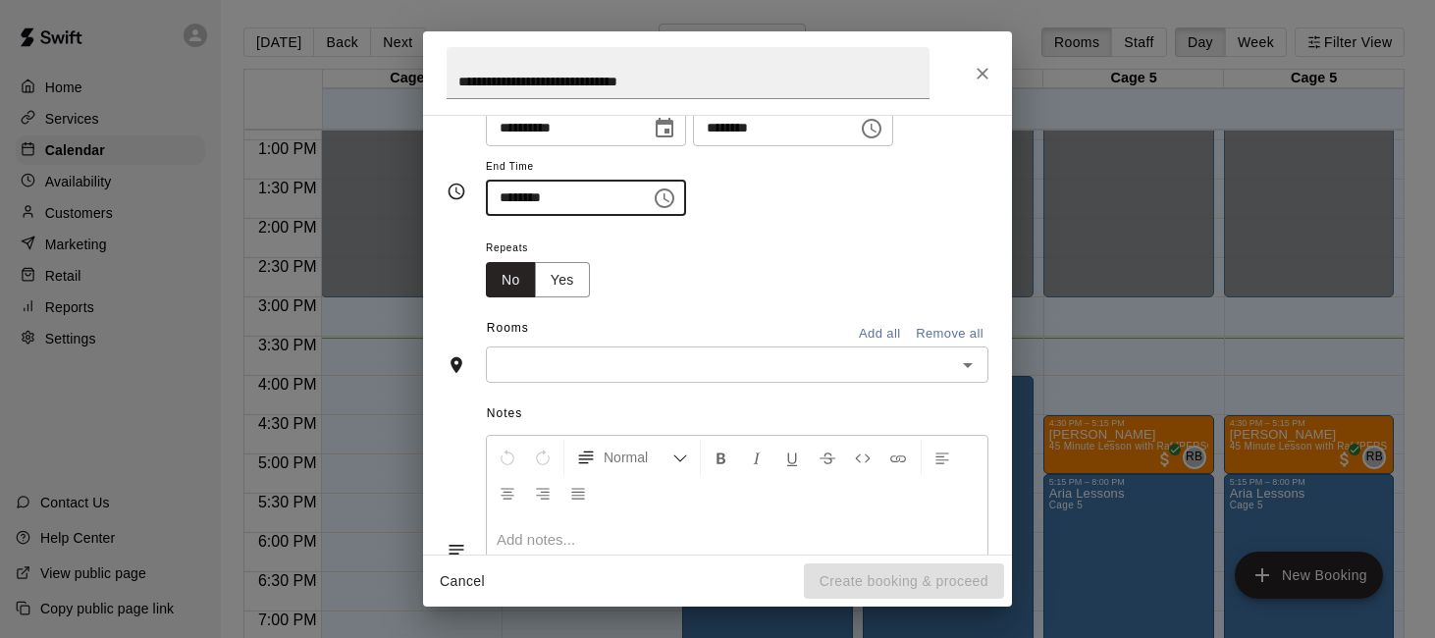
scroll to position [273, 0]
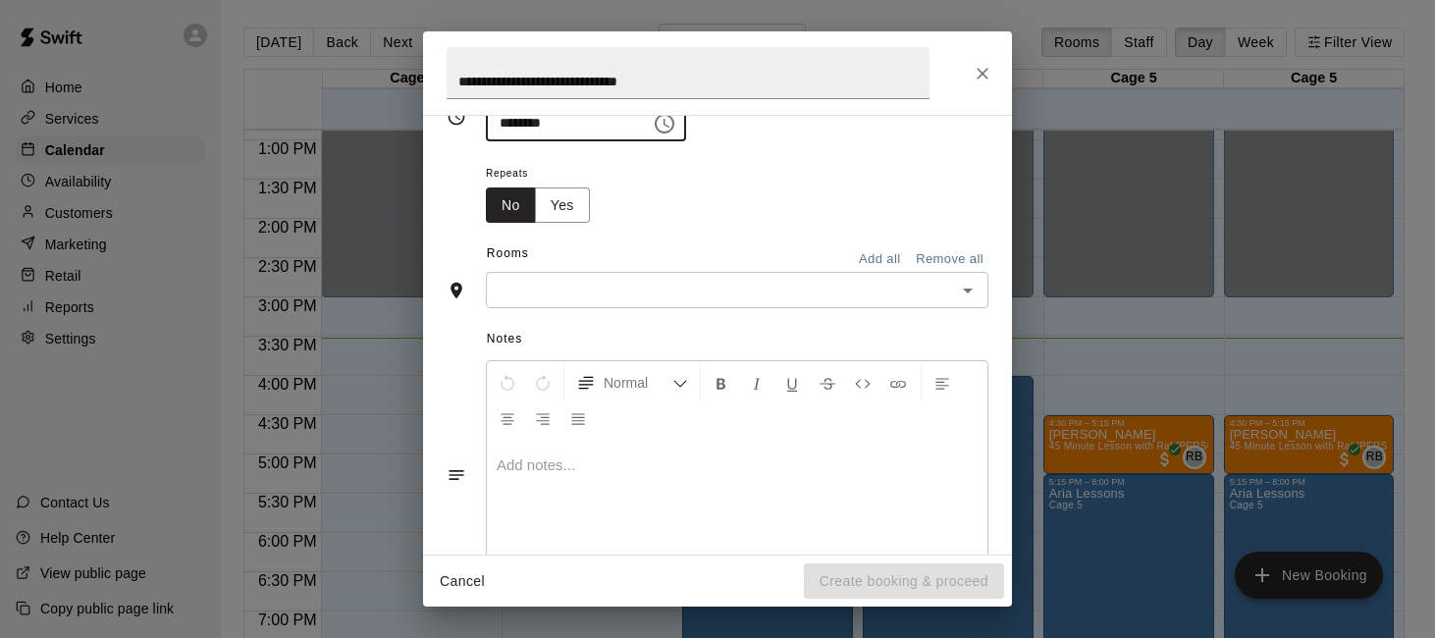
type input "********"
click at [802, 283] on input "text" at bounding box center [721, 290] width 458 height 25
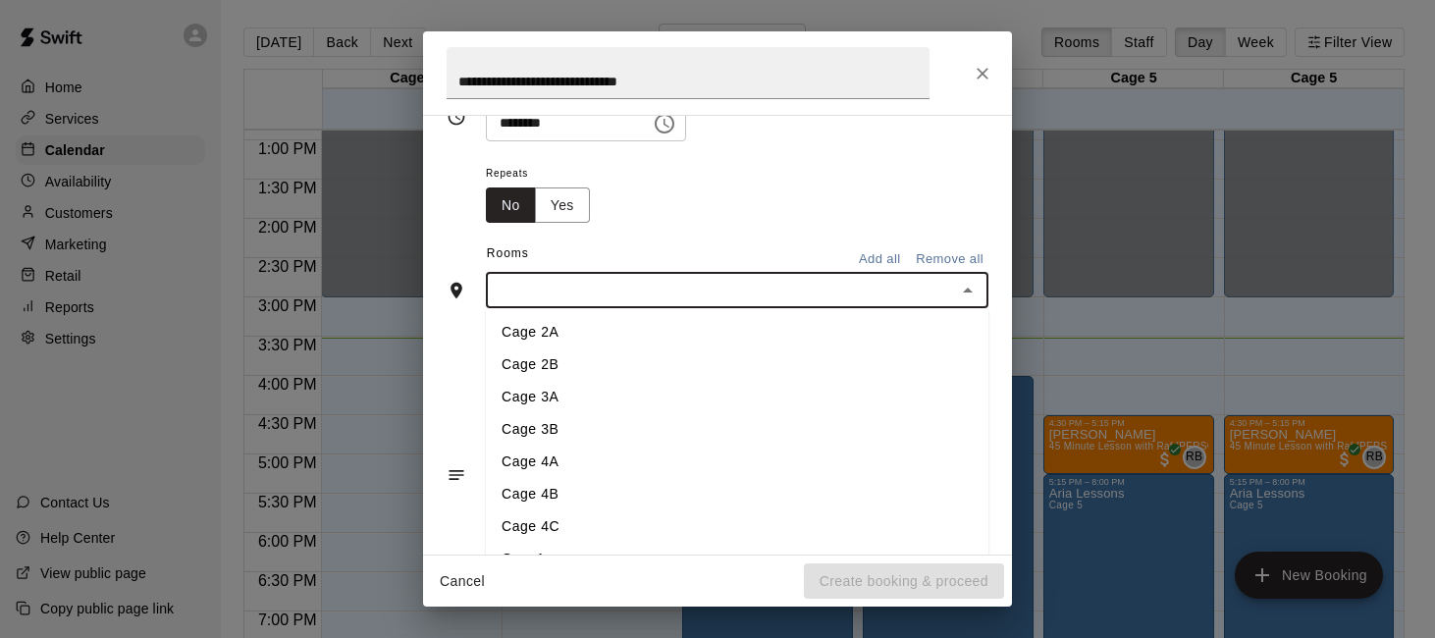
click at [783, 337] on li "Cage 2A" at bounding box center [737, 332] width 503 height 32
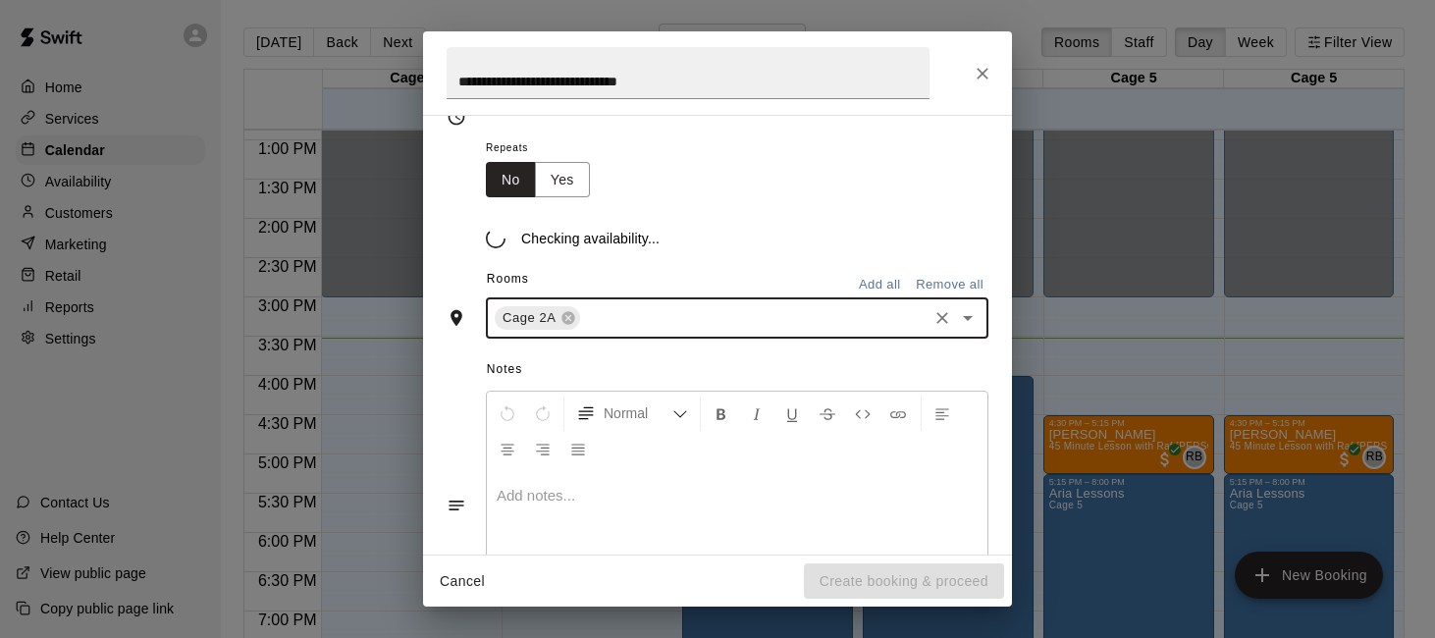
scroll to position [310, 0]
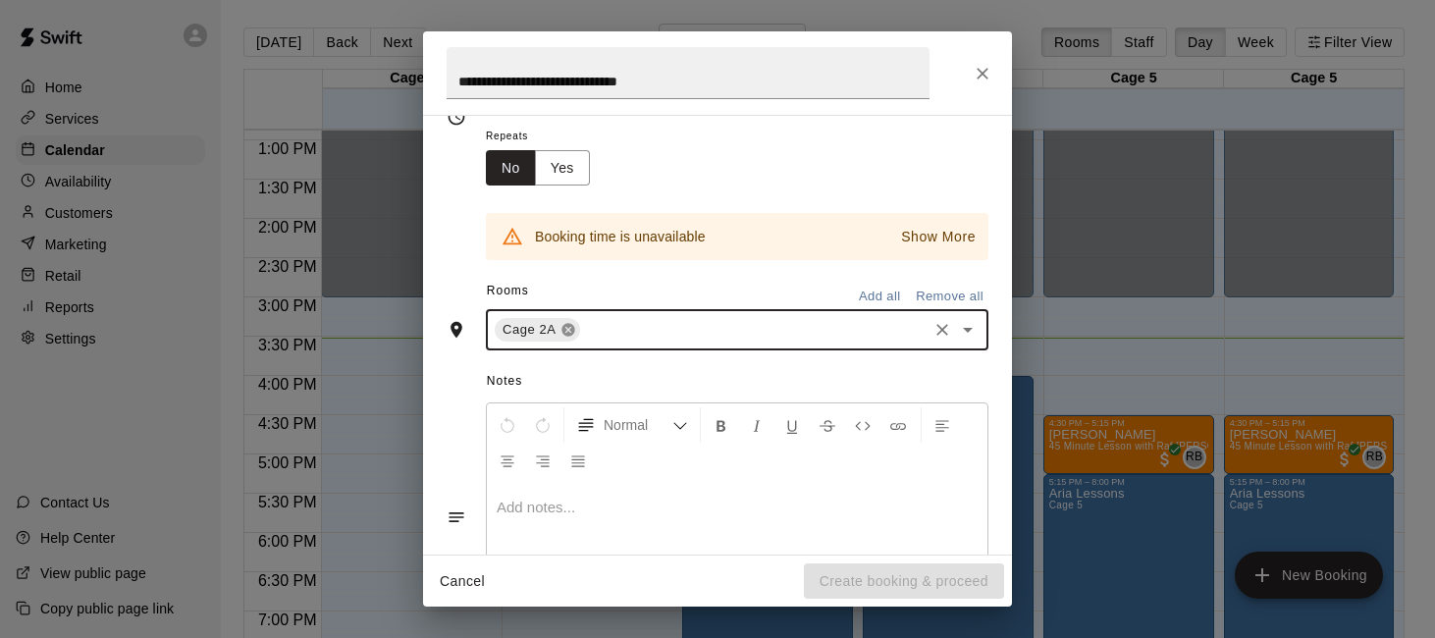
click at [570, 329] on icon at bounding box center [567, 330] width 13 height 13
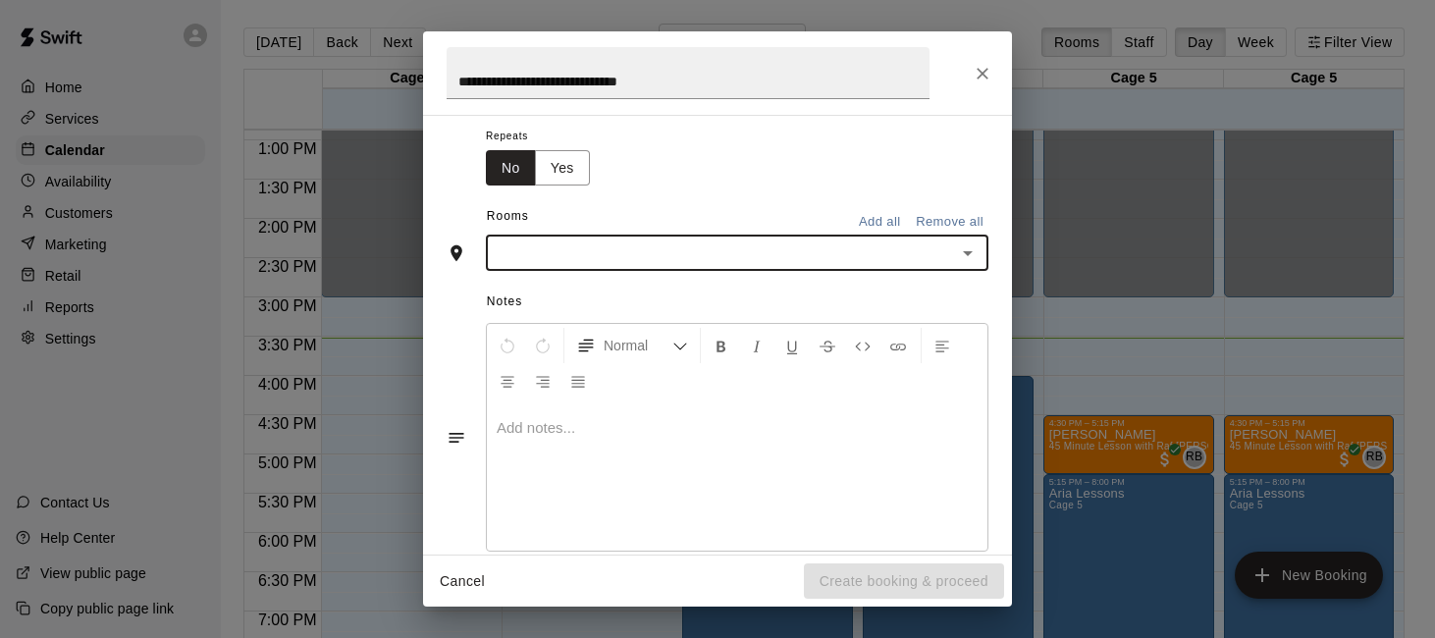
scroll to position [273, 0]
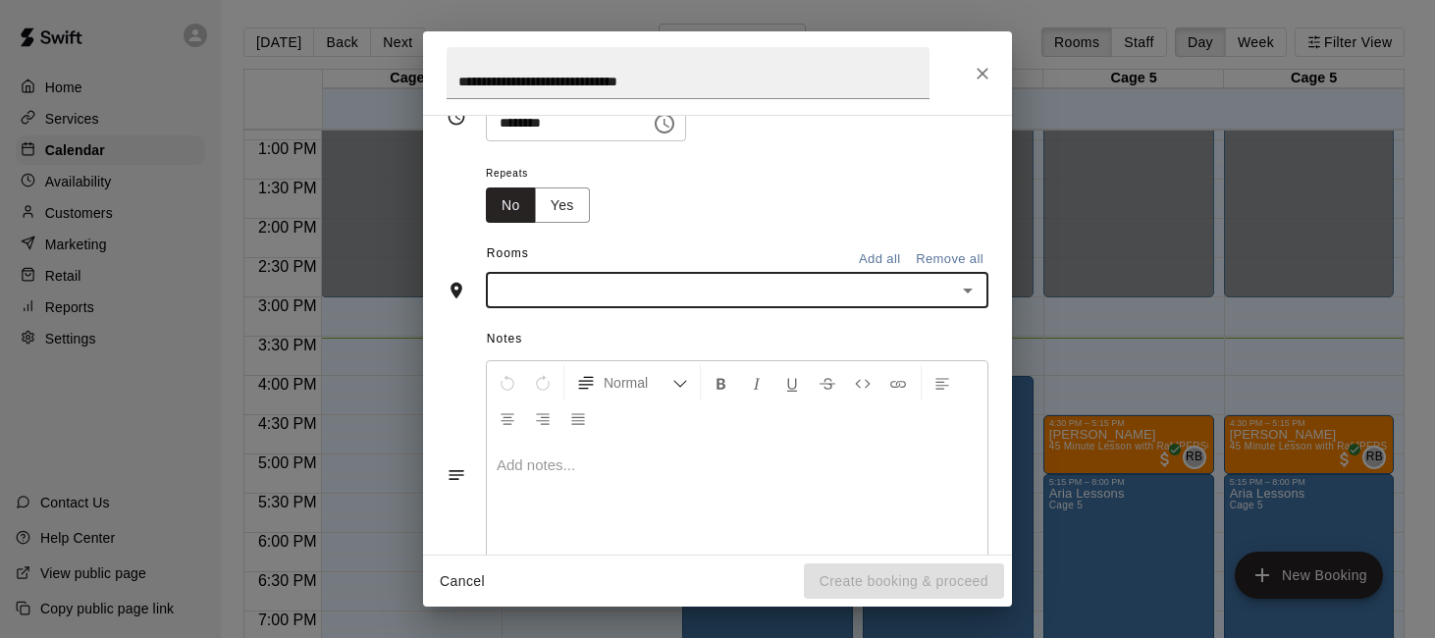
click at [753, 290] on input "text" at bounding box center [721, 290] width 458 height 25
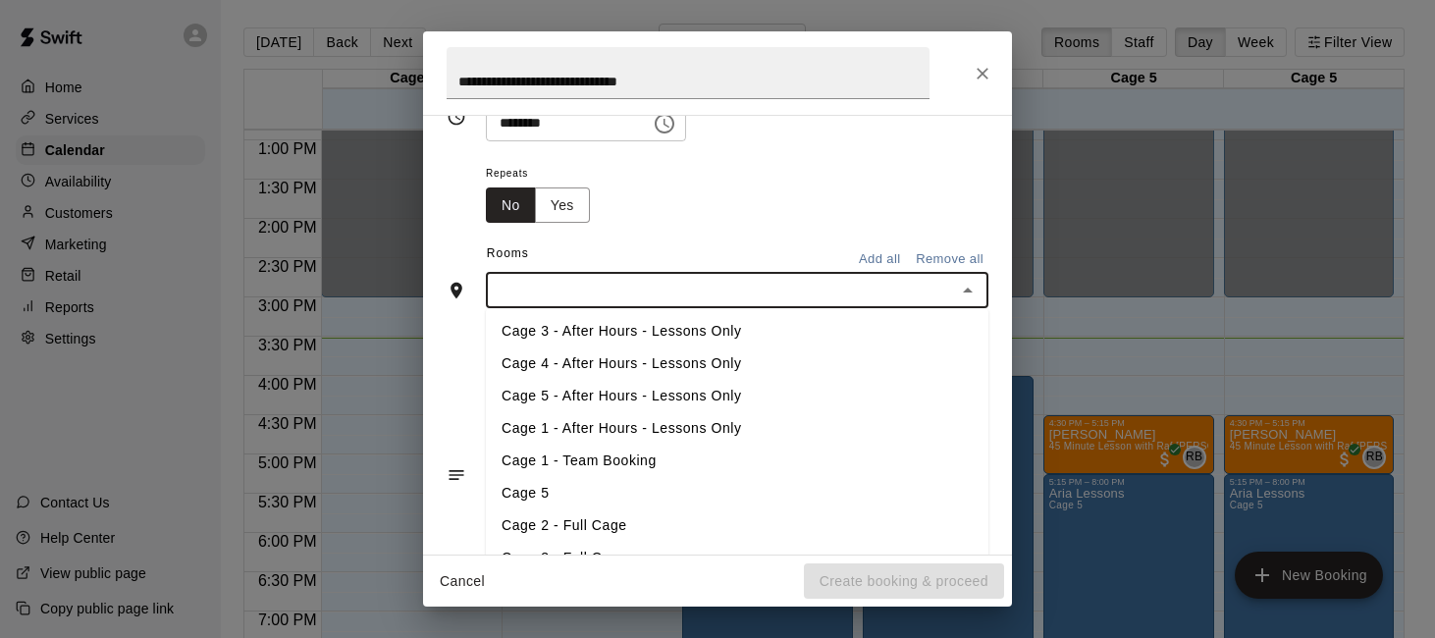
scroll to position [344, 0]
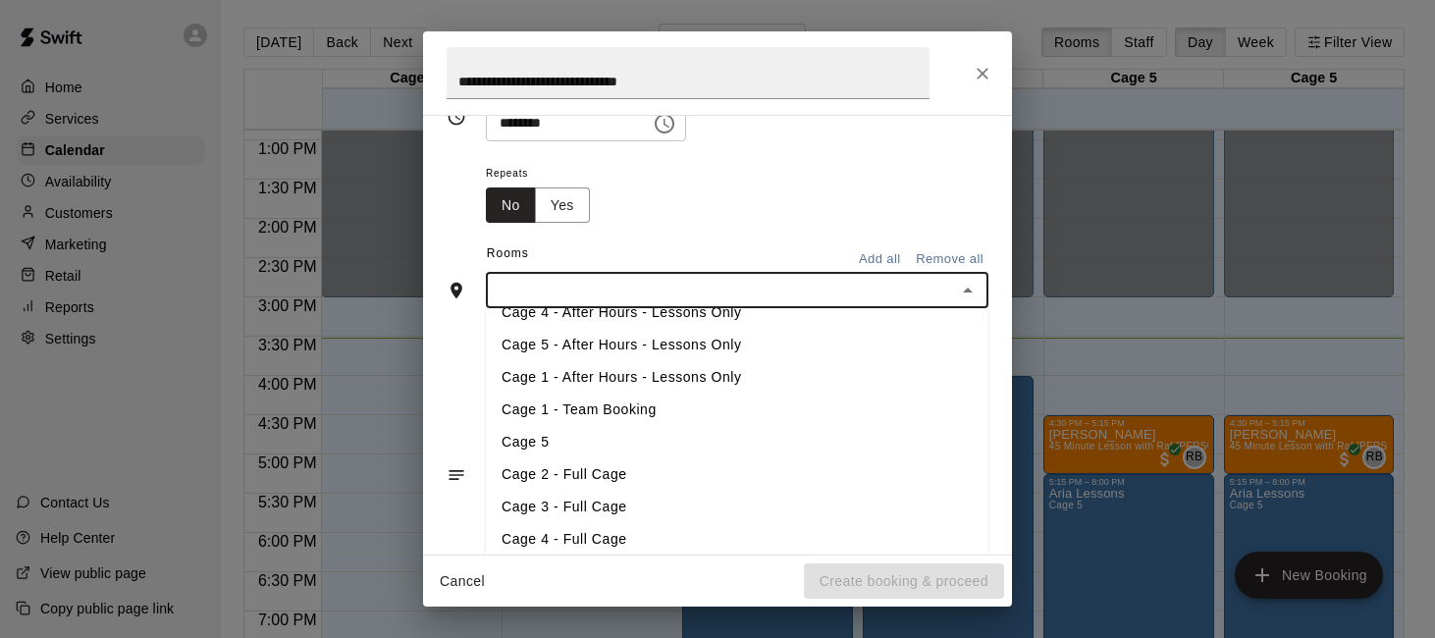
click at [679, 441] on li "Cage 5" at bounding box center [737, 442] width 503 height 32
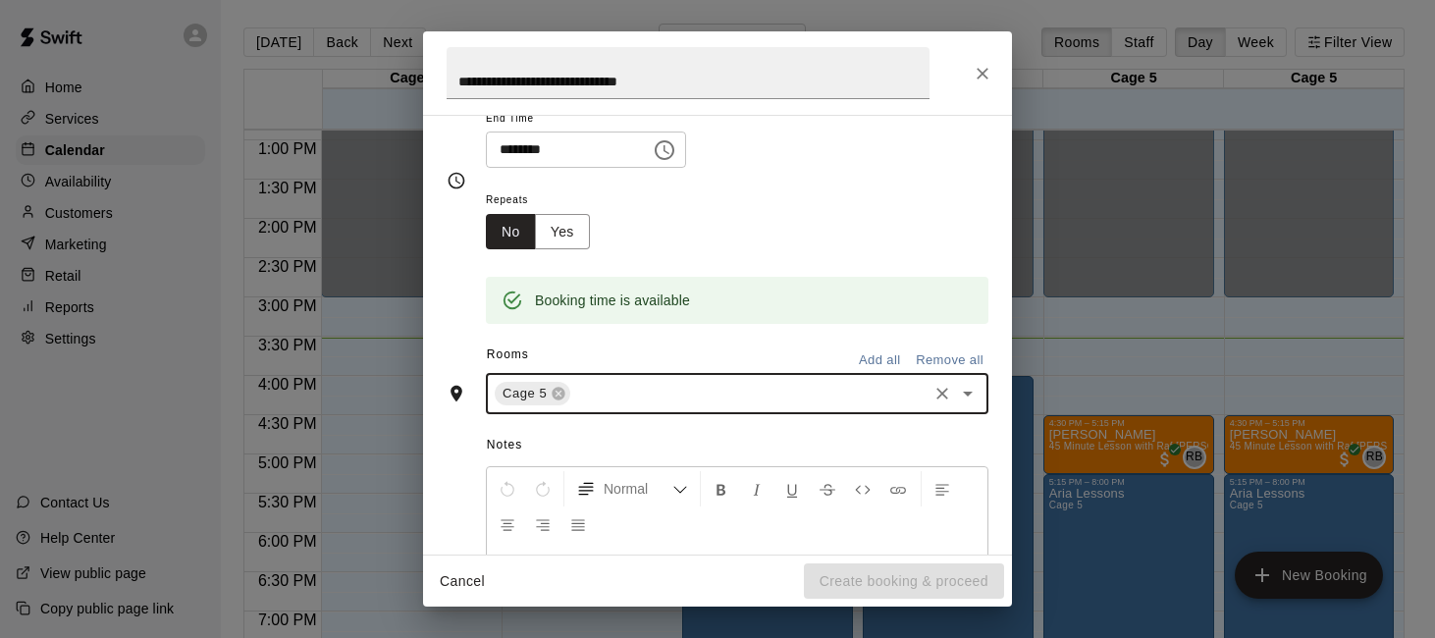
scroll to position [0, 0]
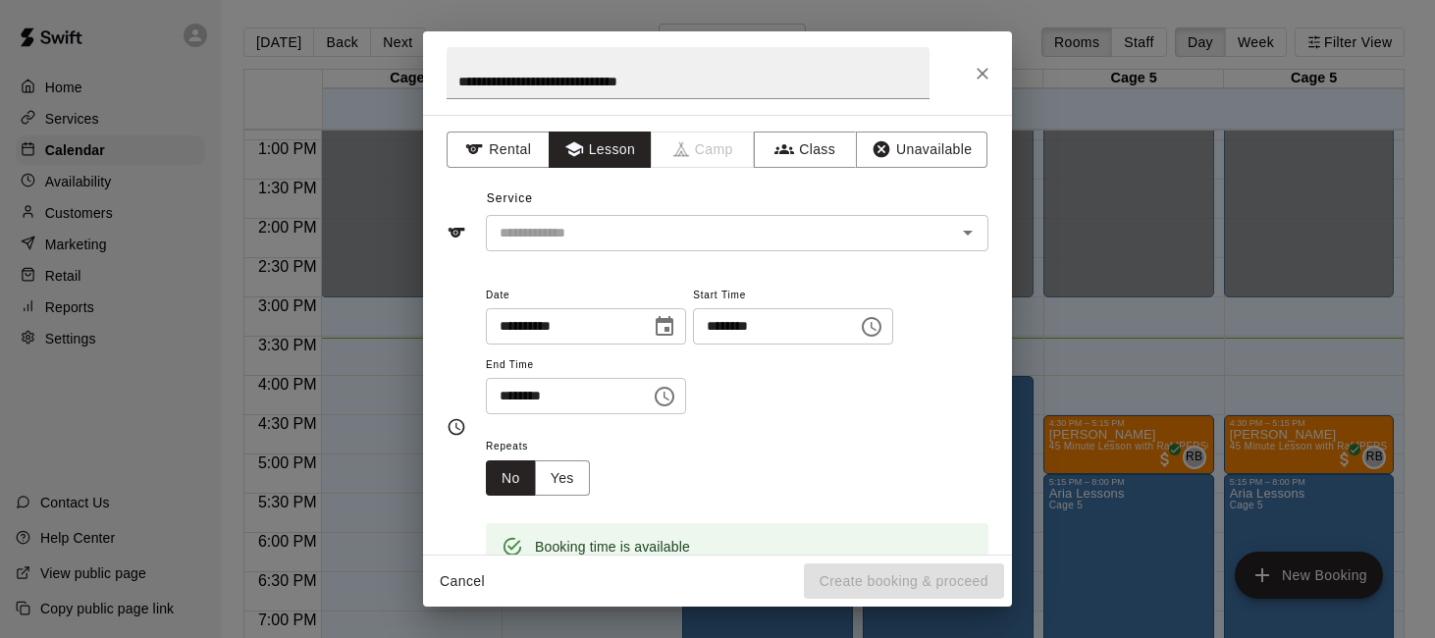
click at [790, 211] on div "Service ​" at bounding box center [718, 218] width 542 height 68
click at [775, 237] on input "text" at bounding box center [708, 233] width 433 height 25
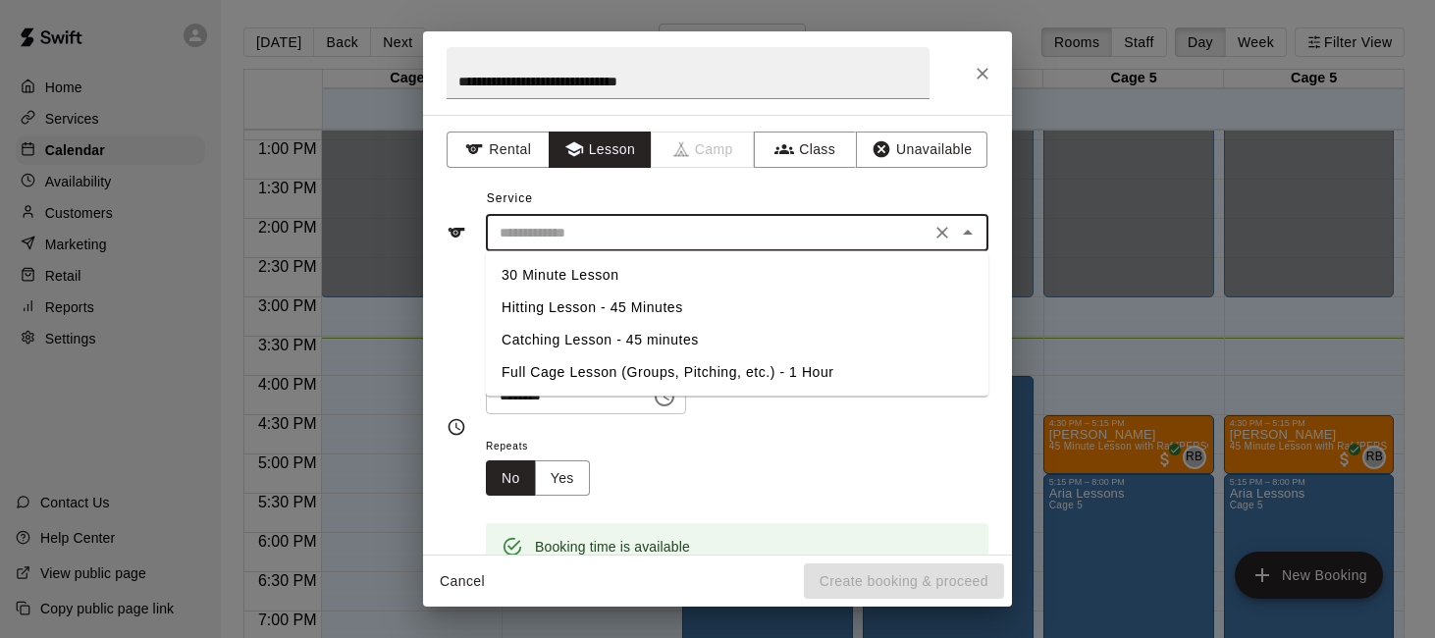
click at [717, 305] on li "Hitting Lesson - 45 Minutes" at bounding box center [737, 308] width 503 height 32
type input "**********"
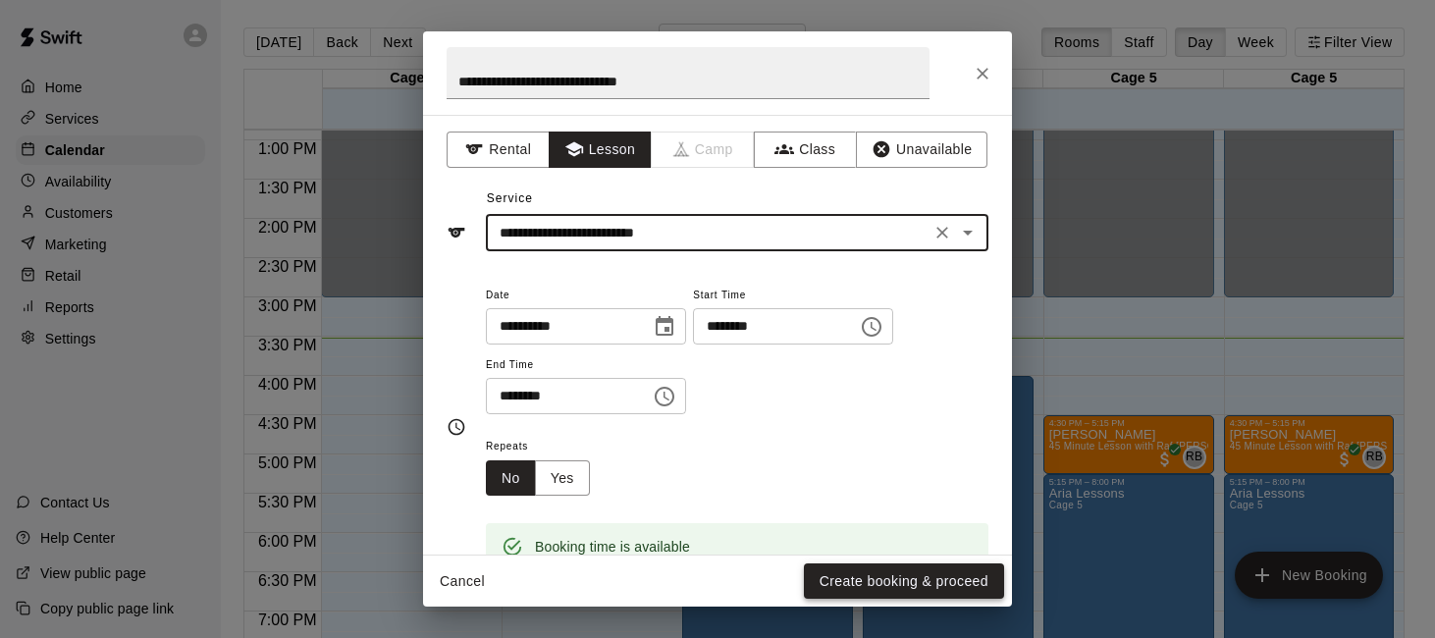
click at [832, 579] on button "Create booking & proceed" at bounding box center [904, 581] width 200 height 36
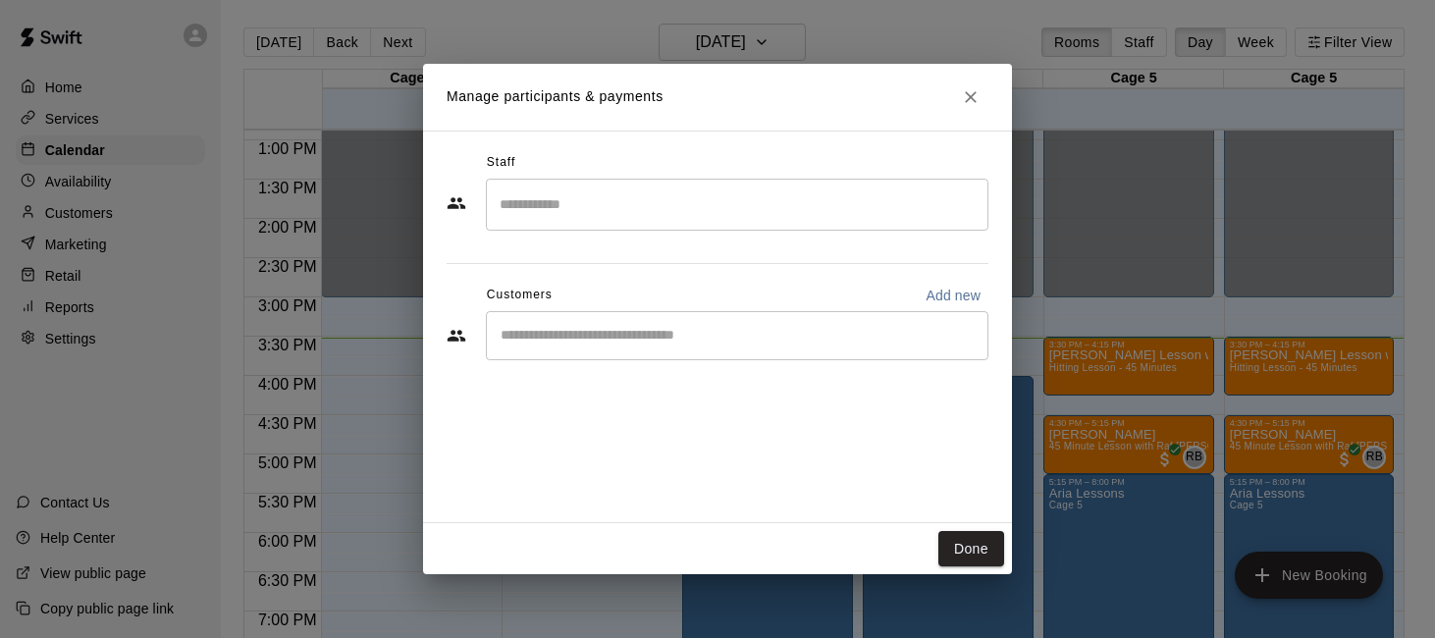
click at [788, 210] on input "Search staff" at bounding box center [737, 204] width 485 height 34
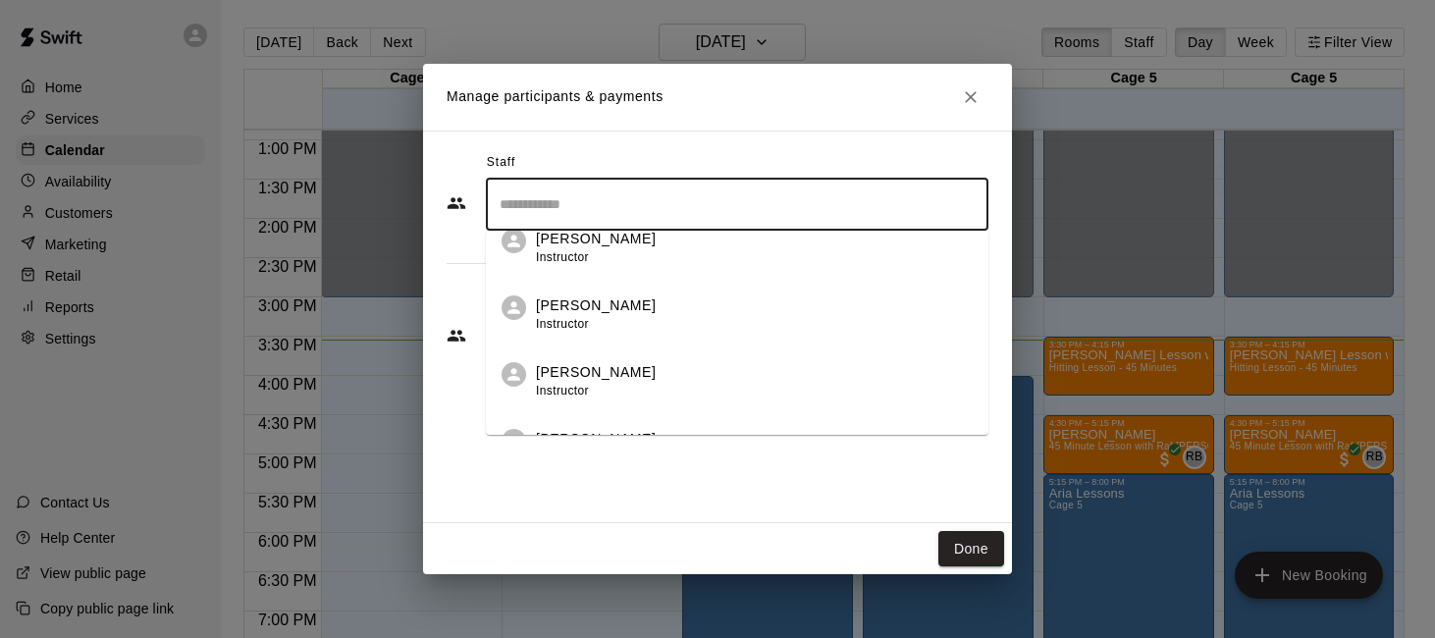
scroll to position [119, 0]
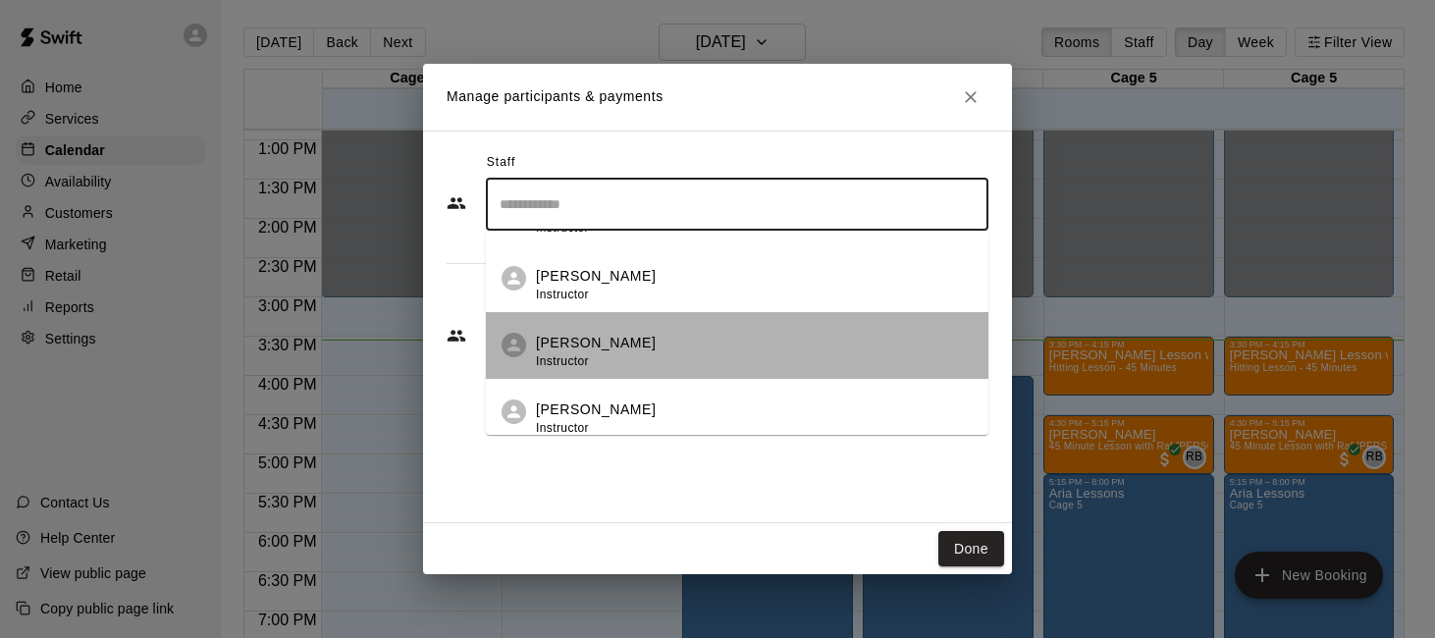
click at [750, 335] on div "[PERSON_NAME] Instructor" at bounding box center [754, 352] width 437 height 38
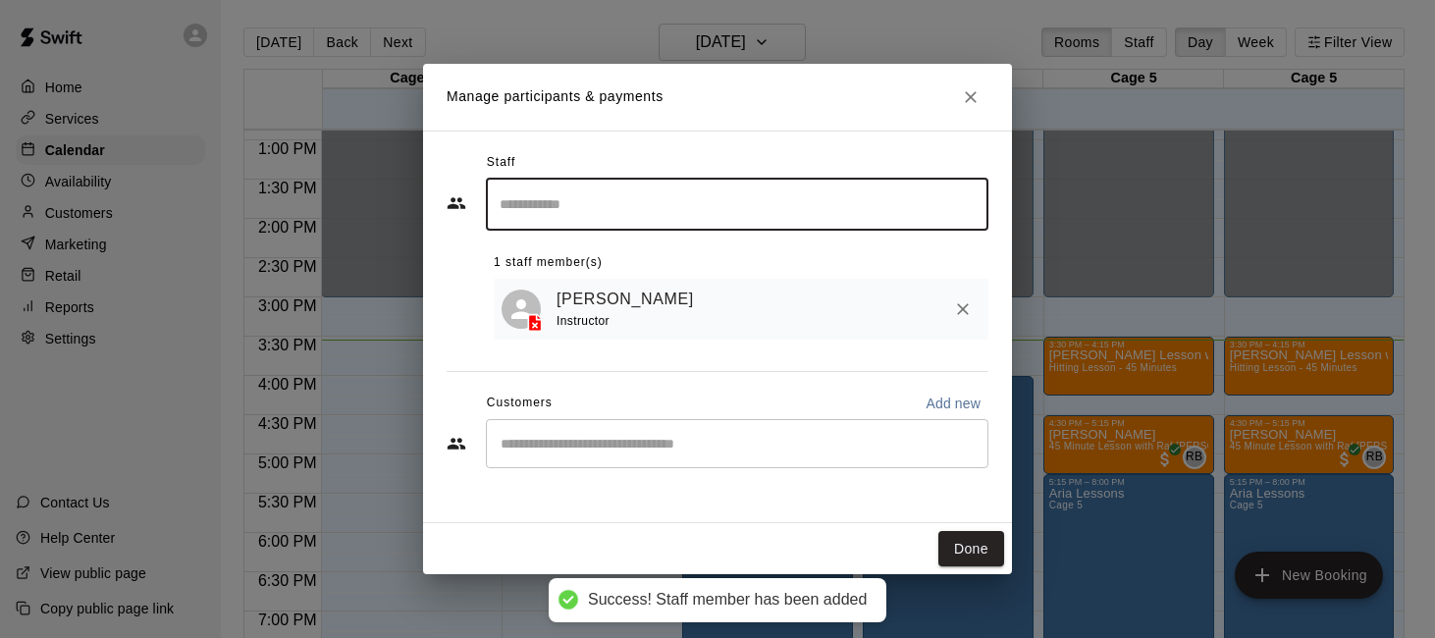
click at [790, 414] on div "Customers Add new" at bounding box center [718, 403] width 542 height 31
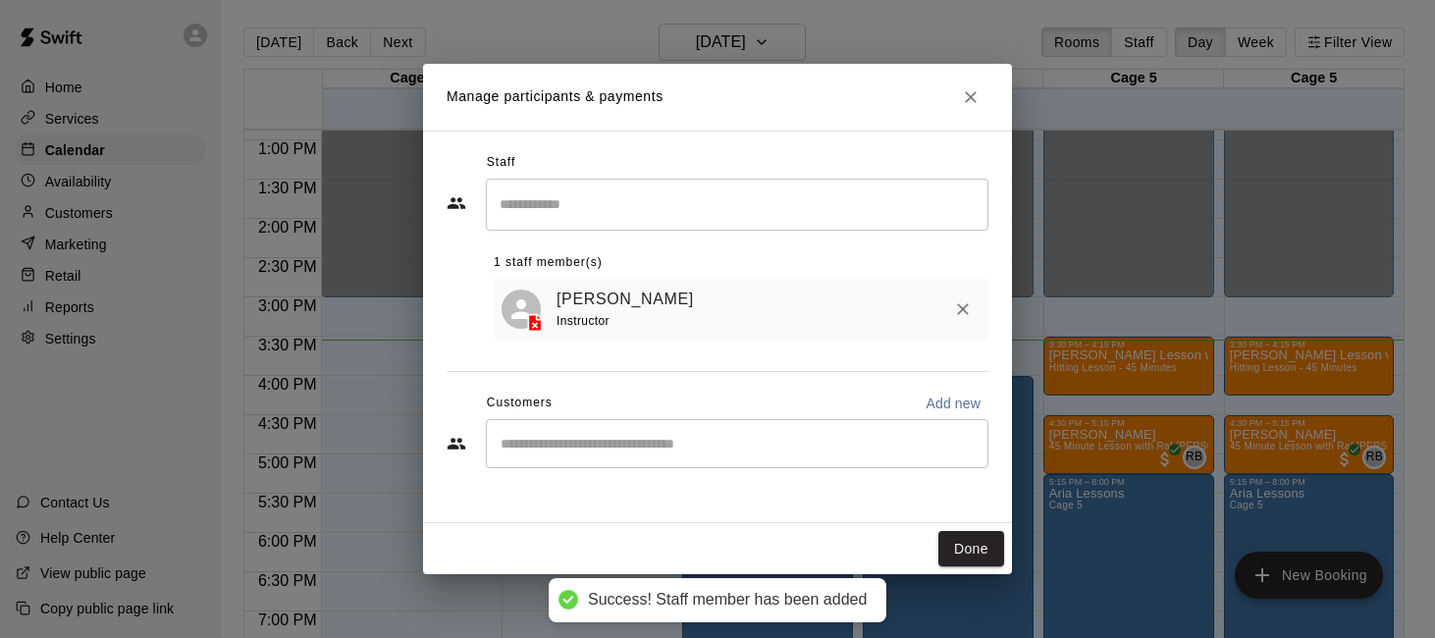
click at [785, 439] on input "Start typing to search customers..." at bounding box center [737, 444] width 485 height 20
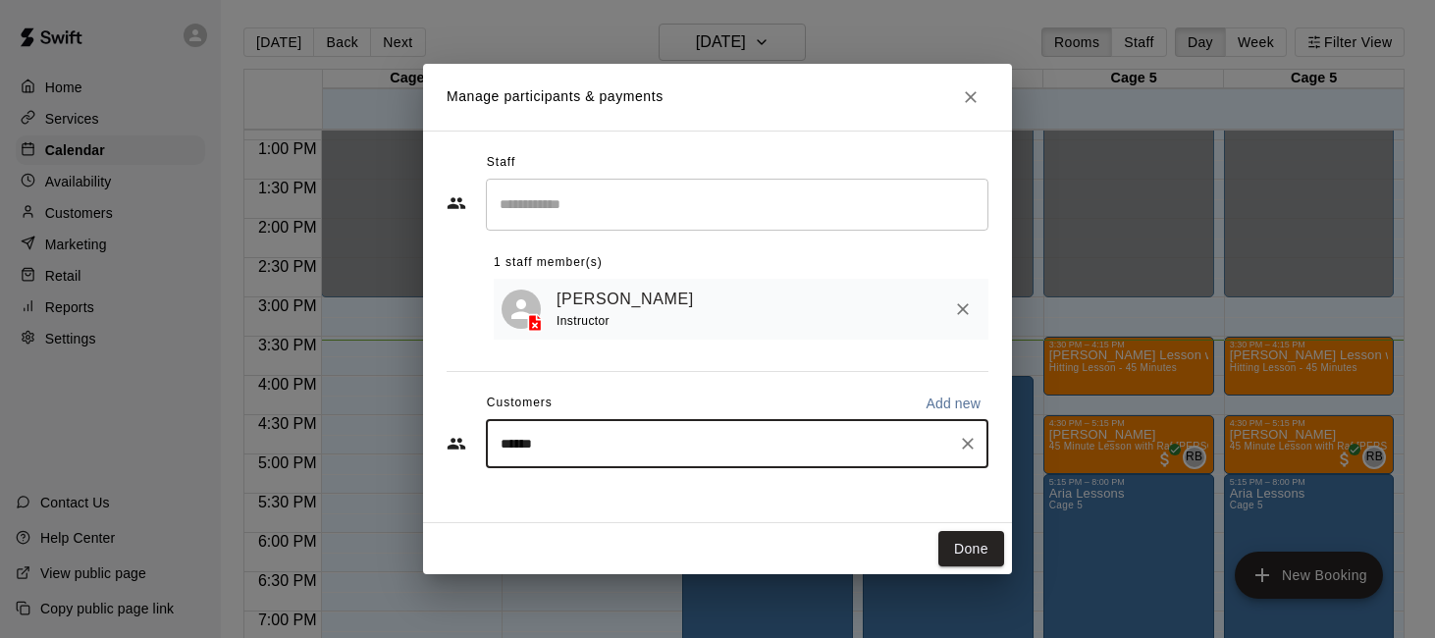
type input "*******"
click at [754, 505] on div "[PERSON_NAME] [EMAIL_ADDRESS][DOMAIN_NAME]" at bounding box center [757, 501] width 432 height 42
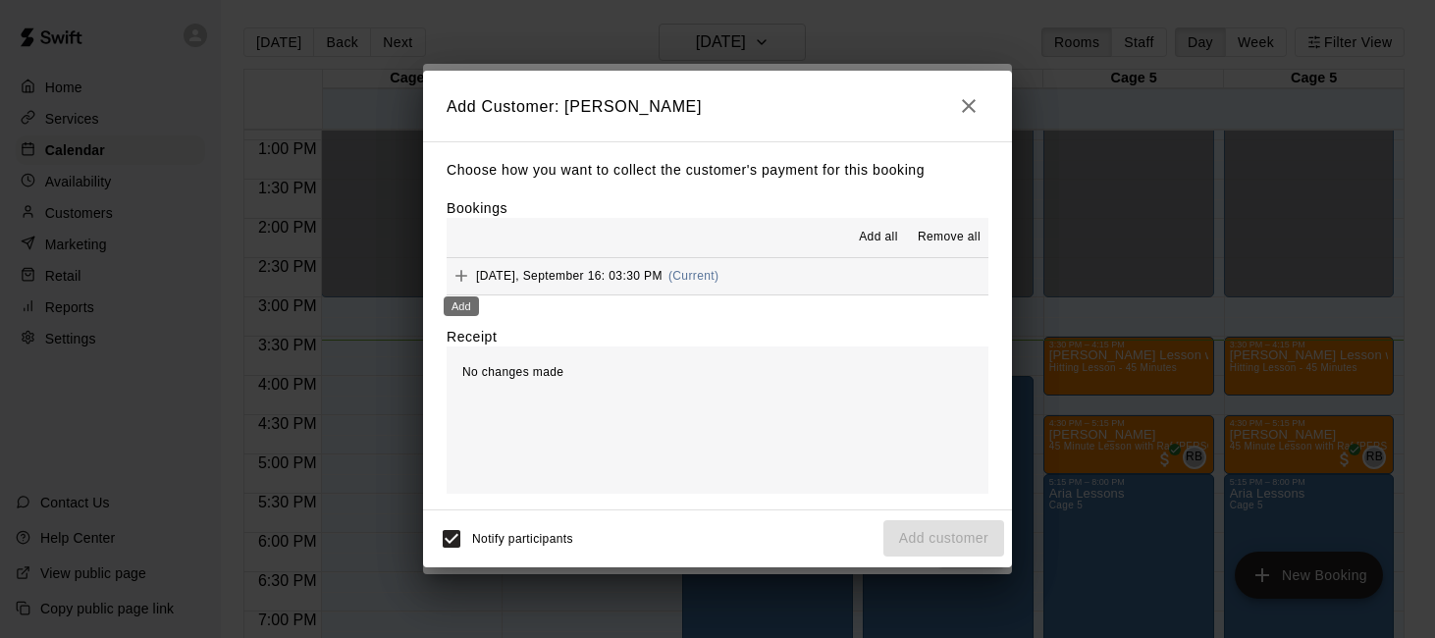
click at [455, 273] on icon "Add" at bounding box center [462, 276] width 20 height 20
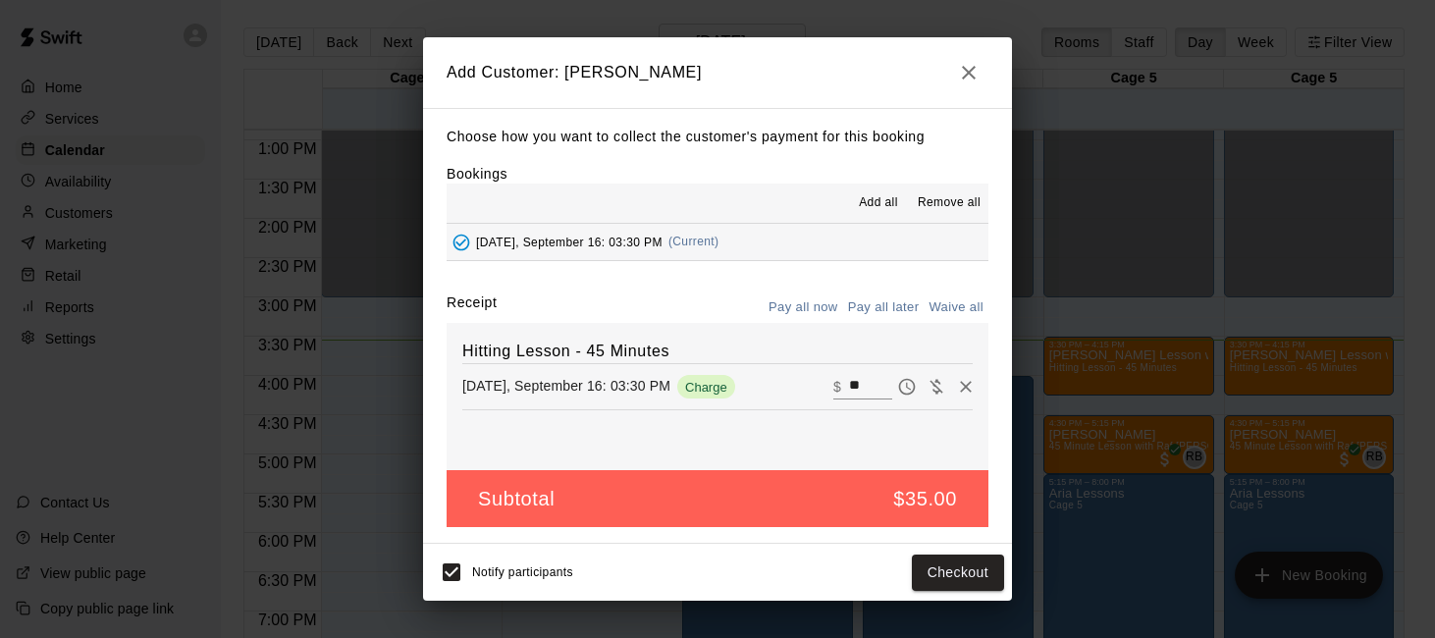
click at [859, 318] on button "Pay all later" at bounding box center [883, 307] width 81 height 30
click at [914, 579] on button "Add customer" at bounding box center [943, 573] width 121 height 36
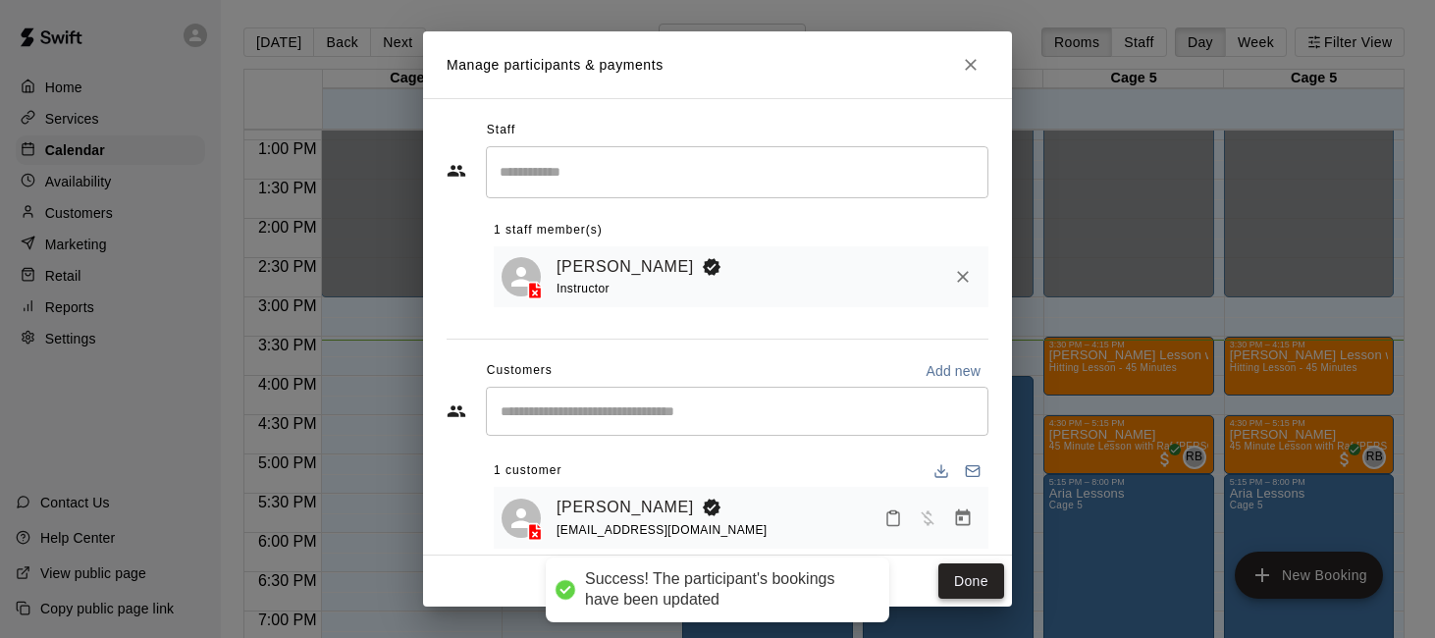
click at [957, 586] on button "Done" at bounding box center [971, 581] width 66 height 36
